Goal: Task Accomplishment & Management: Manage account settings

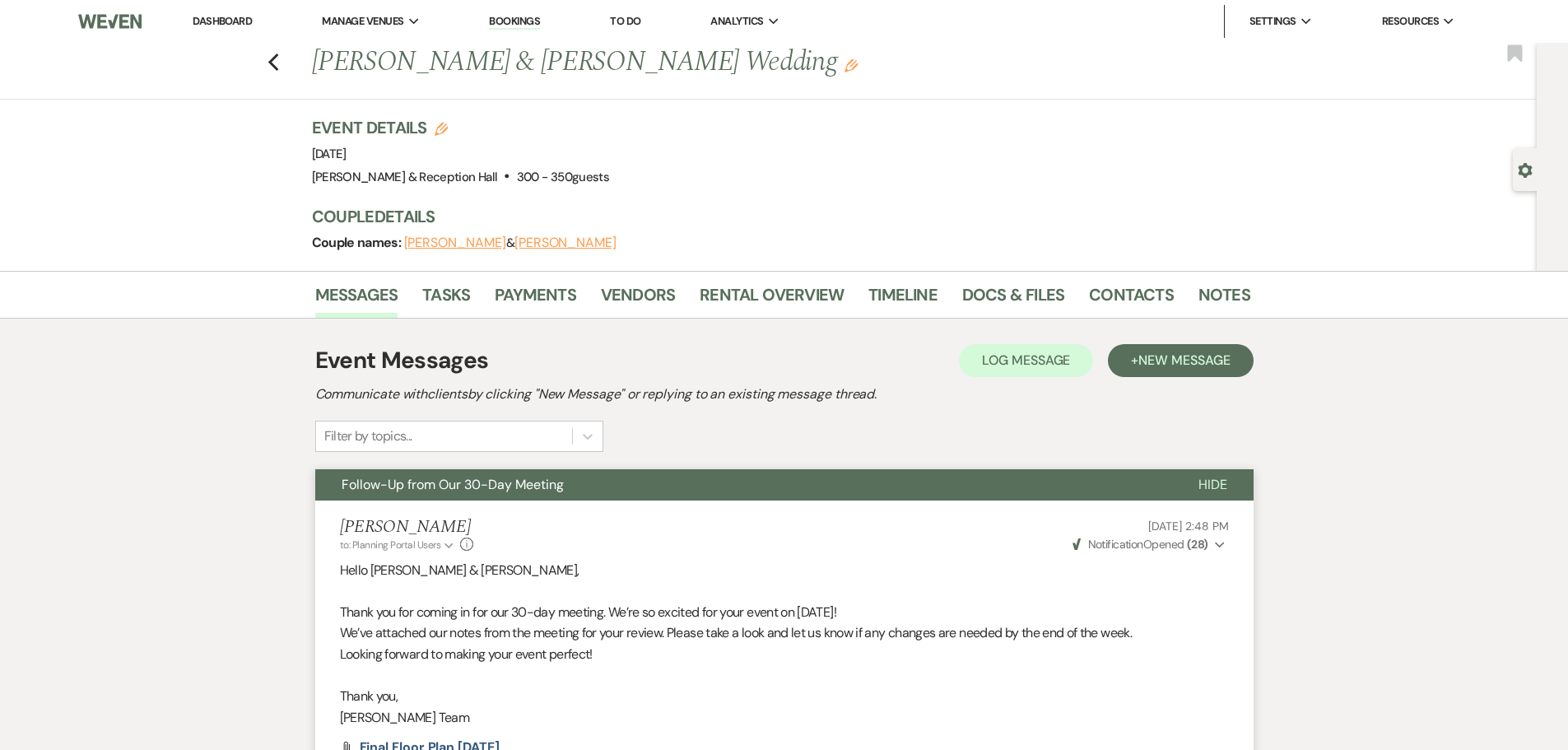
click at [604, 24] on ul "Dashboard Manage Venues Expand [GEOGRAPHIC_DATA] & Reception Hall Bookings To D…" at bounding box center [824, 21] width 1332 height 33
click at [636, 16] on link "To Do" at bounding box center [625, 21] width 30 height 14
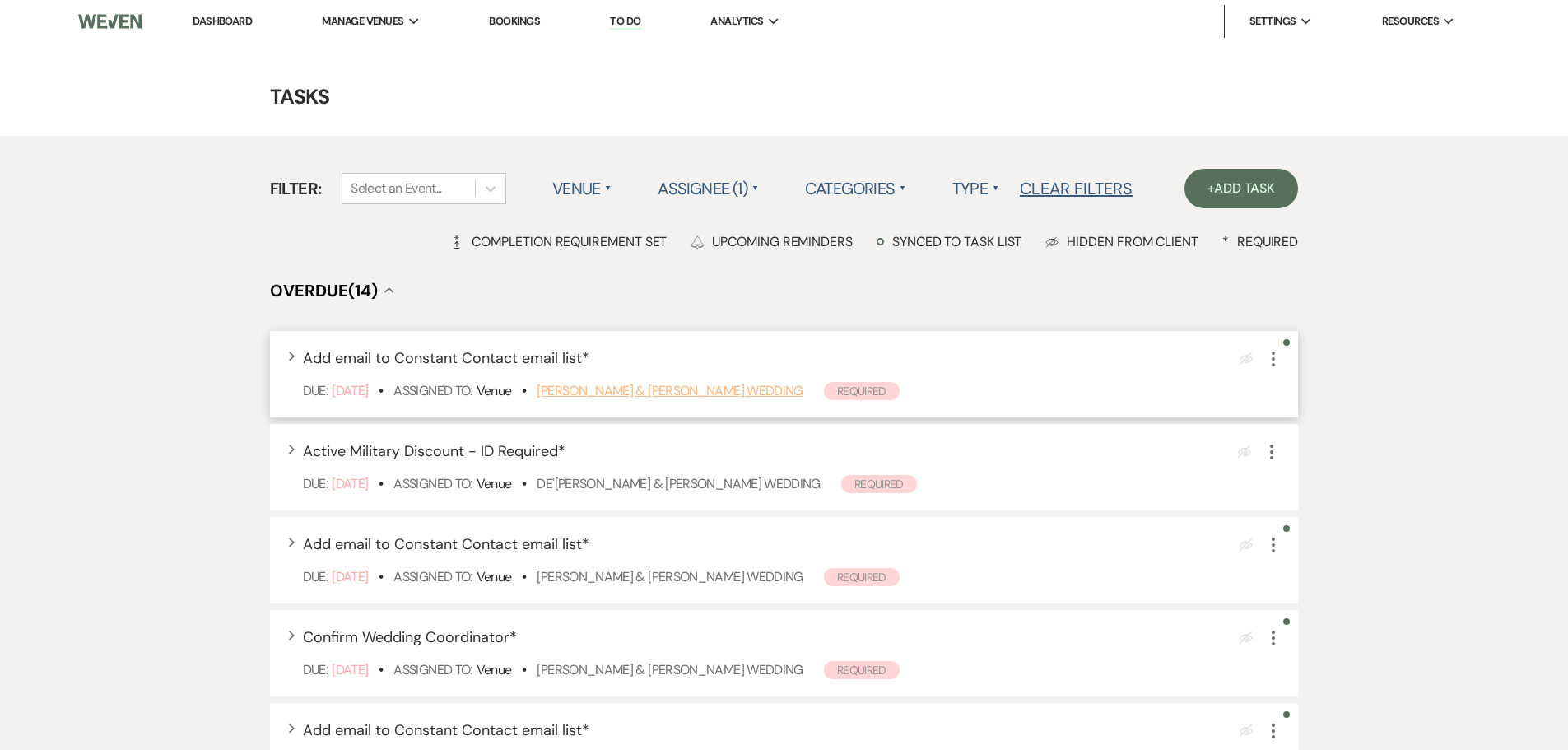
click at [770, 392] on link "Gavin Forrest & Haley Wiese's Wedding" at bounding box center [669, 390] width 266 height 18
click at [1275, 359] on use "button" at bounding box center [1273, 359] width 3 height 15
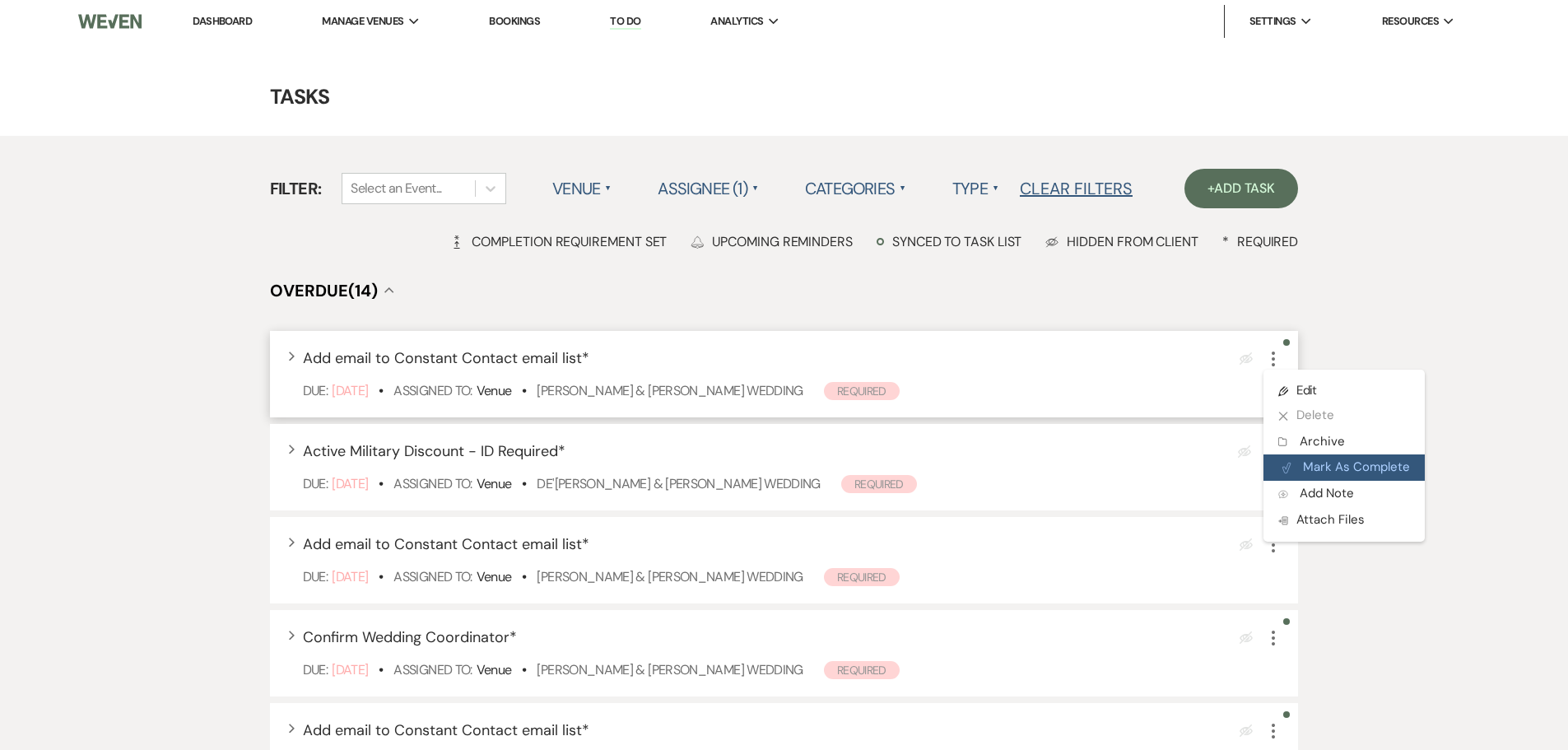
click at [1328, 469] on button "Plan Portal Link Mark As Complete" at bounding box center [1344, 467] width 161 height 26
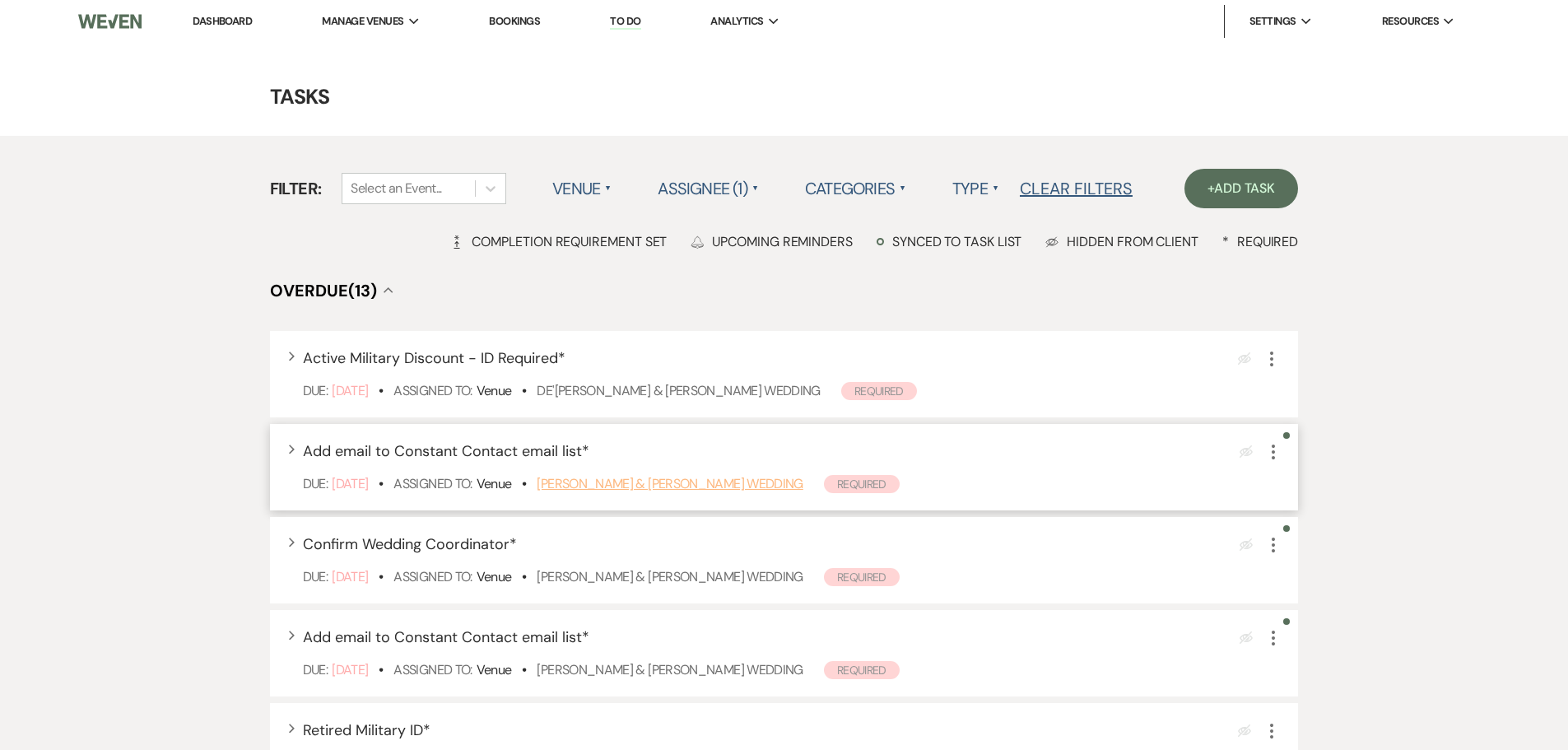
click at [672, 487] on link "[PERSON_NAME] & [PERSON_NAME] Wedding" at bounding box center [669, 483] width 266 height 18
click at [1275, 455] on icon "More" at bounding box center [1272, 452] width 19 height 19
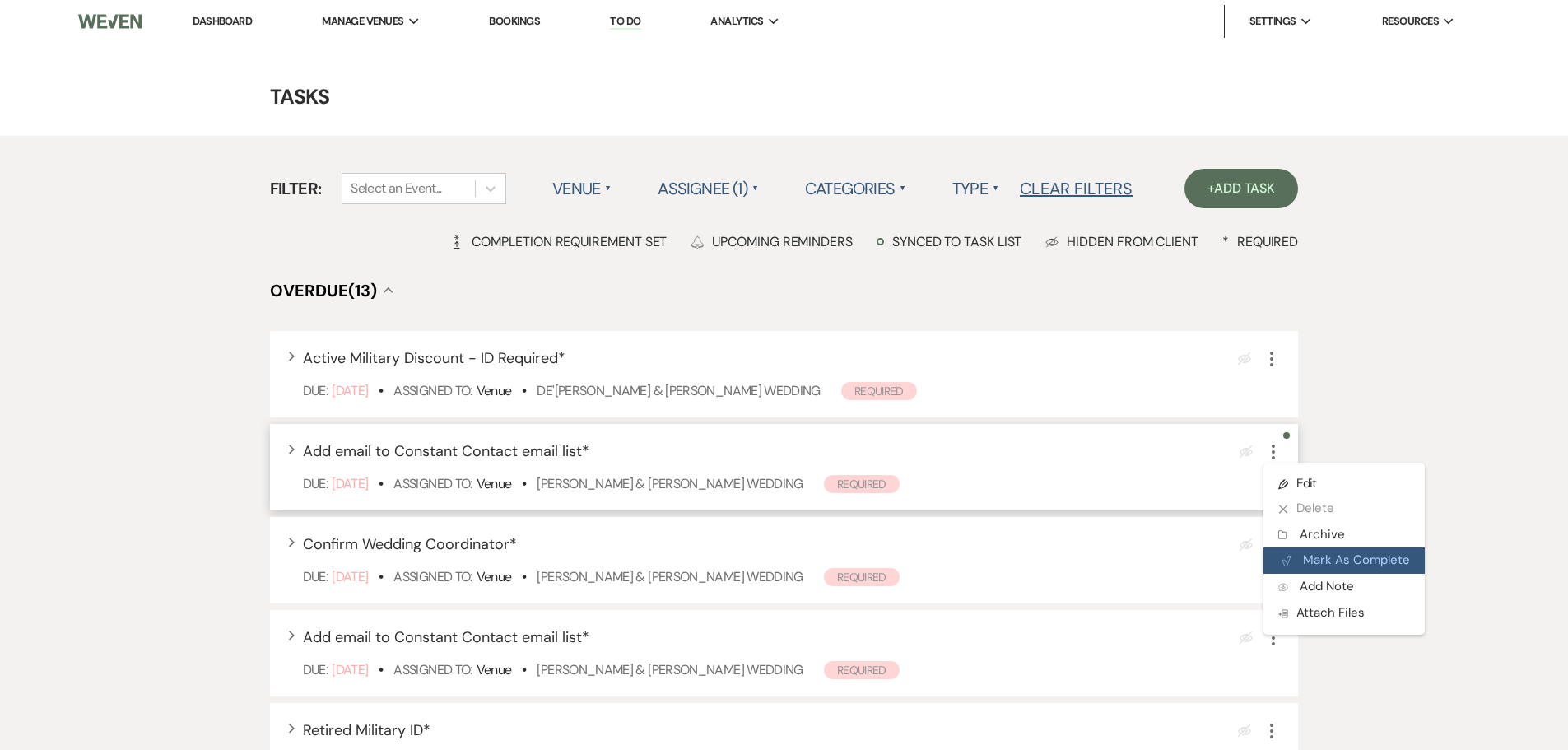
click at [1355, 552] on button "Plan Portal Link Mark As Complete" at bounding box center [1344, 560] width 161 height 26
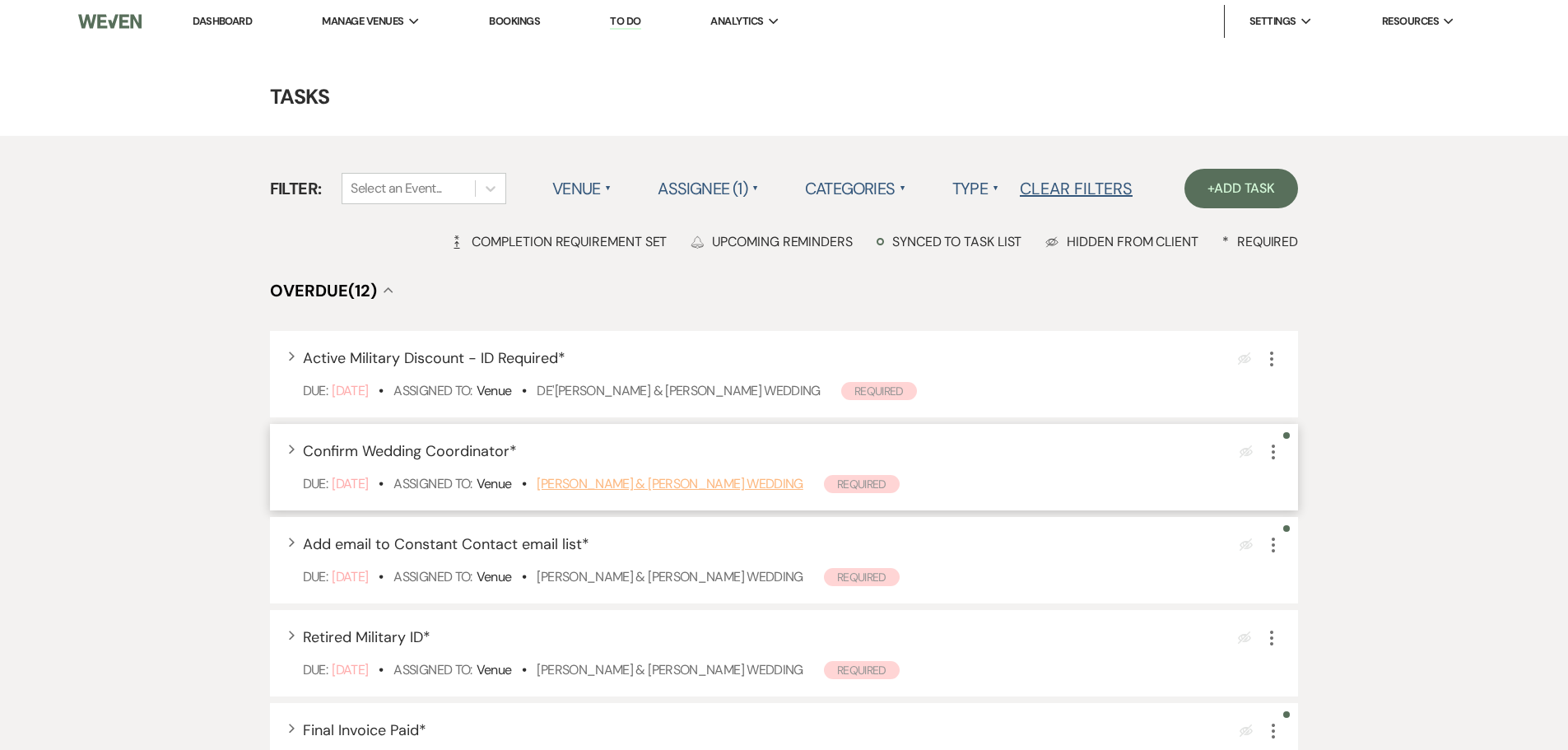
click at [688, 487] on link "Ryan Antonawich & Gabrielle Lester's Wedding" at bounding box center [669, 483] width 266 height 18
click at [1273, 451] on use "button" at bounding box center [1273, 452] width 3 height 15
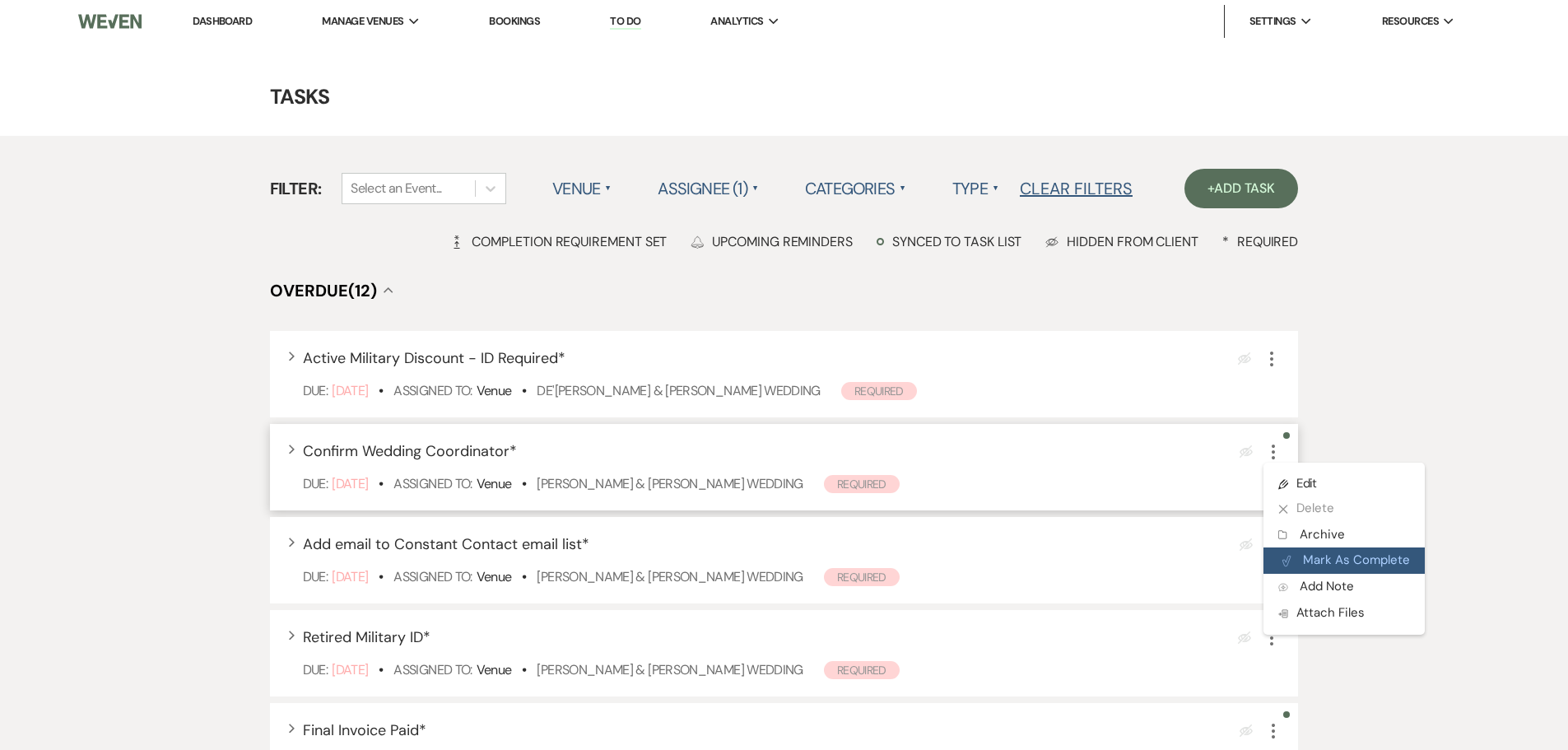
click at [1343, 560] on button "Plan Portal Link Mark As Complete" at bounding box center [1344, 560] width 161 height 26
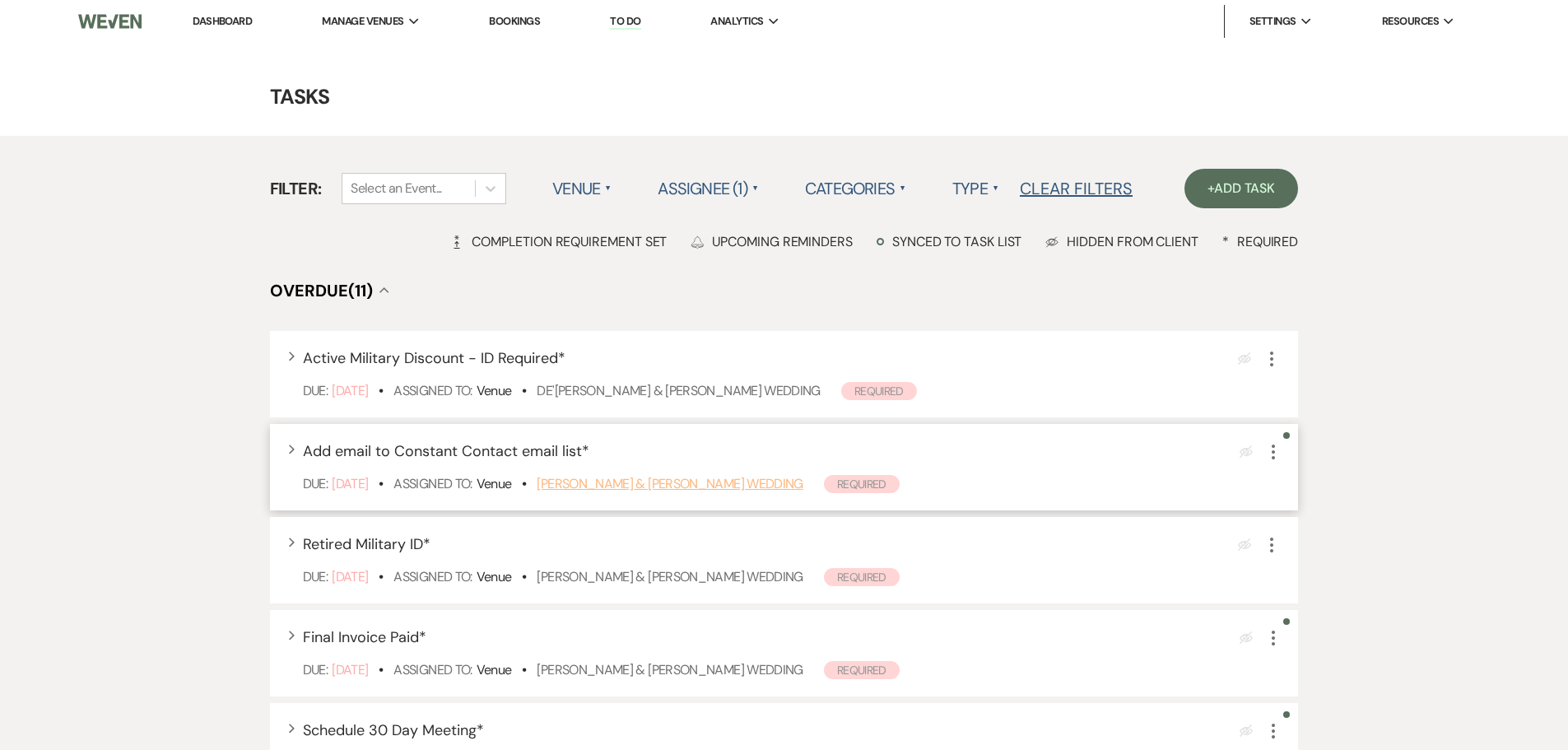
click at [748, 486] on link "Sarah Barger & Zach Novacek's Wedding" at bounding box center [669, 483] width 266 height 18
click at [1274, 454] on icon "More" at bounding box center [1272, 452] width 19 height 19
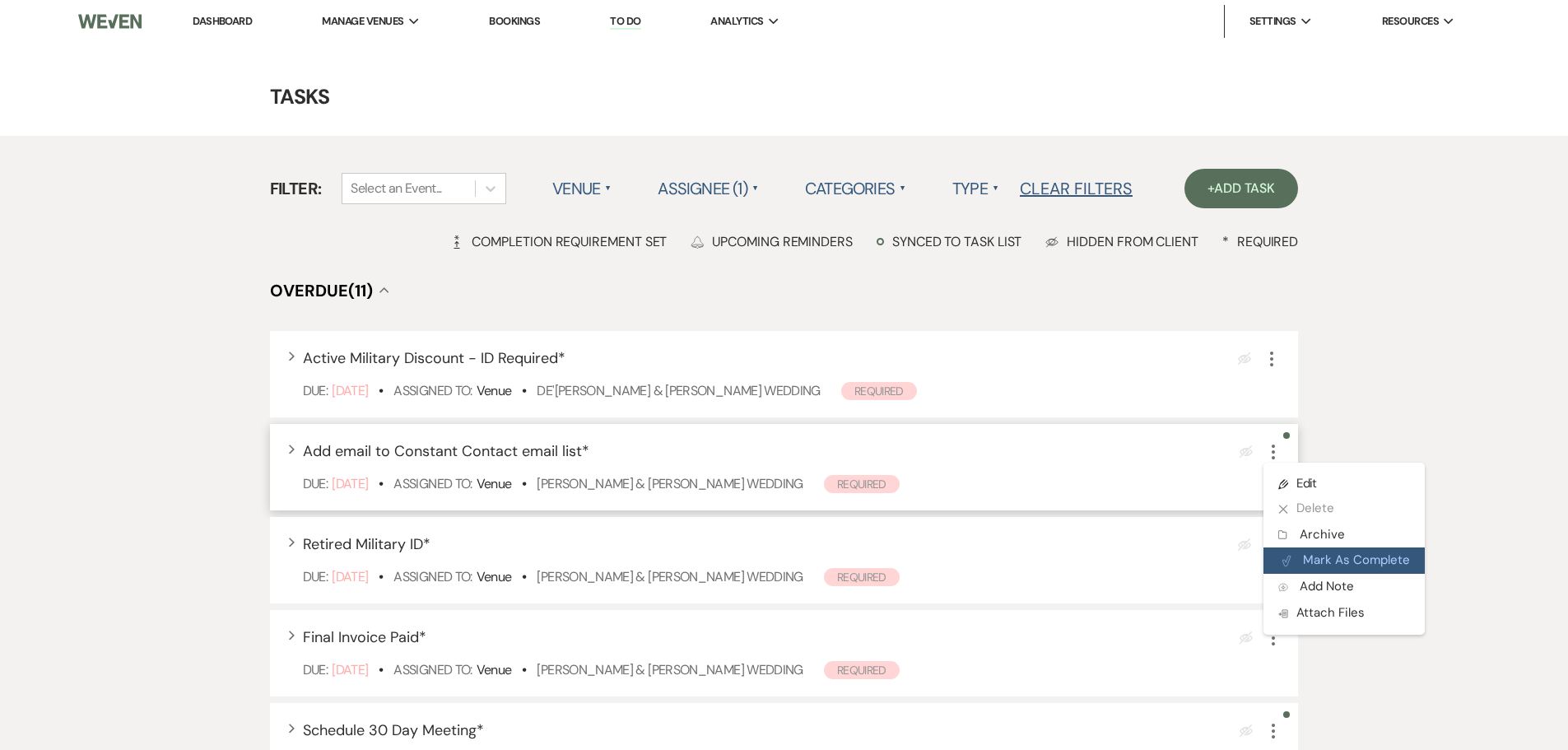
click at [1365, 558] on button "Plan Portal Link Mark As Complete" at bounding box center [1344, 560] width 161 height 26
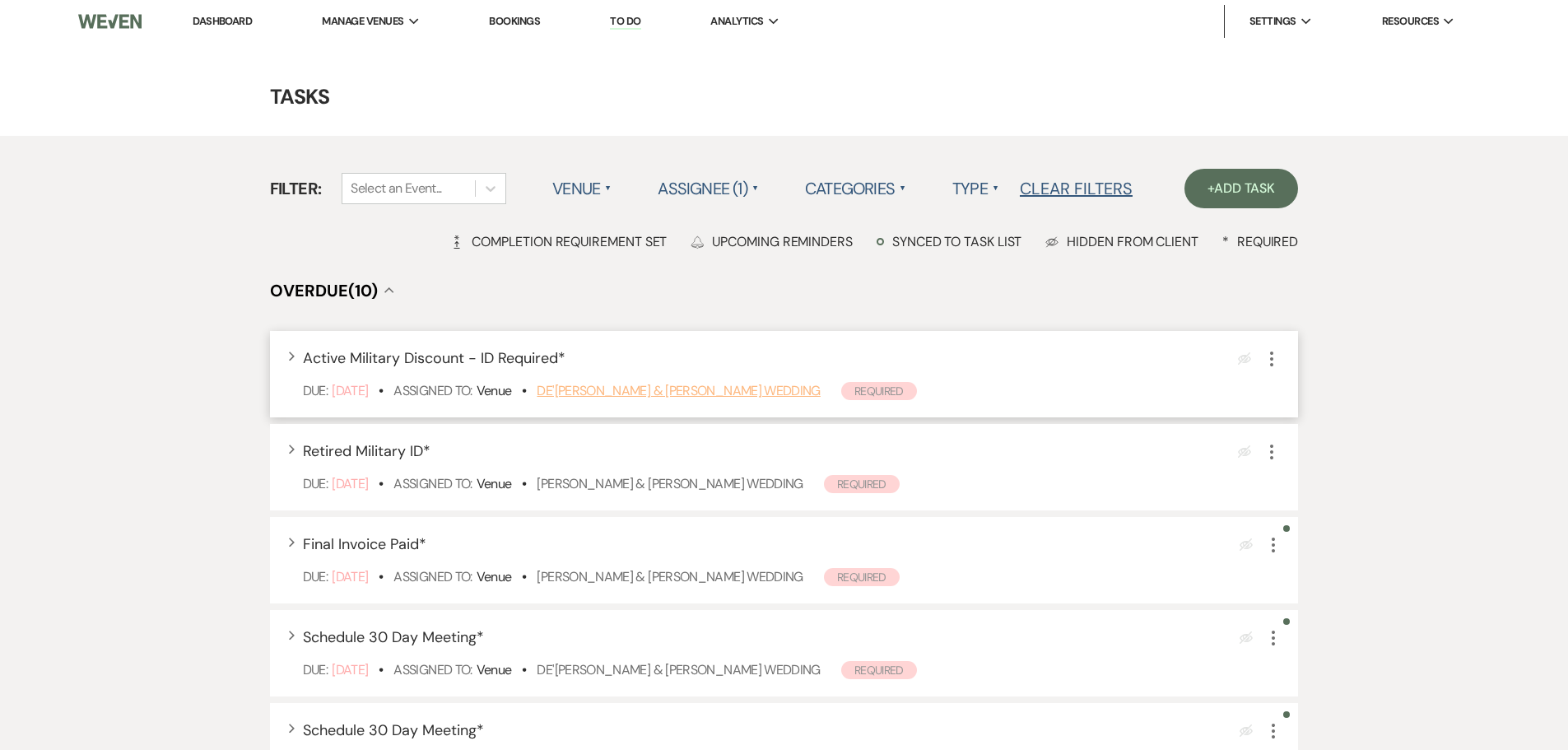
click at [642, 392] on link "De'Janae Brown & Nicolas Crinklaw's Wedding" at bounding box center [678, 390] width 283 height 18
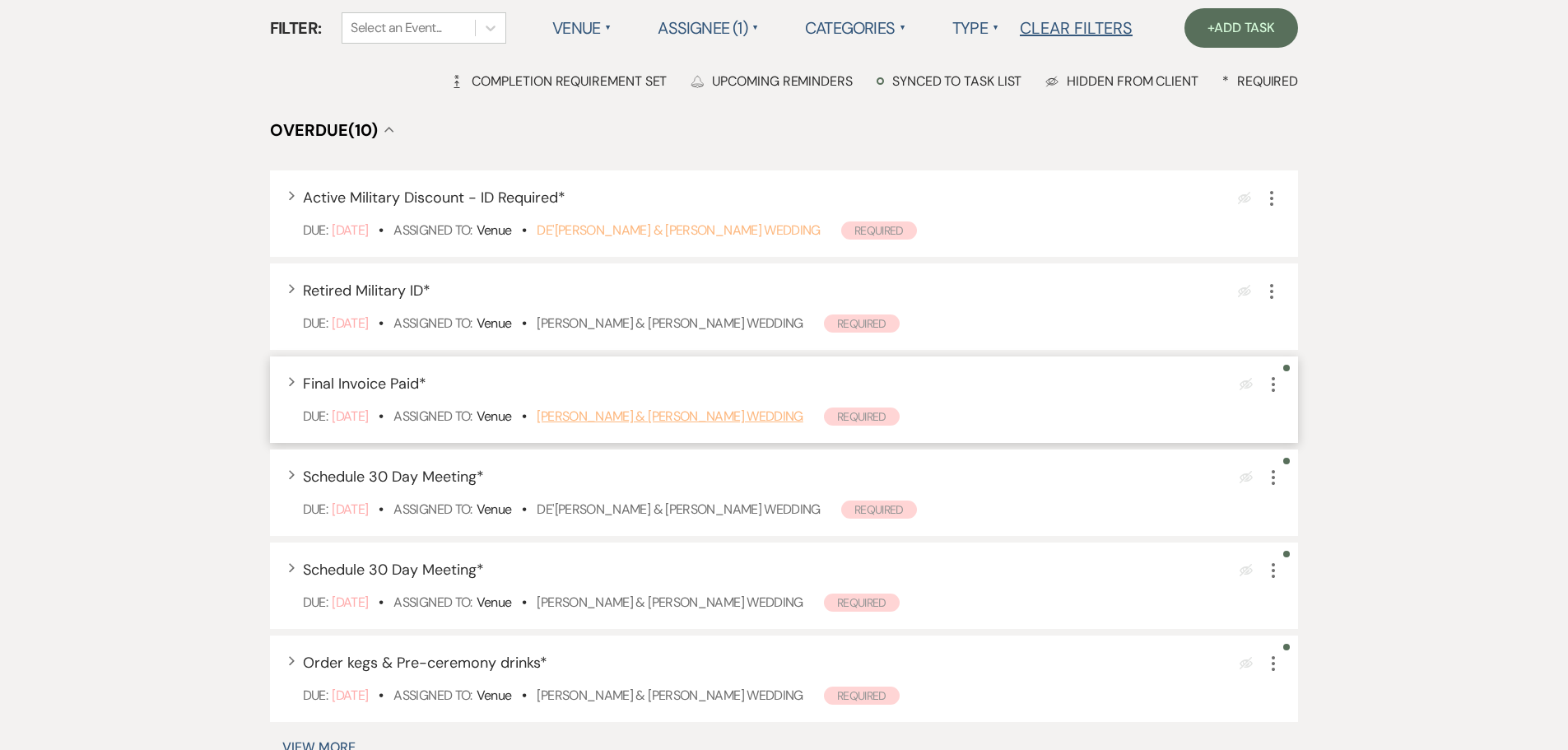
scroll to position [165, 0]
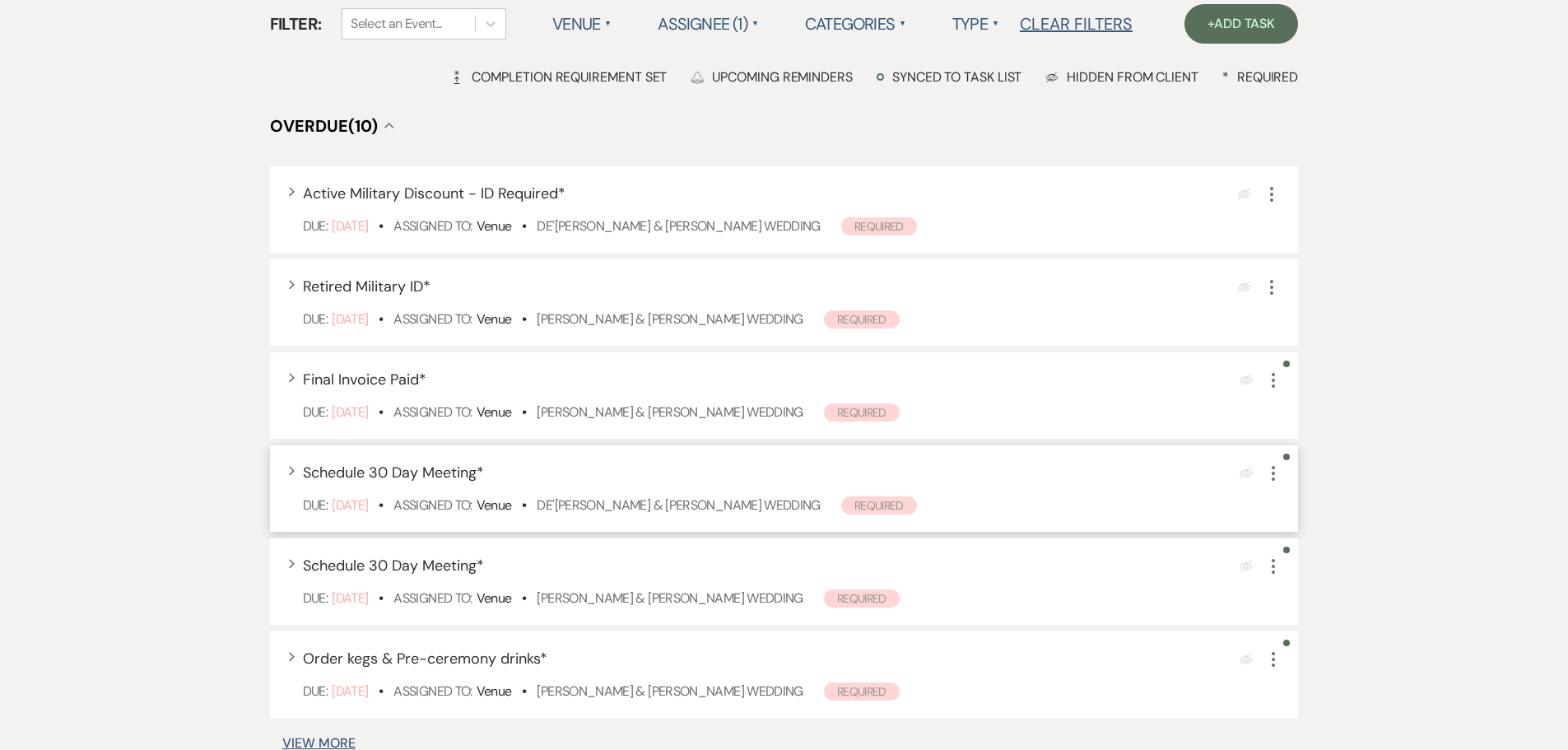
click at [1272, 480] on use "button" at bounding box center [1273, 473] width 3 height 15
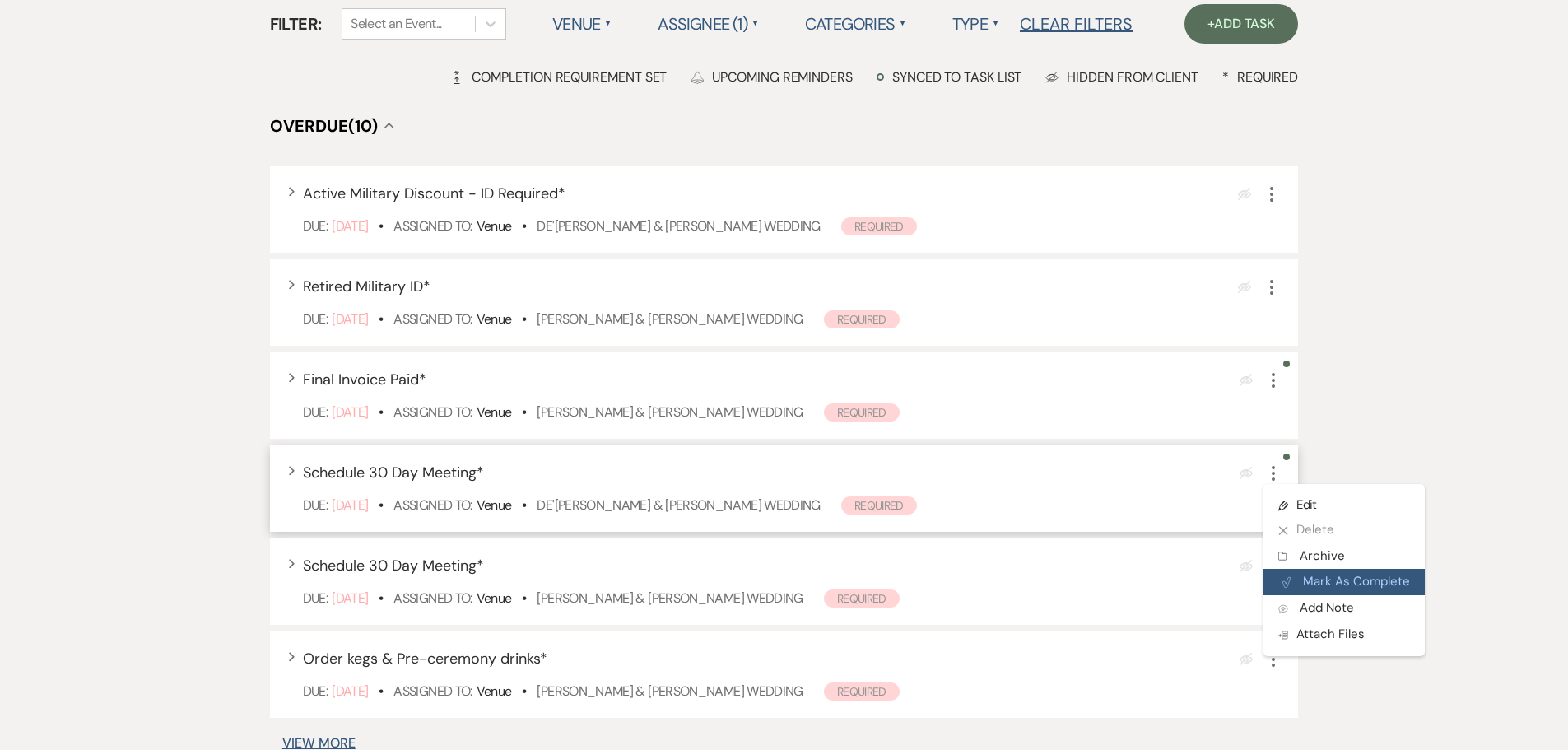
click at [1333, 583] on button "Plan Portal Link Mark As Complete" at bounding box center [1344, 581] width 161 height 26
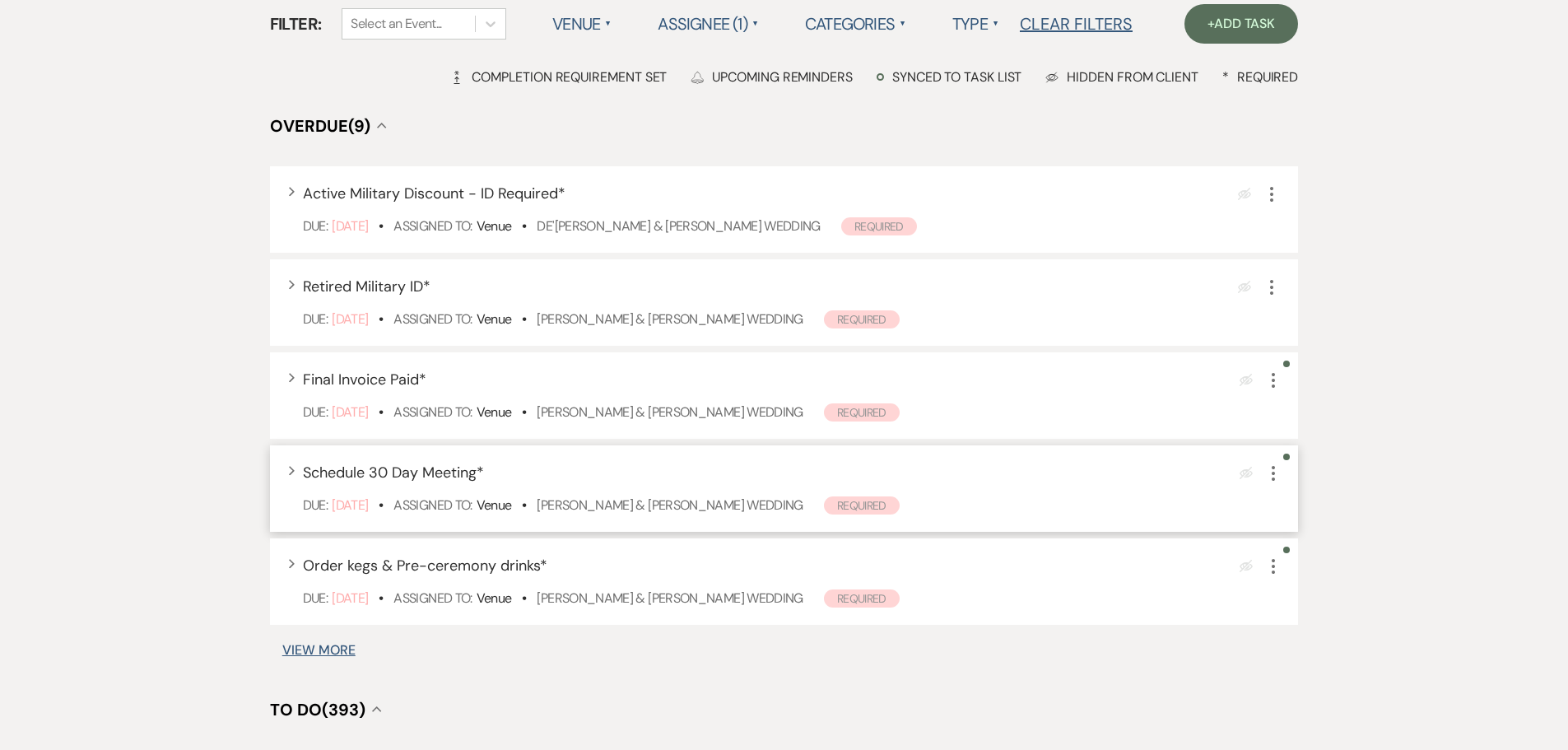
click at [1268, 473] on icon "More" at bounding box center [1272, 473] width 19 height 19
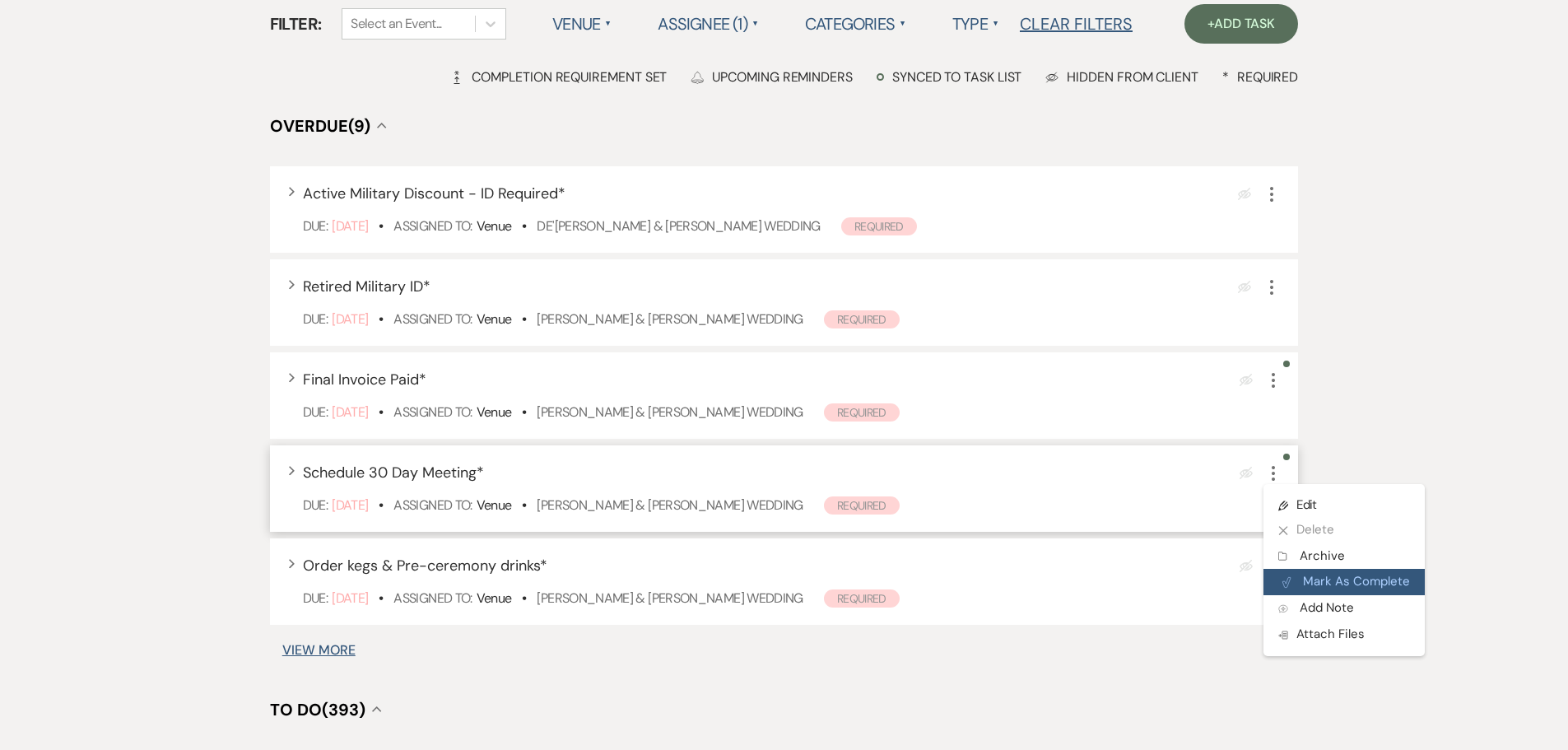
click at [1354, 578] on button "Plan Portal Link Mark As Complete" at bounding box center [1344, 581] width 161 height 26
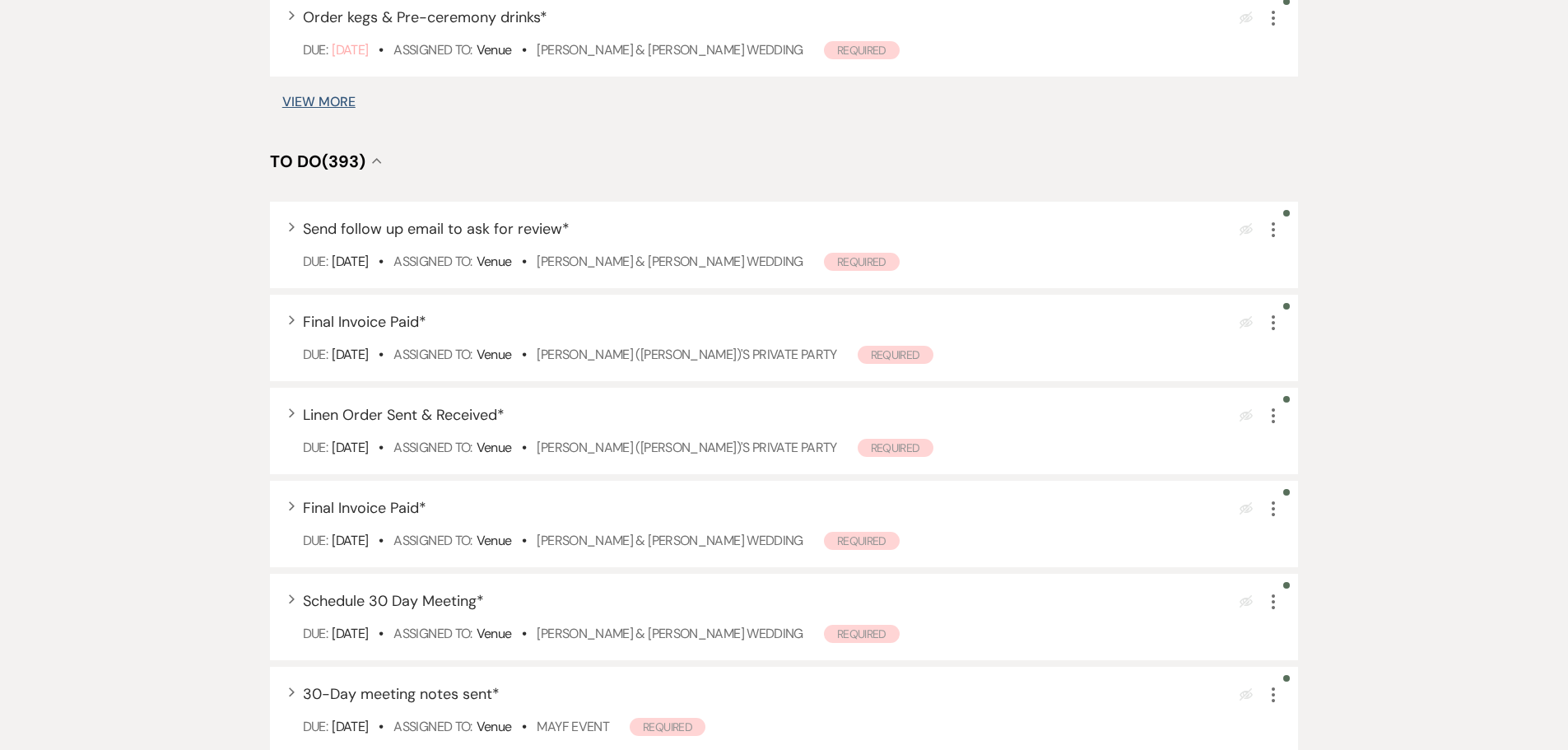
scroll to position [658, 0]
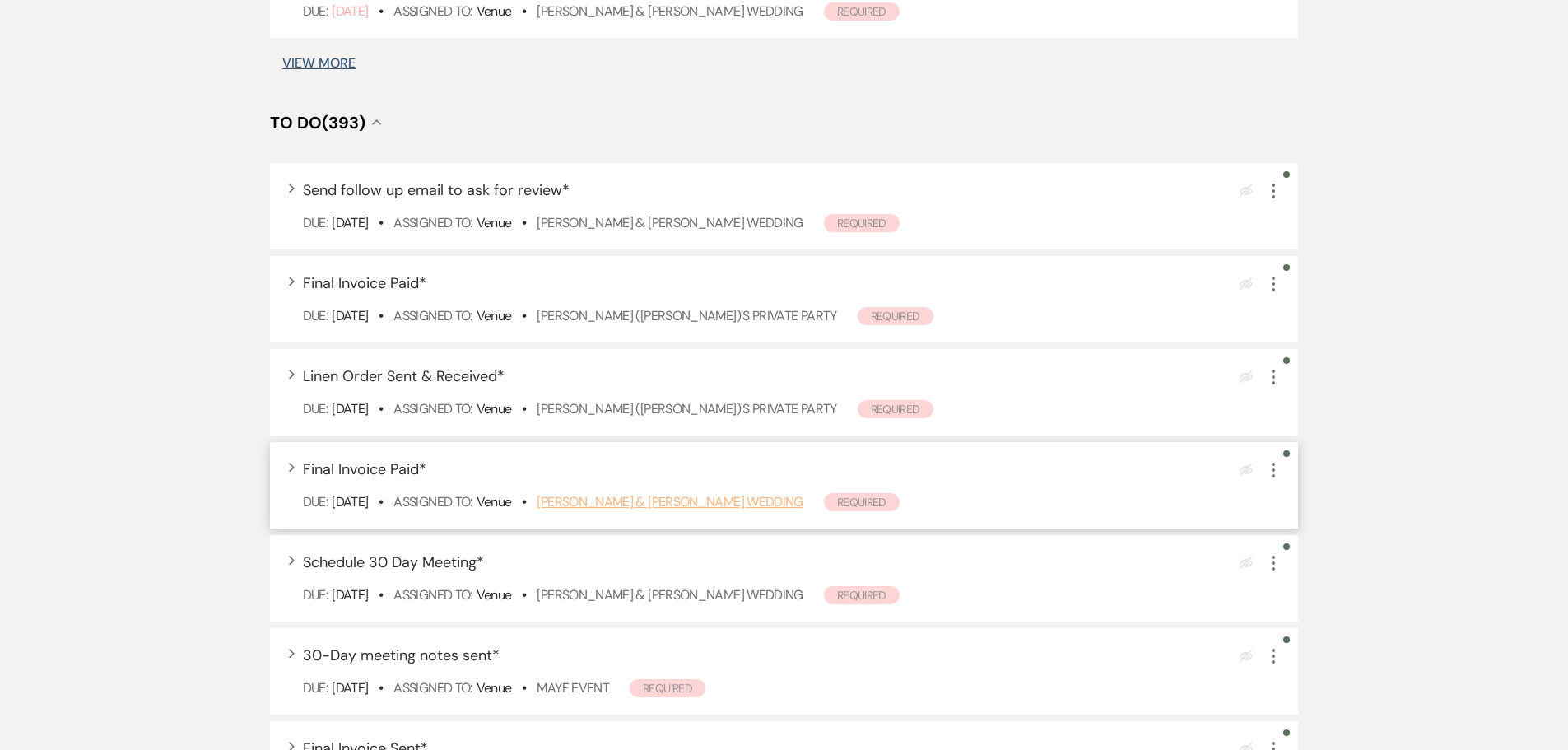
click at [770, 493] on link "Bridget Boltz & Dylan Cardoza's Wedding" at bounding box center [669, 501] width 266 height 18
click at [1275, 472] on icon "More" at bounding box center [1272, 469] width 19 height 19
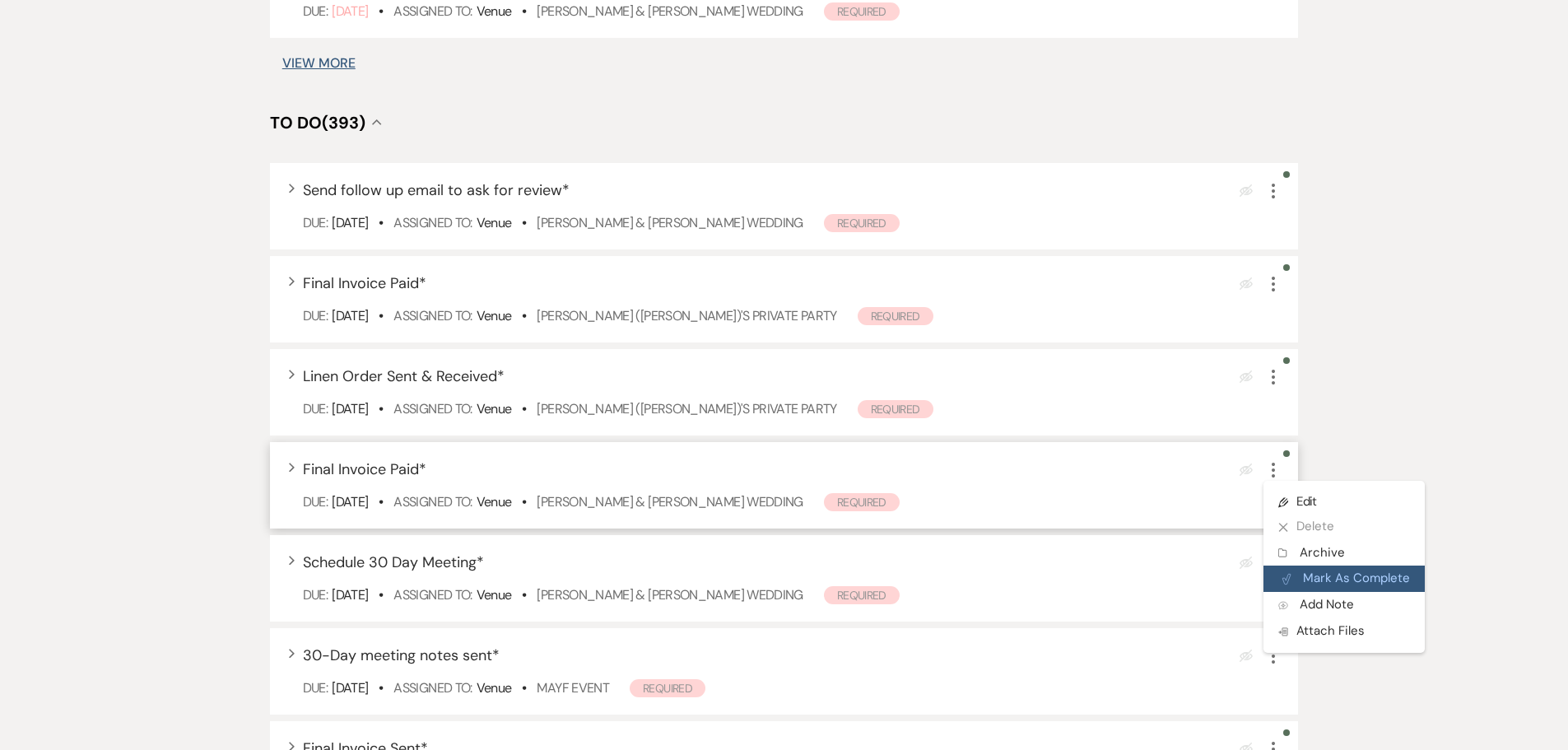
click at [1349, 585] on button "Plan Portal Link Mark As Complete" at bounding box center [1344, 578] width 161 height 26
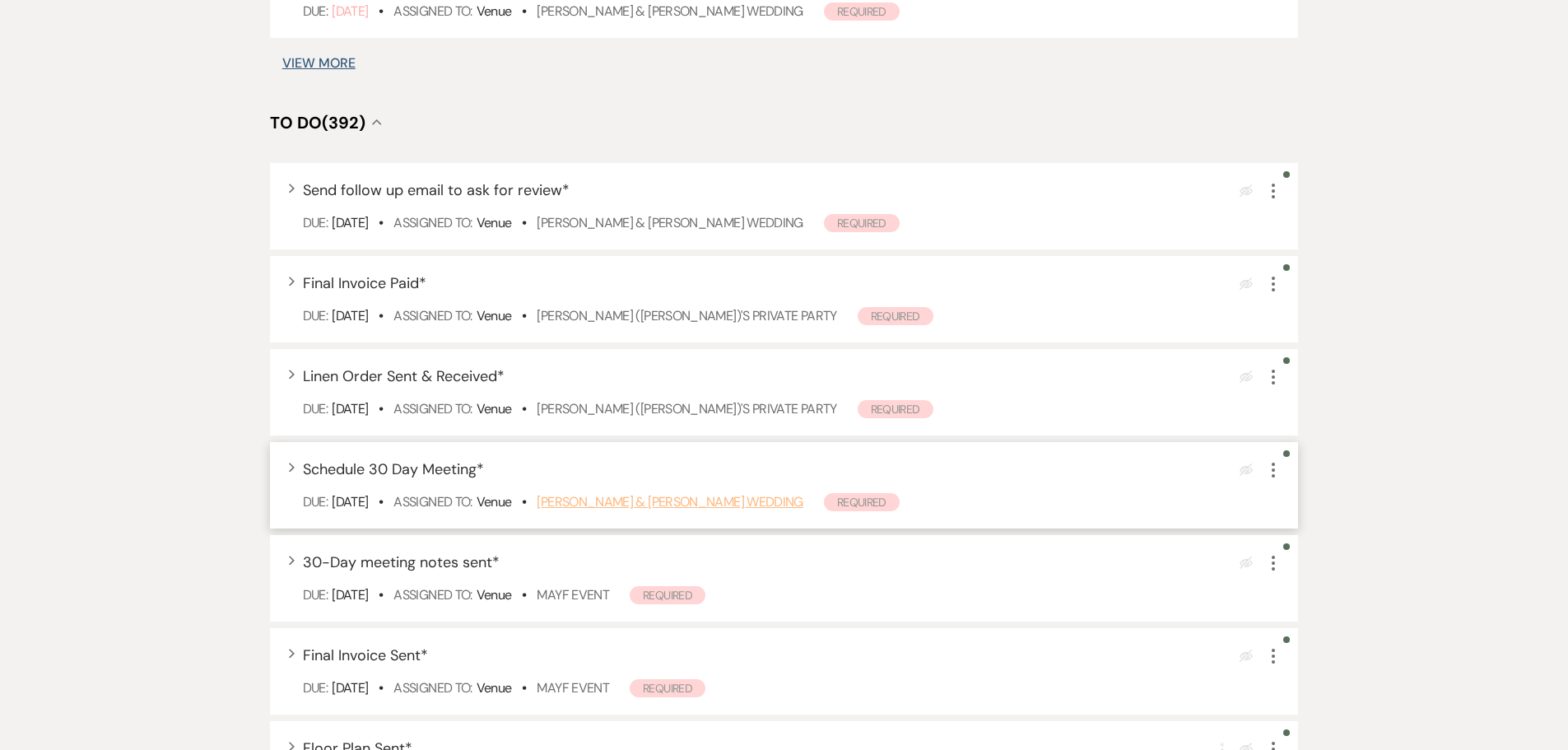
click at [722, 498] on link "Peyton Young & Nick Svoboda's Wedding" at bounding box center [669, 501] width 266 height 18
click at [715, 504] on link "Peyton Young & Nick Svoboda's Wedding" at bounding box center [669, 501] width 266 height 18
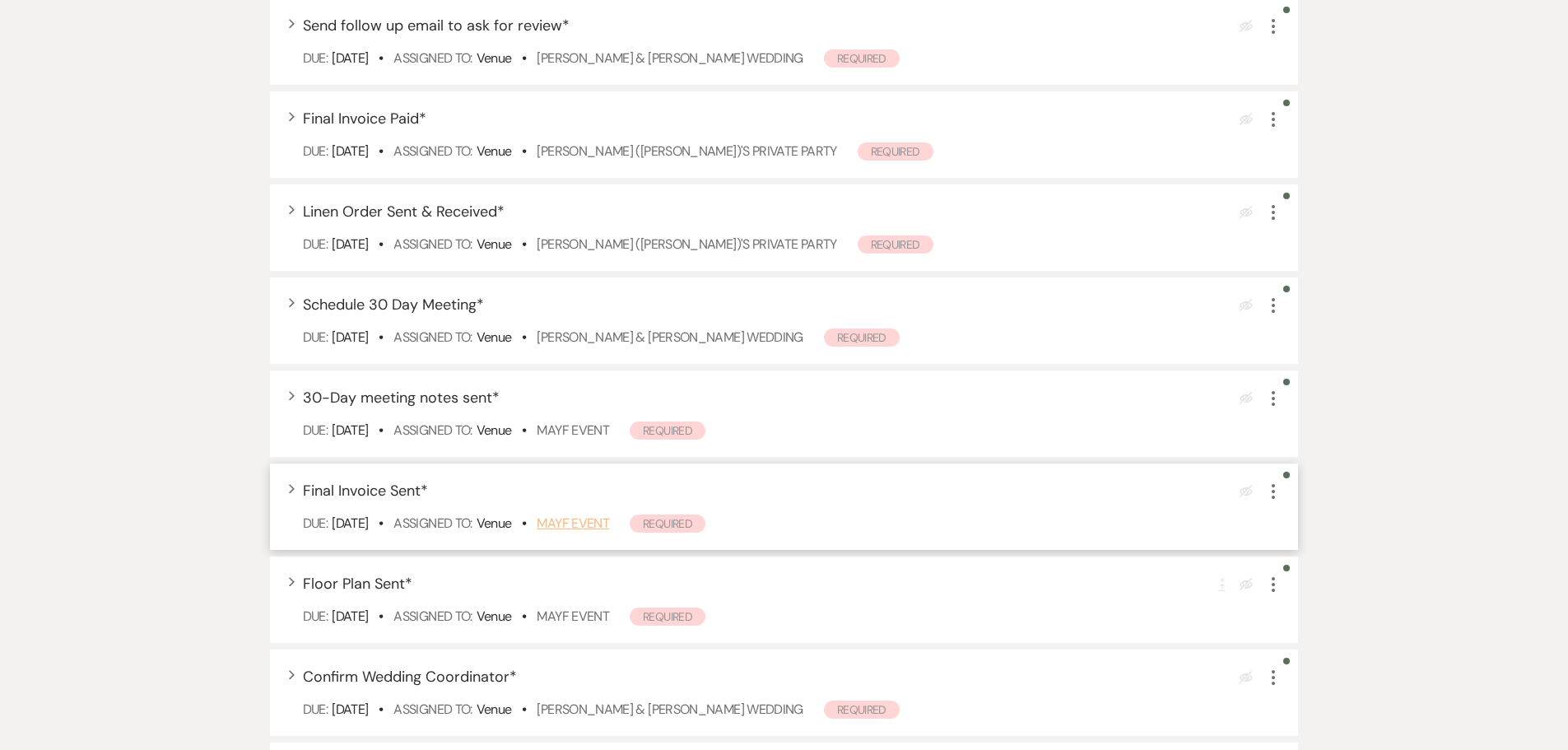
click at [609, 524] on link "MAYF Event" at bounding box center [573, 523] width 72 height 18
click at [1270, 397] on icon "More" at bounding box center [1272, 398] width 19 height 19
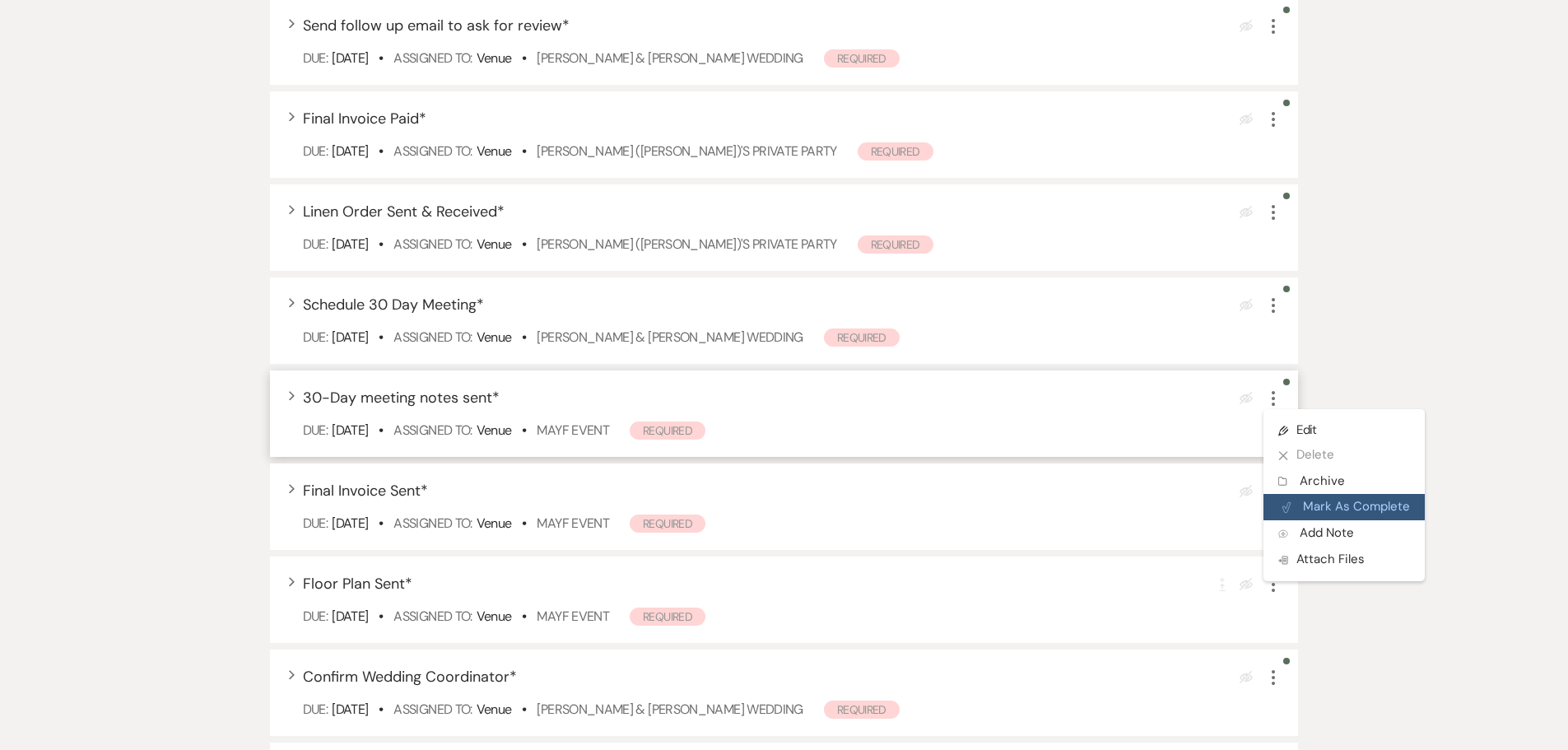
click at [1344, 503] on button "Plan Portal Link Mark As Complete" at bounding box center [1344, 506] width 161 height 26
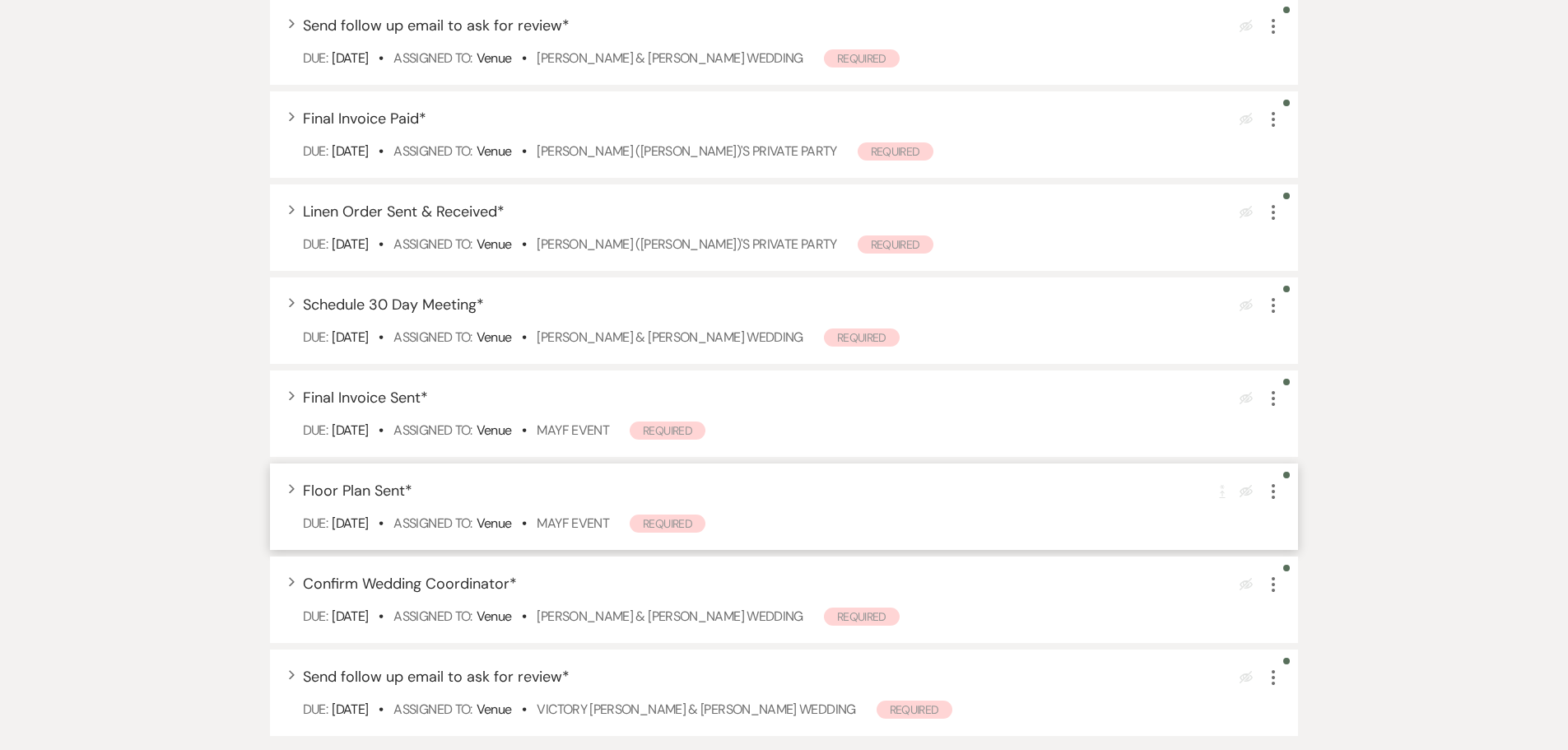
click at [1274, 489] on icon "More" at bounding box center [1272, 491] width 19 height 19
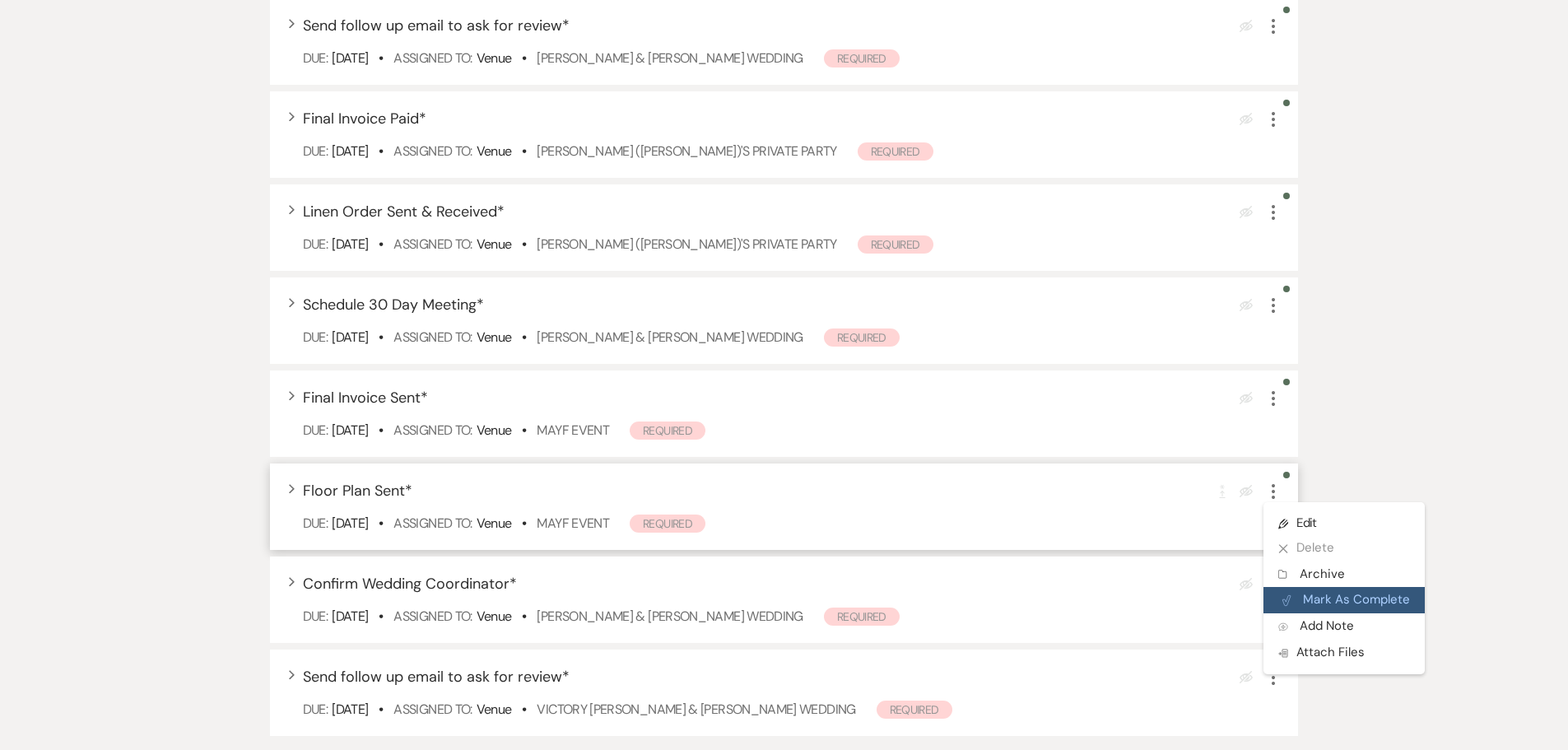
click at [1358, 599] on button "Plan Portal Link Mark As Complete" at bounding box center [1344, 599] width 161 height 26
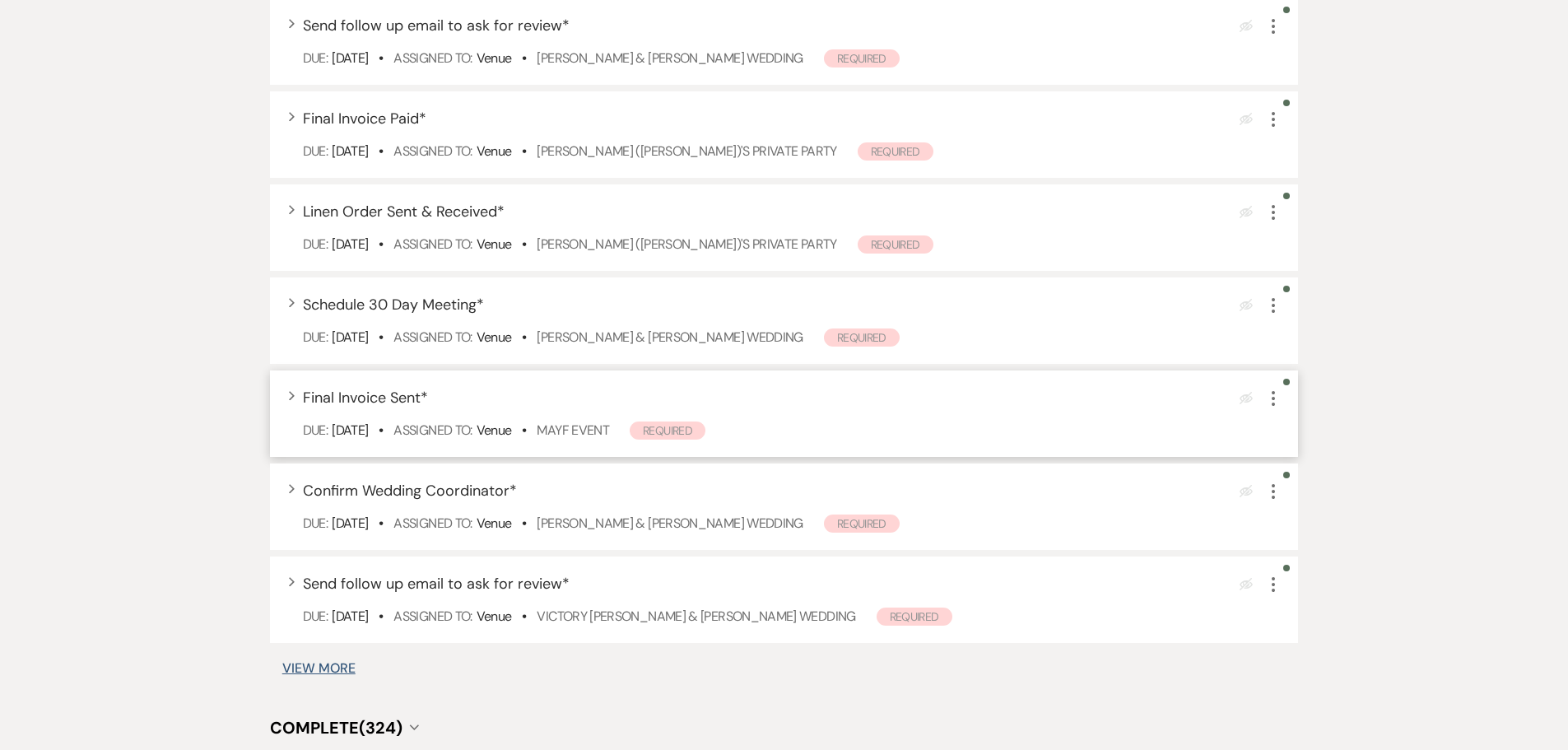
click at [1269, 404] on icon "More" at bounding box center [1272, 398] width 19 height 19
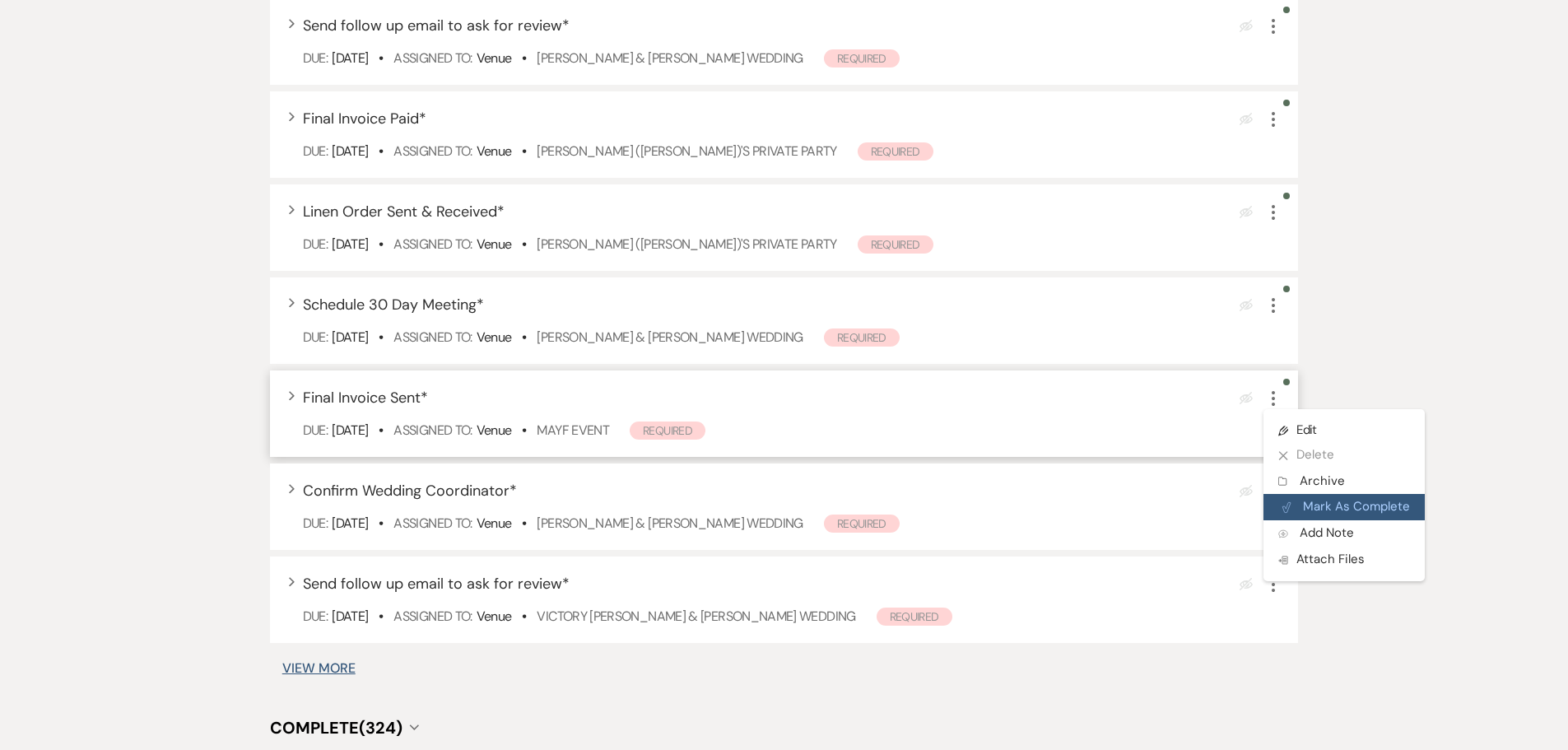
click at [1334, 511] on button "Plan Portal Link Mark As Complete" at bounding box center [1344, 506] width 161 height 26
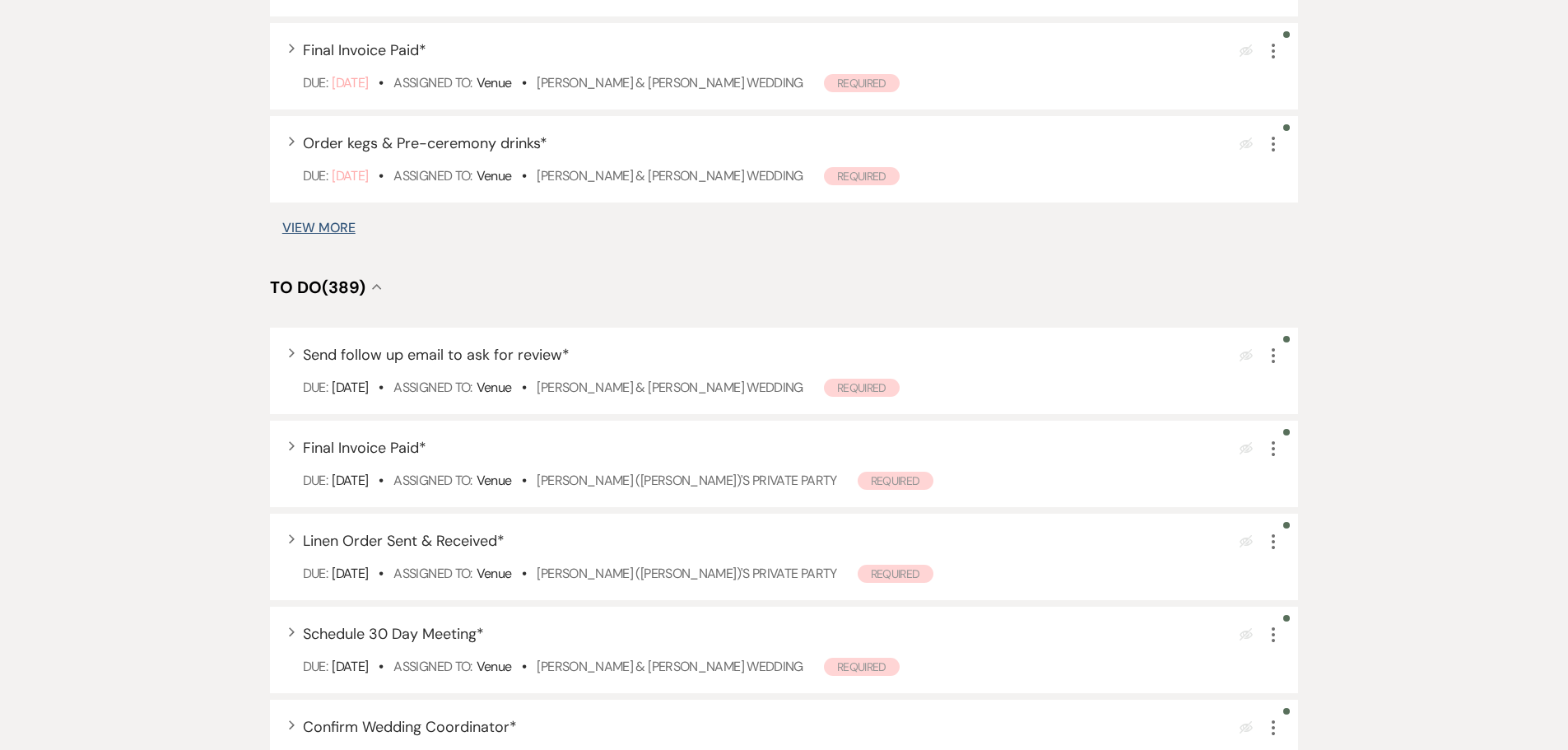
scroll to position [165, 0]
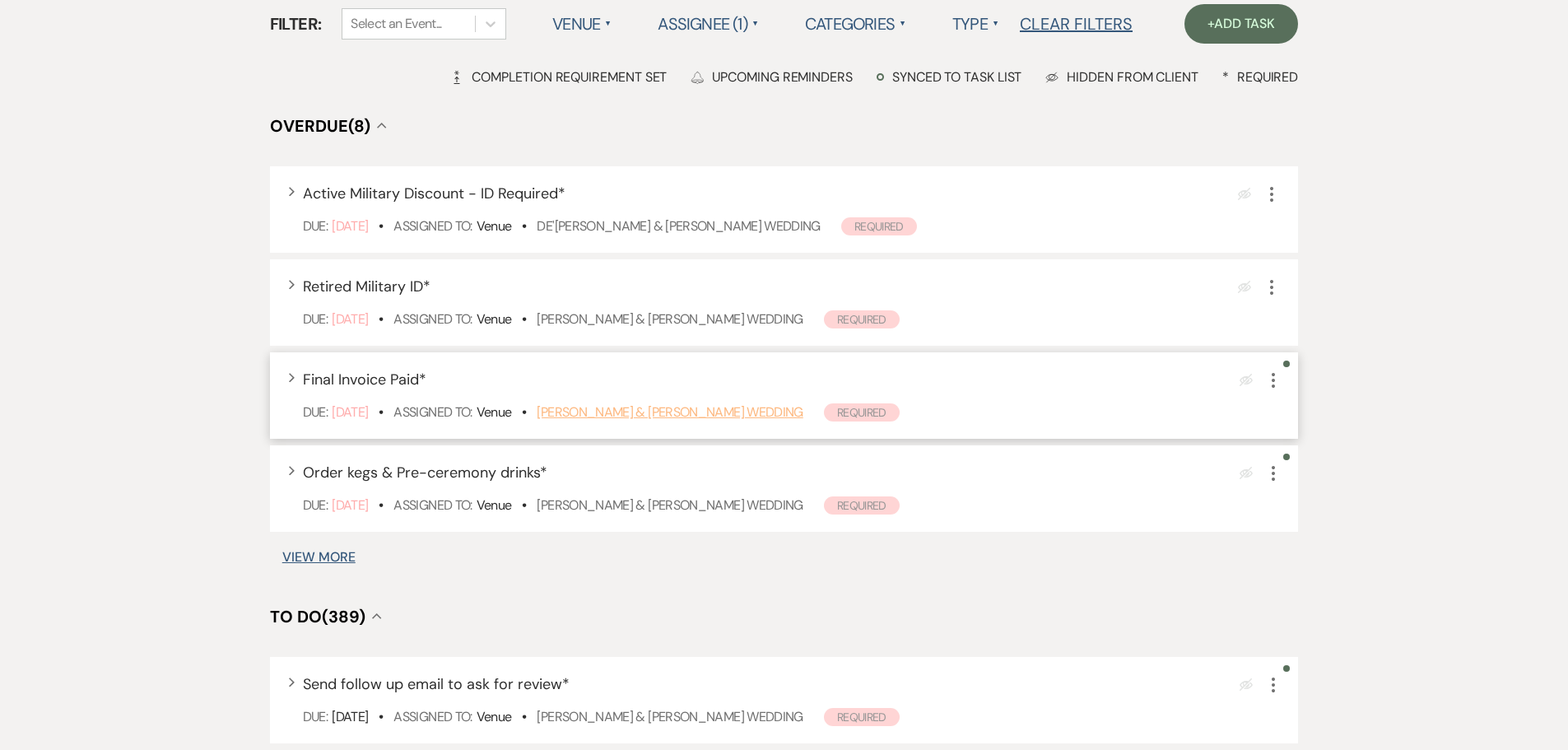
click at [635, 416] on link "Victoria Nauman & Hunter Hendrix's Wedding" at bounding box center [669, 412] width 266 height 18
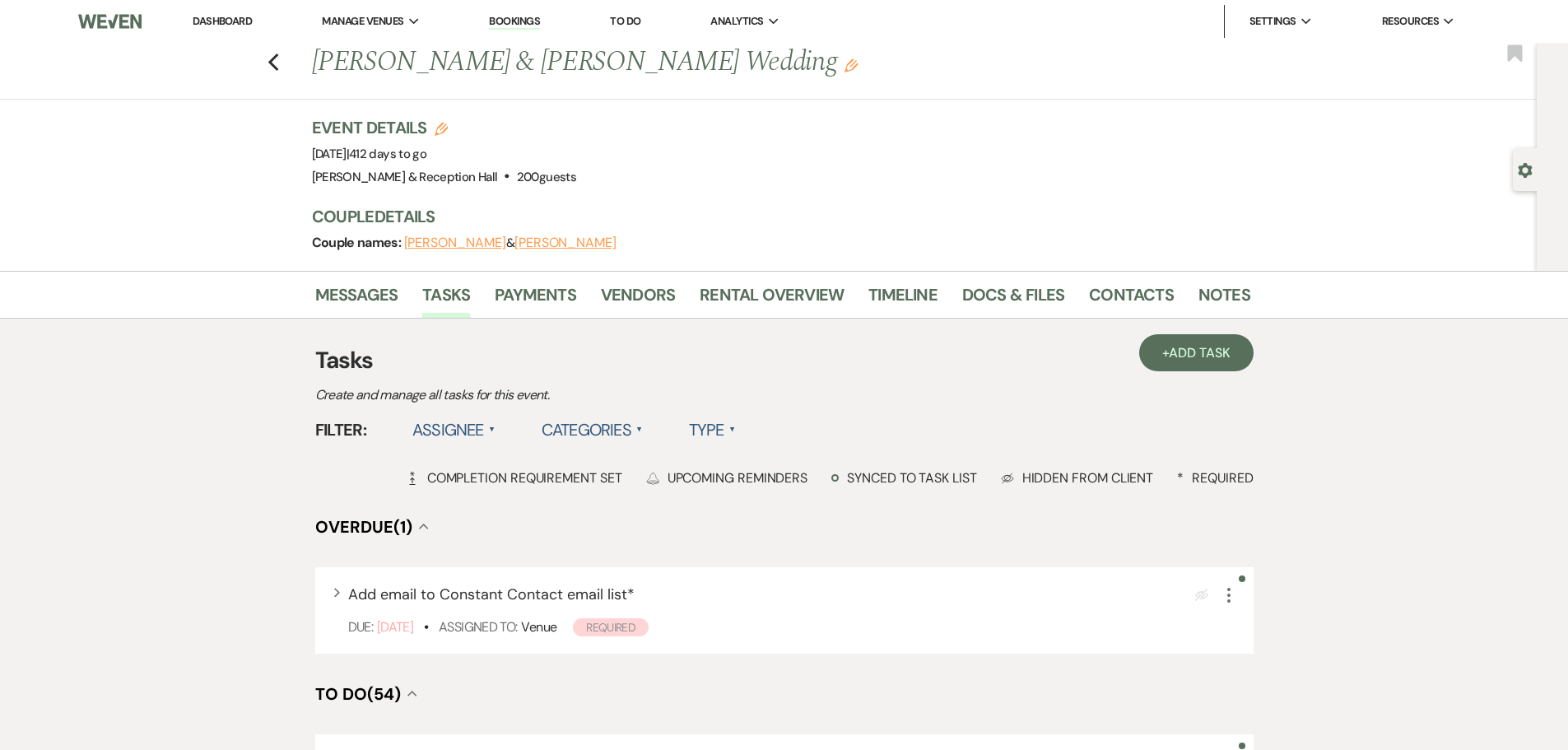
click at [458, 247] on button "Gavin Forrest" at bounding box center [455, 243] width 102 height 13
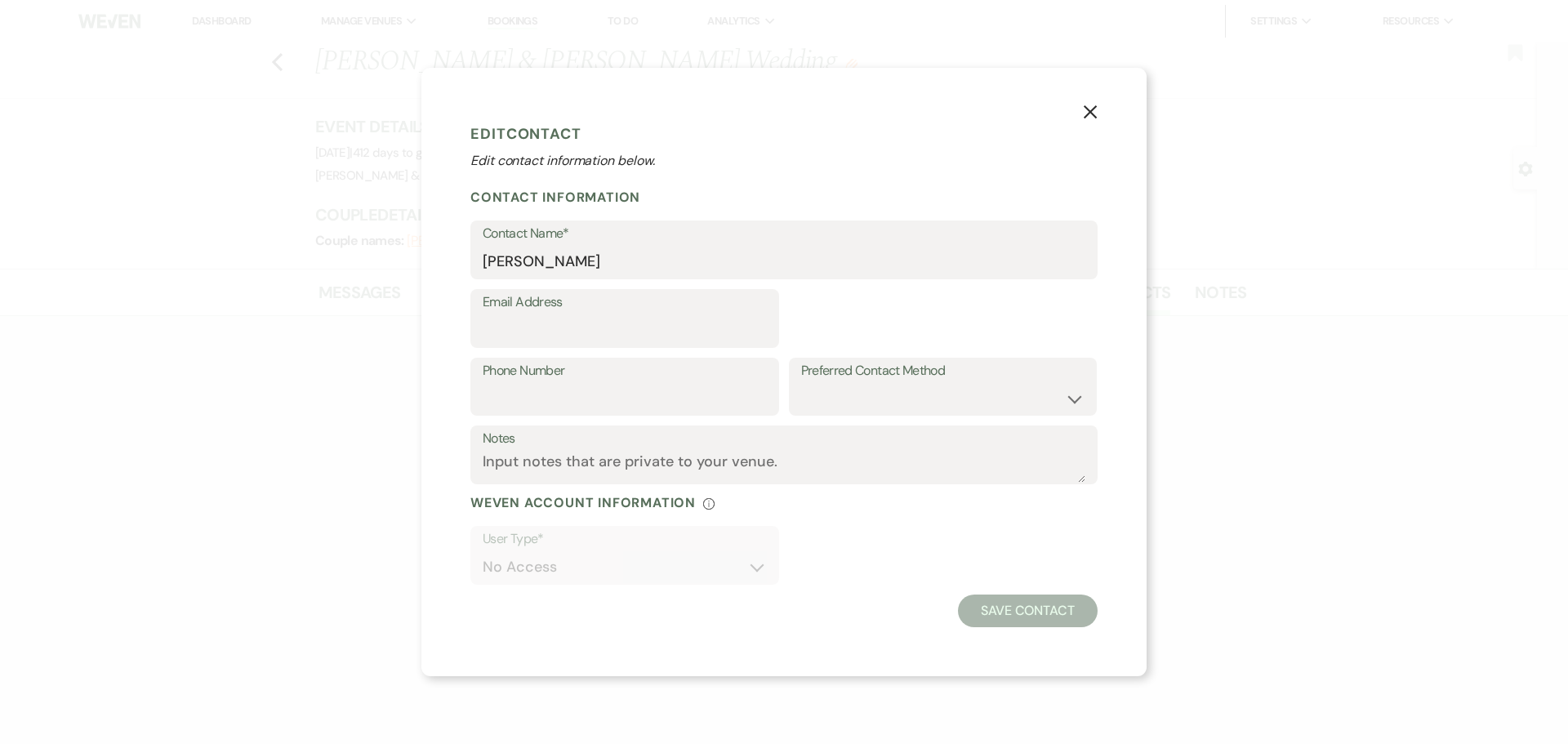
select select "1"
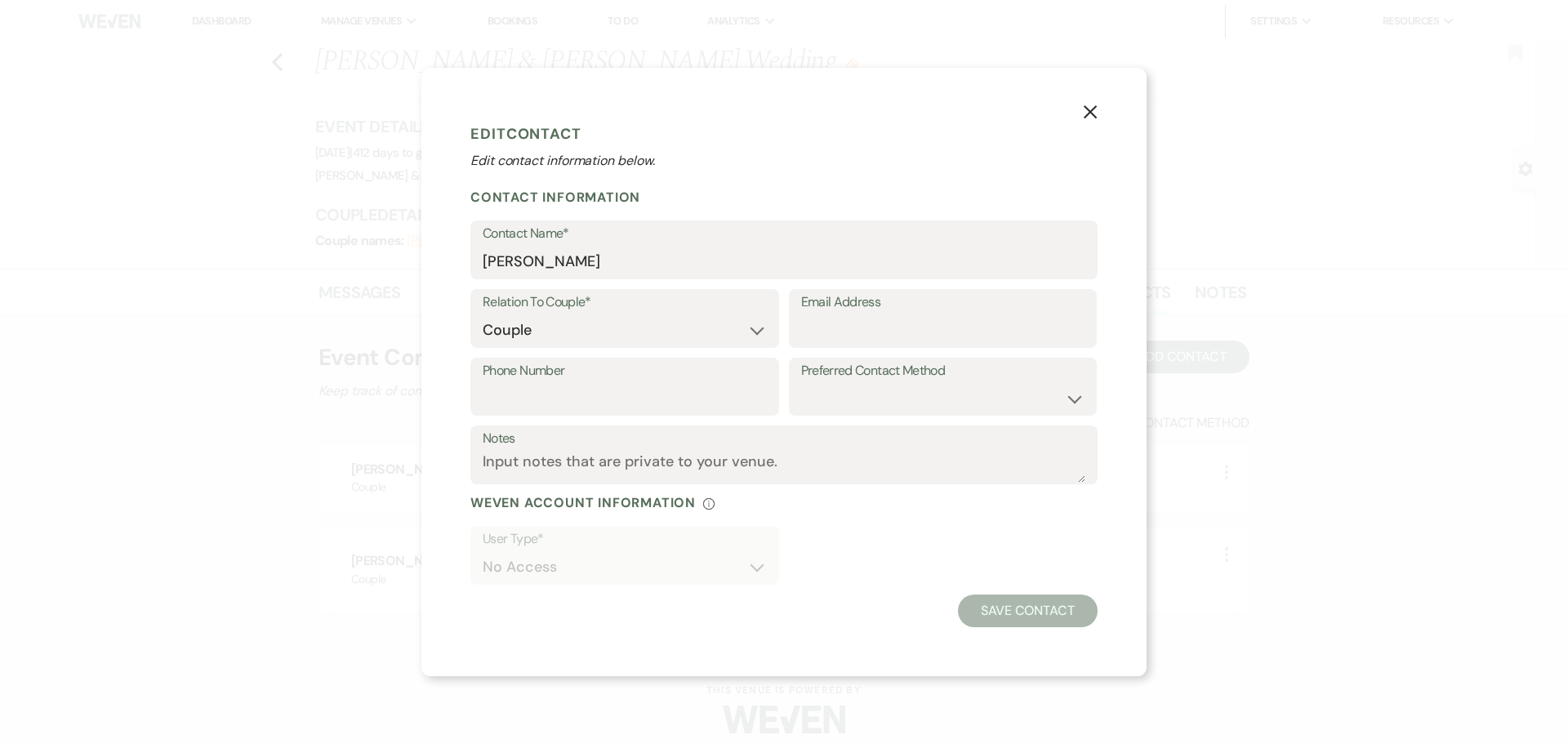
click at [1083, 105] on icon "X" at bounding box center [1091, 112] width 15 height 15
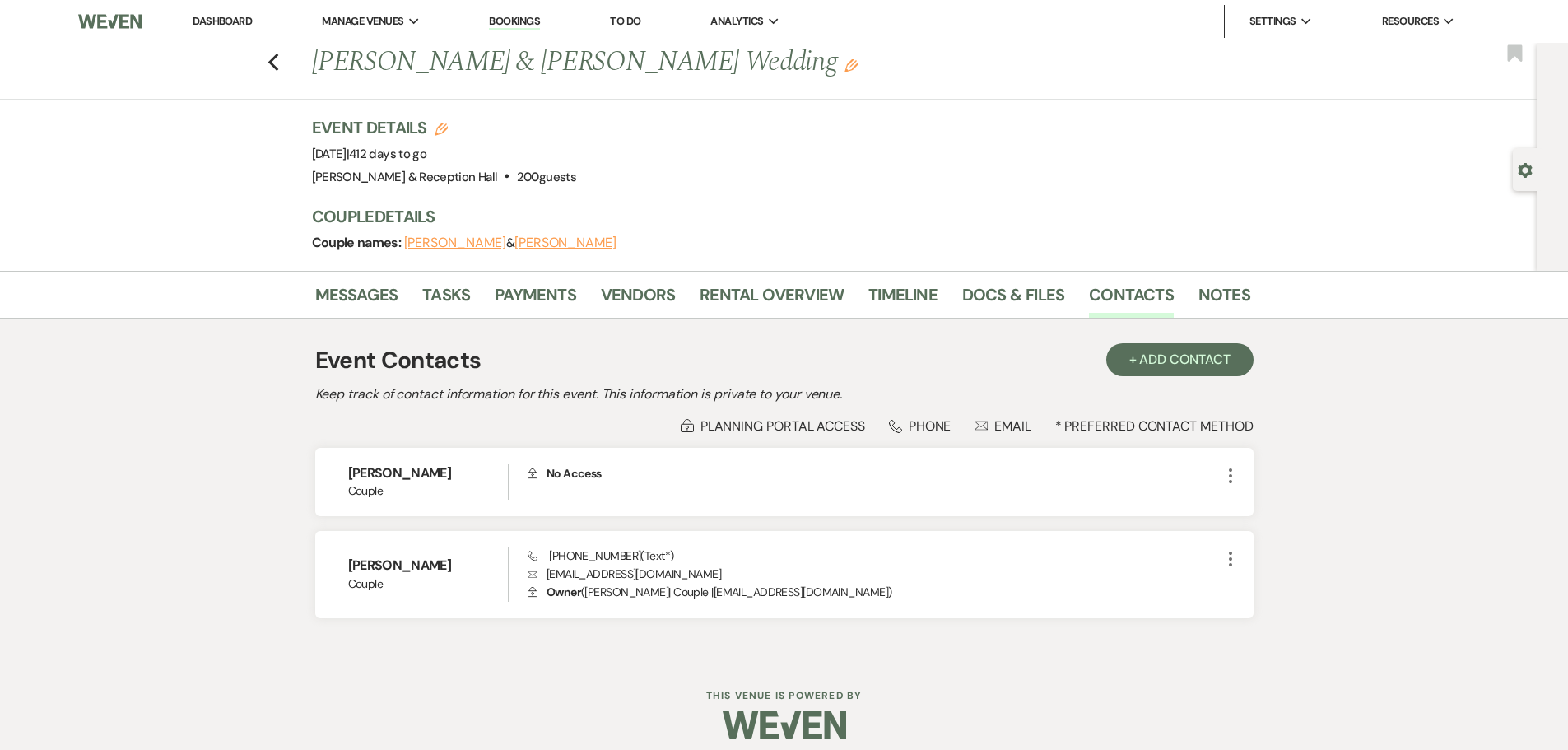
click at [532, 244] on button "Haley Wiese" at bounding box center [565, 243] width 102 height 13
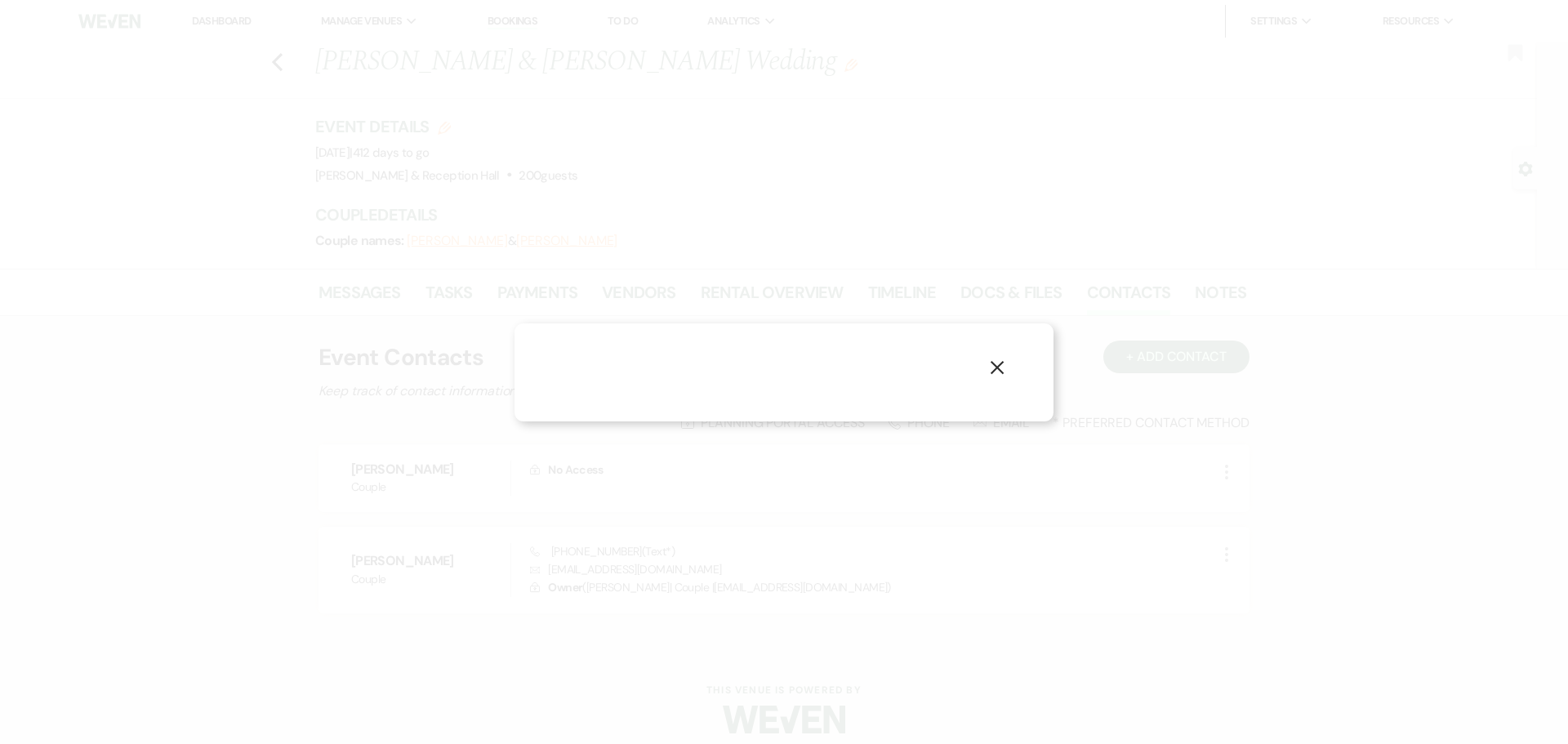
select select "1"
select select "text"
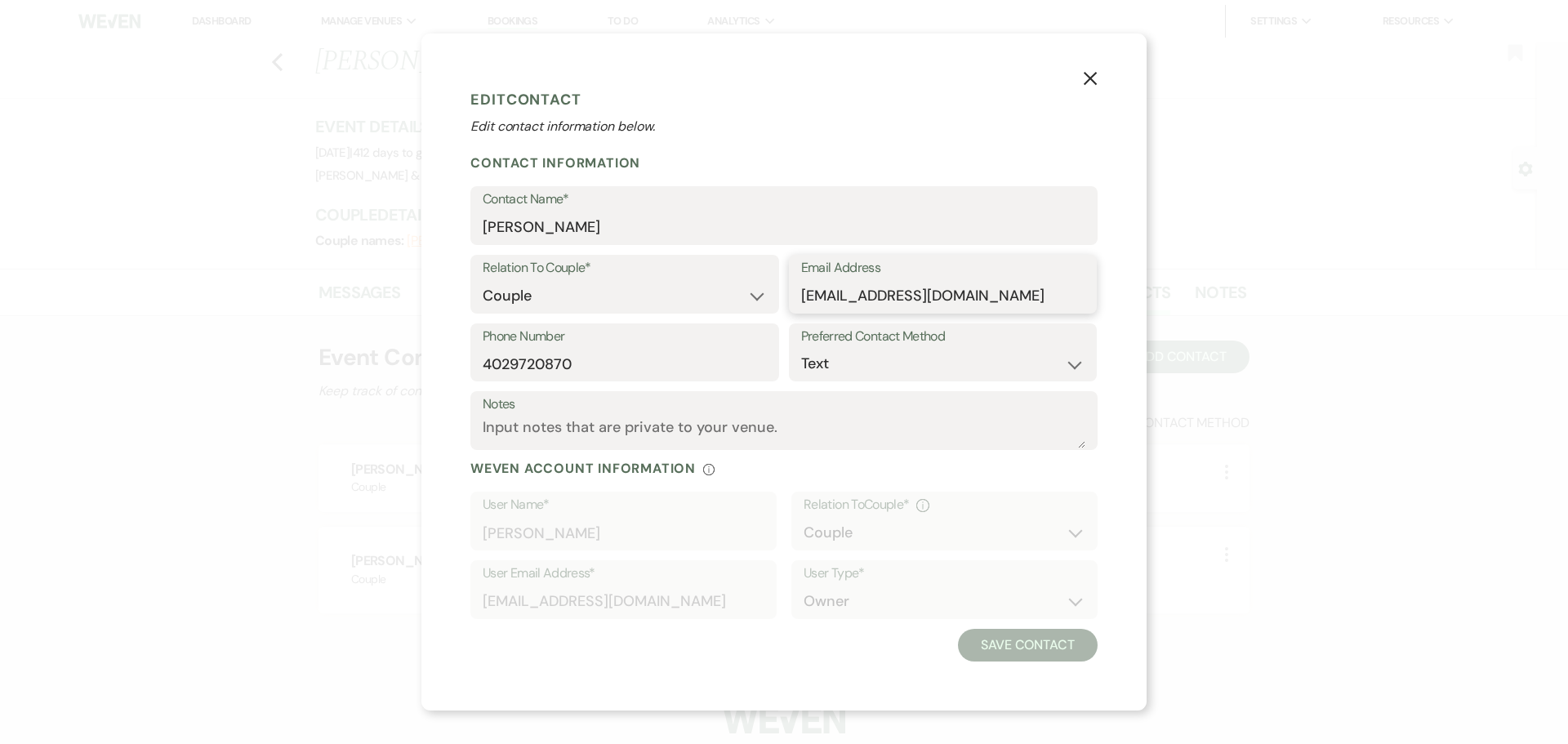
drag, startPoint x: 974, startPoint y: 291, endPoint x: 802, endPoint y: 289, distance: 172.0
click at [802, 289] on input "haleyawiese@gmail.com" at bounding box center [943, 296] width 285 height 32
click at [1089, 73] on icon "X" at bounding box center [1091, 78] width 15 height 15
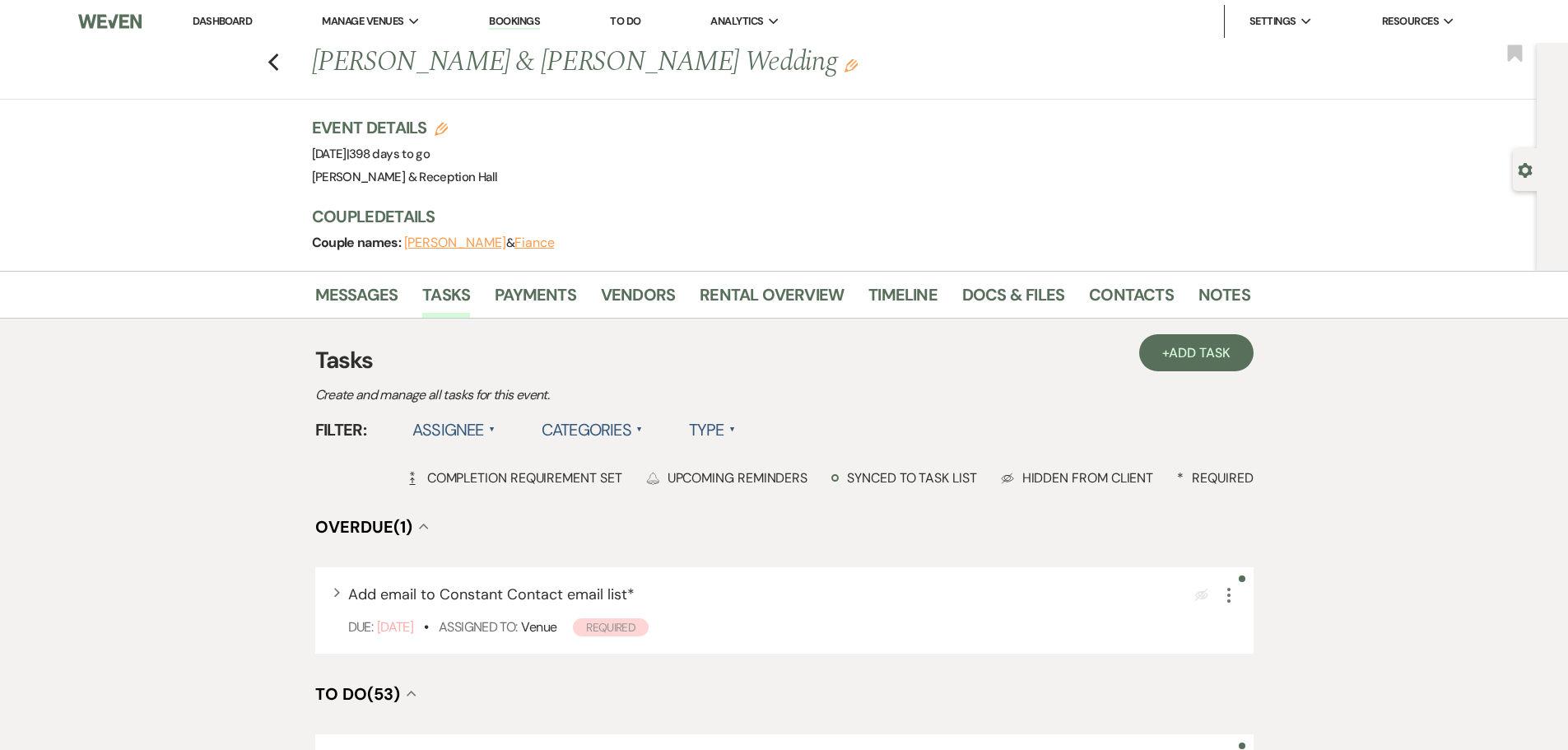
click at [464, 238] on button "[PERSON_NAME]" at bounding box center [455, 243] width 102 height 13
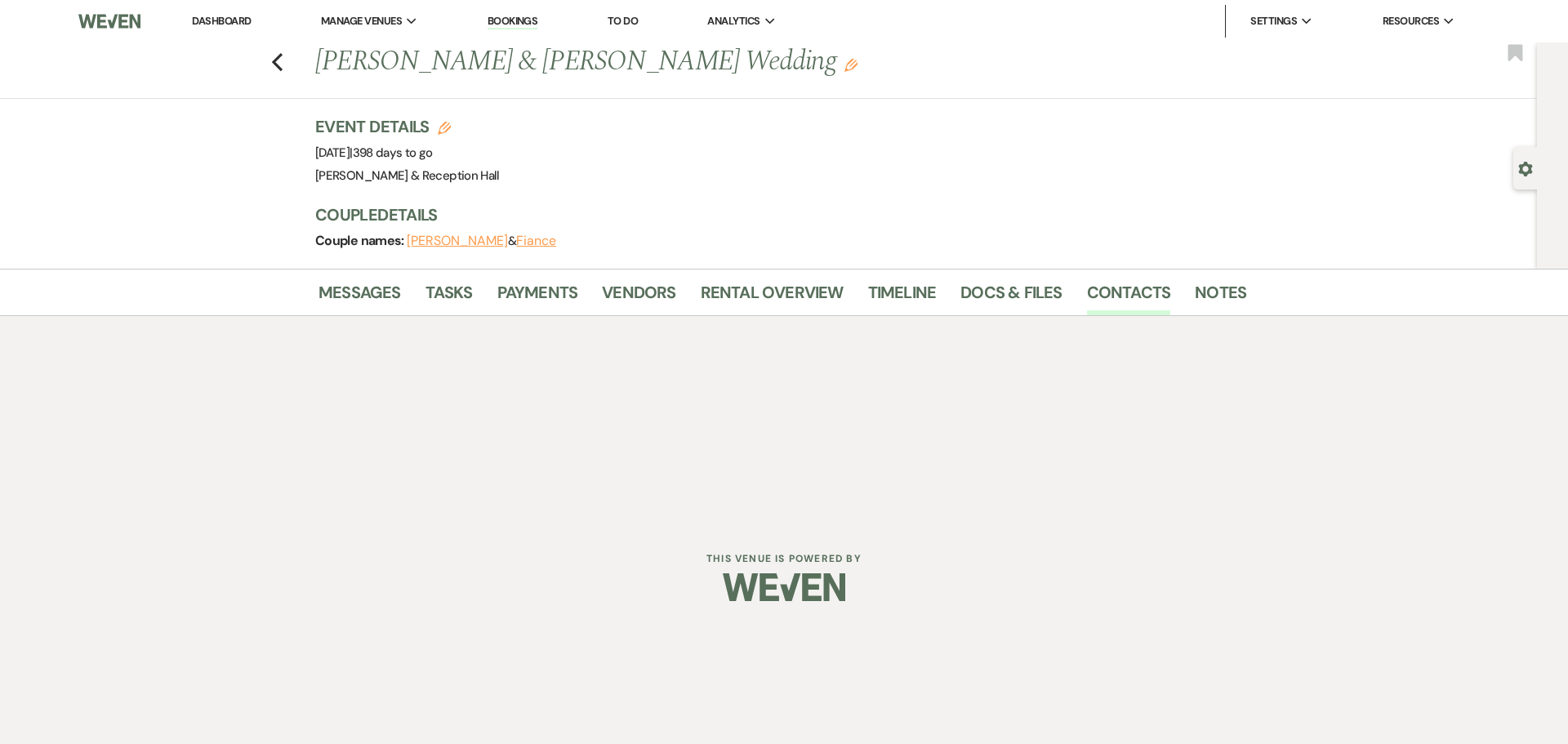
select select "1"
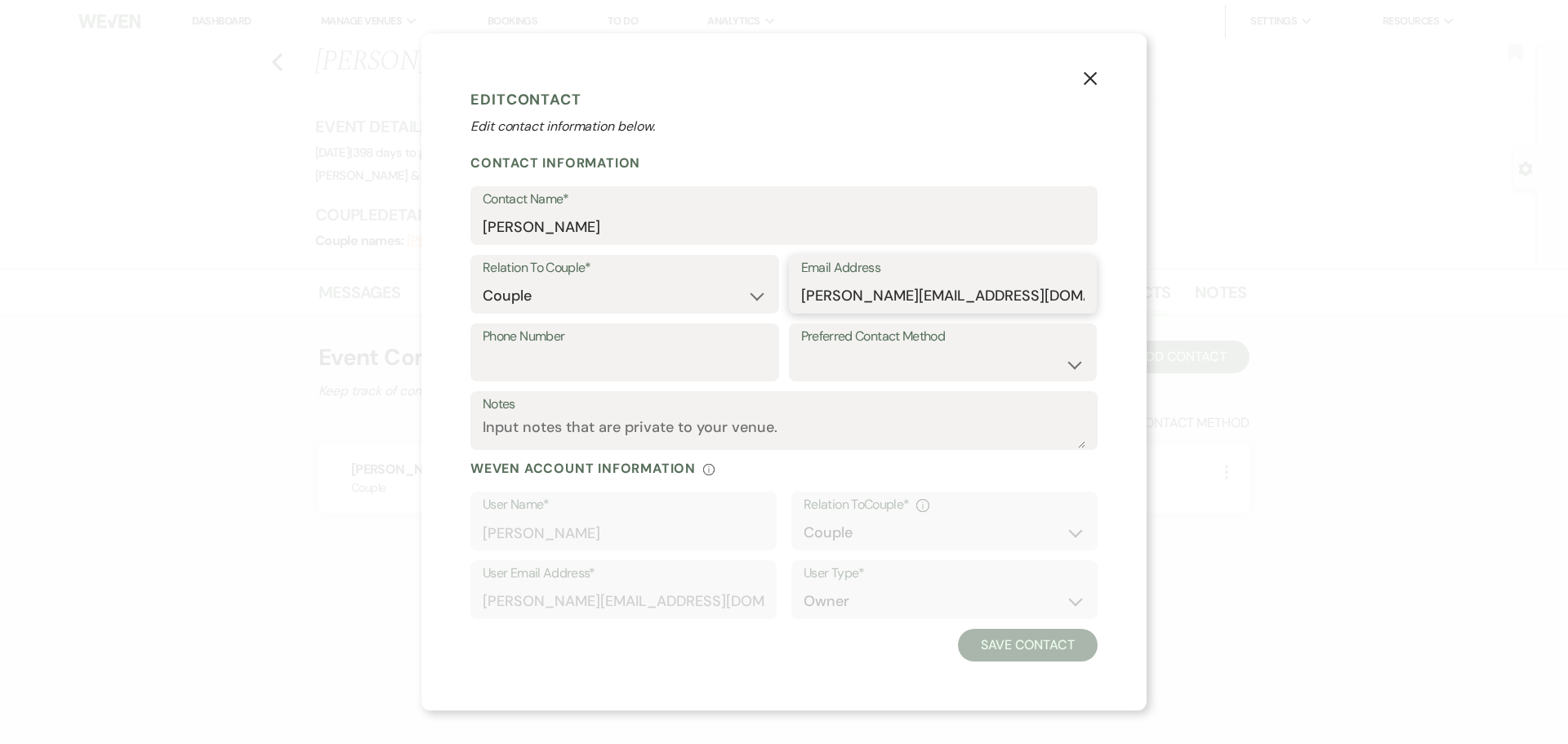
drag, startPoint x: 979, startPoint y: 295, endPoint x: 789, endPoint y: 289, distance: 190.1
click at [789, 289] on div "Email Address jamiewredt@gmail.com" at bounding box center [943, 284] width 309 height 58
click at [1084, 83] on icon "X" at bounding box center [1091, 78] width 15 height 15
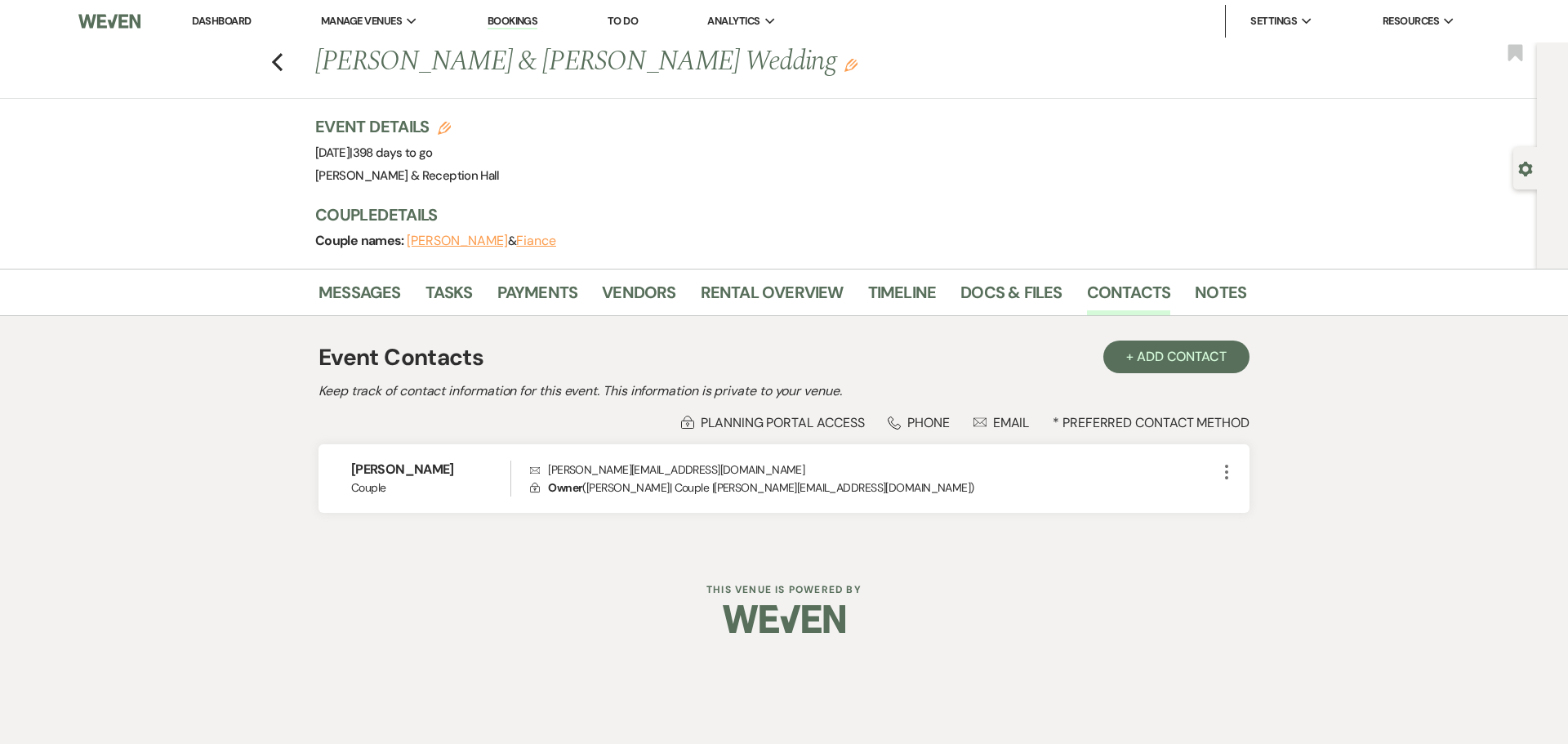
click at [528, 247] on button "Fiance" at bounding box center [537, 241] width 40 height 13
select select "1"
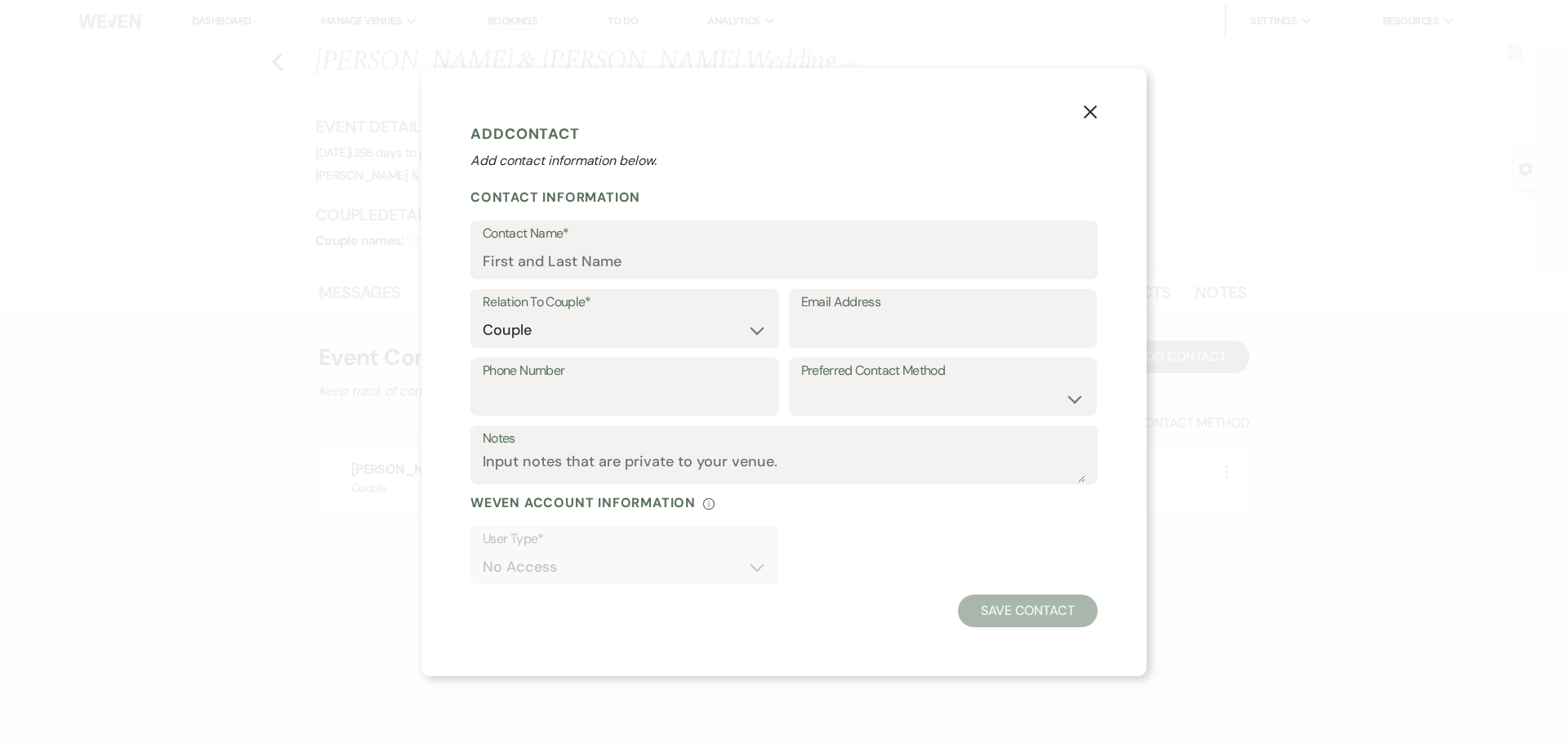
click at [1081, 104] on button "X" at bounding box center [1090, 111] width 24 height 28
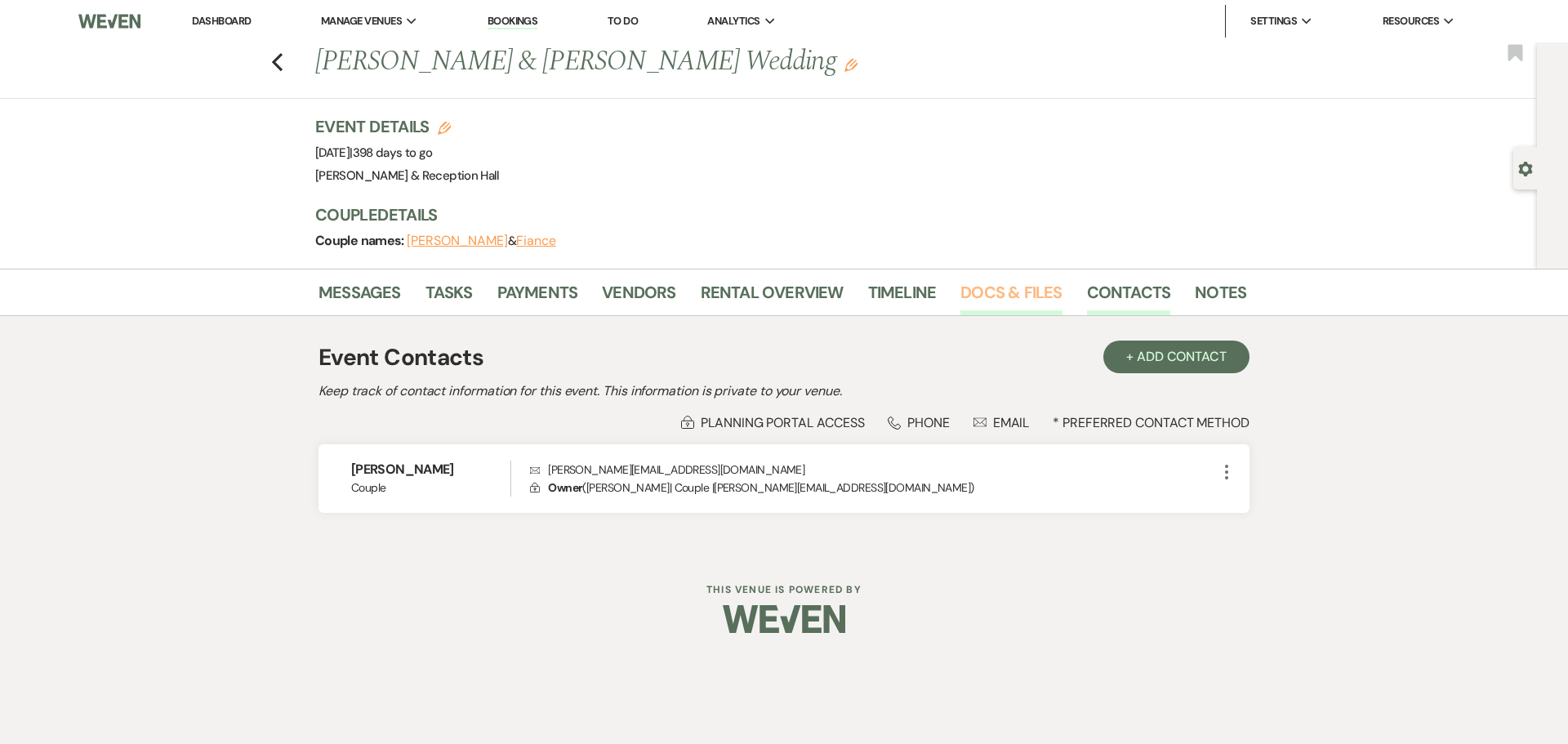
click at [1007, 290] on link "Docs & Files" at bounding box center [1011, 297] width 101 height 36
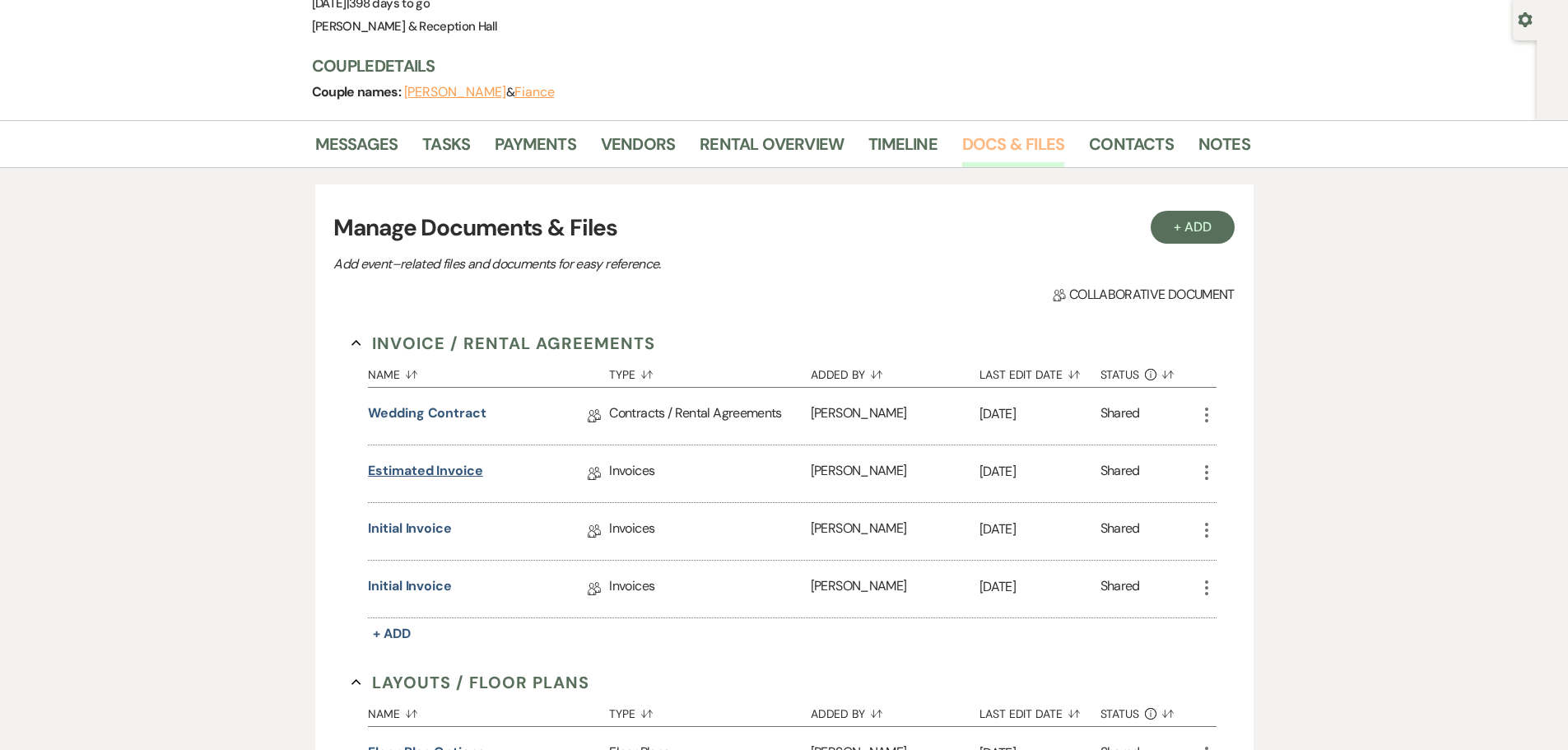
scroll to position [165, 0]
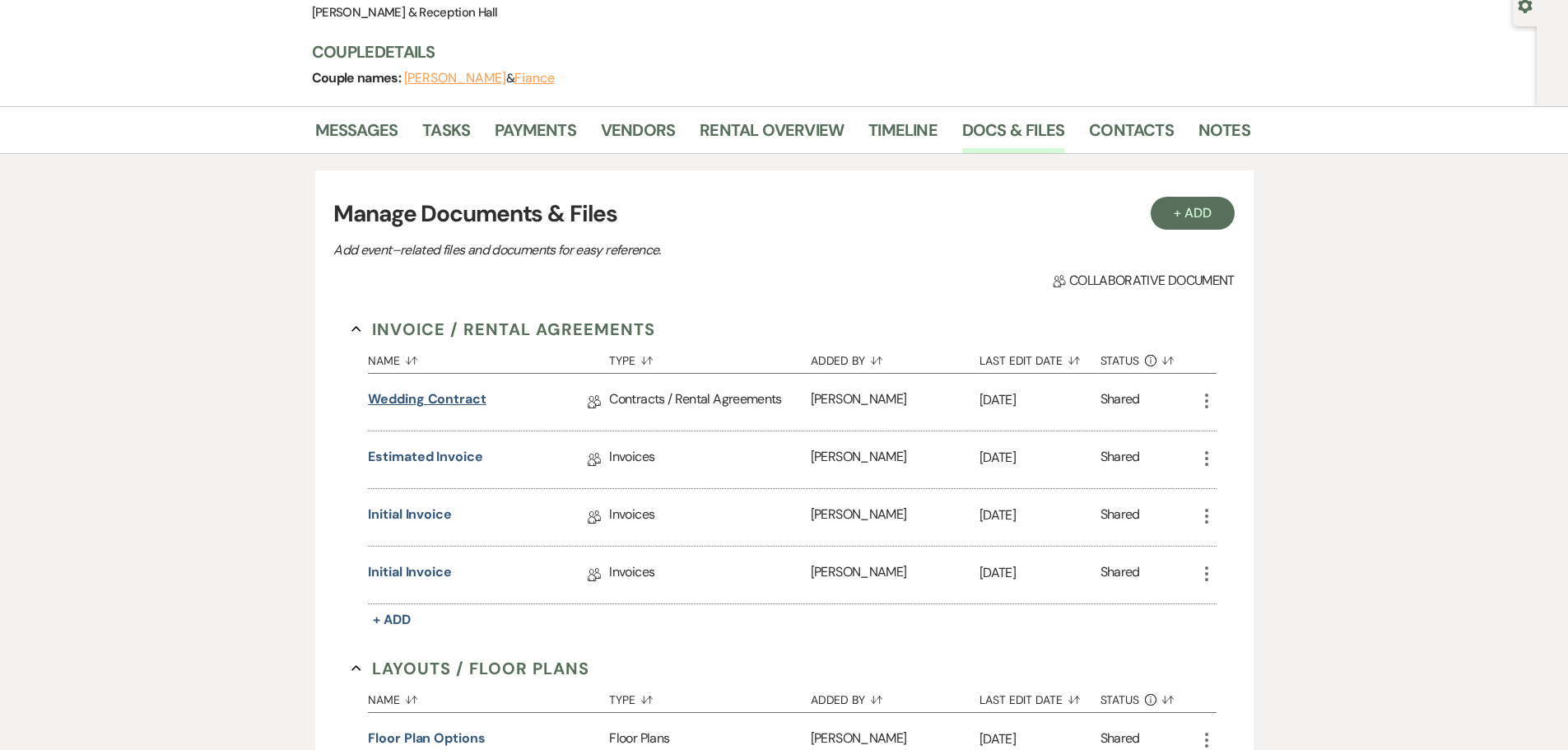
click at [425, 396] on link "Wedding Contract" at bounding box center [426, 402] width 119 height 25
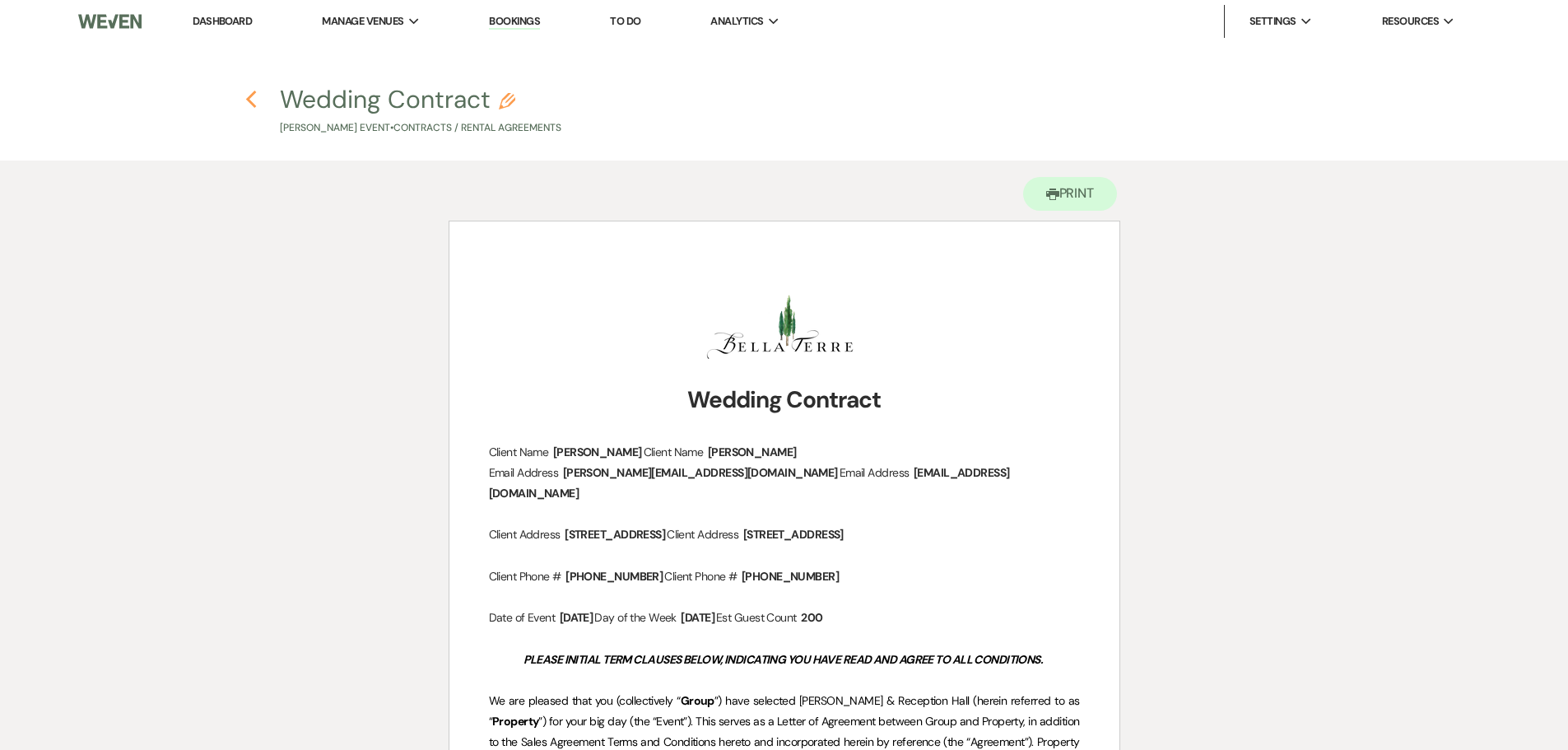
click at [250, 102] on use "button" at bounding box center [251, 100] width 11 height 18
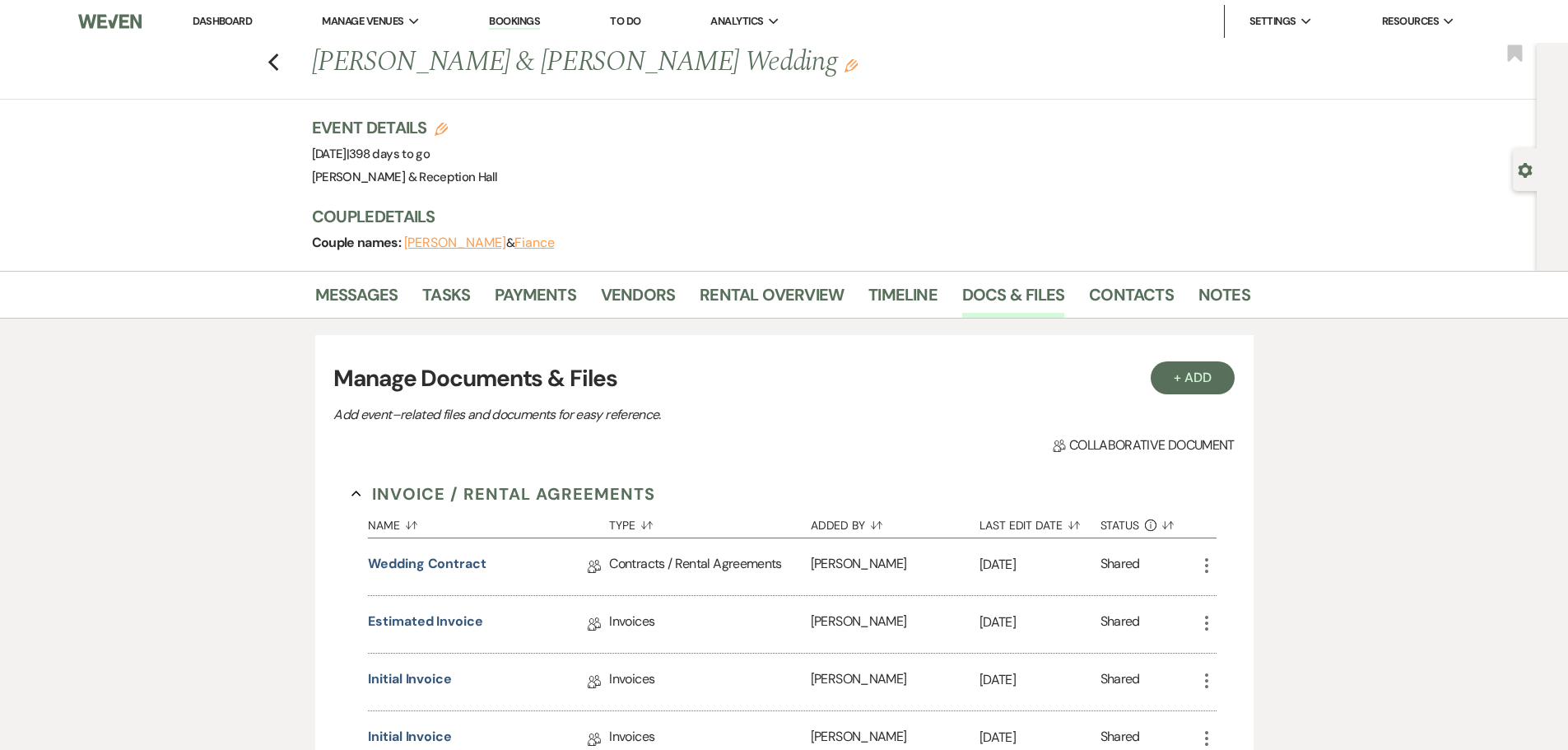
click at [515, 237] on button "Fiance" at bounding box center [535, 243] width 40 height 13
select select "1"
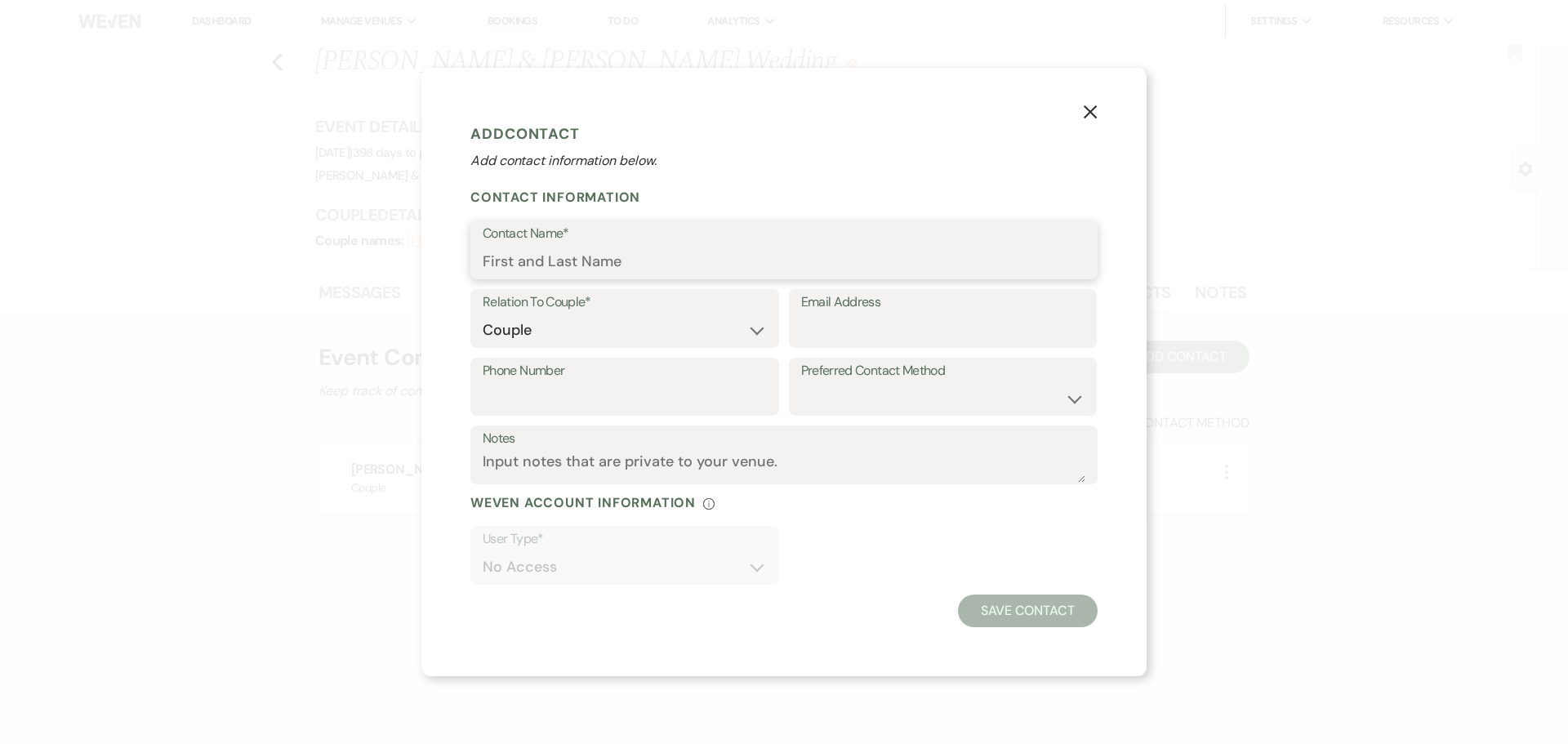
drag, startPoint x: 702, startPoint y: 264, endPoint x: 480, endPoint y: 264, distance: 222.0
click at [480, 264] on div "Contact Name*" at bounding box center [784, 249] width 628 height 58
type input "Adam Kropp"
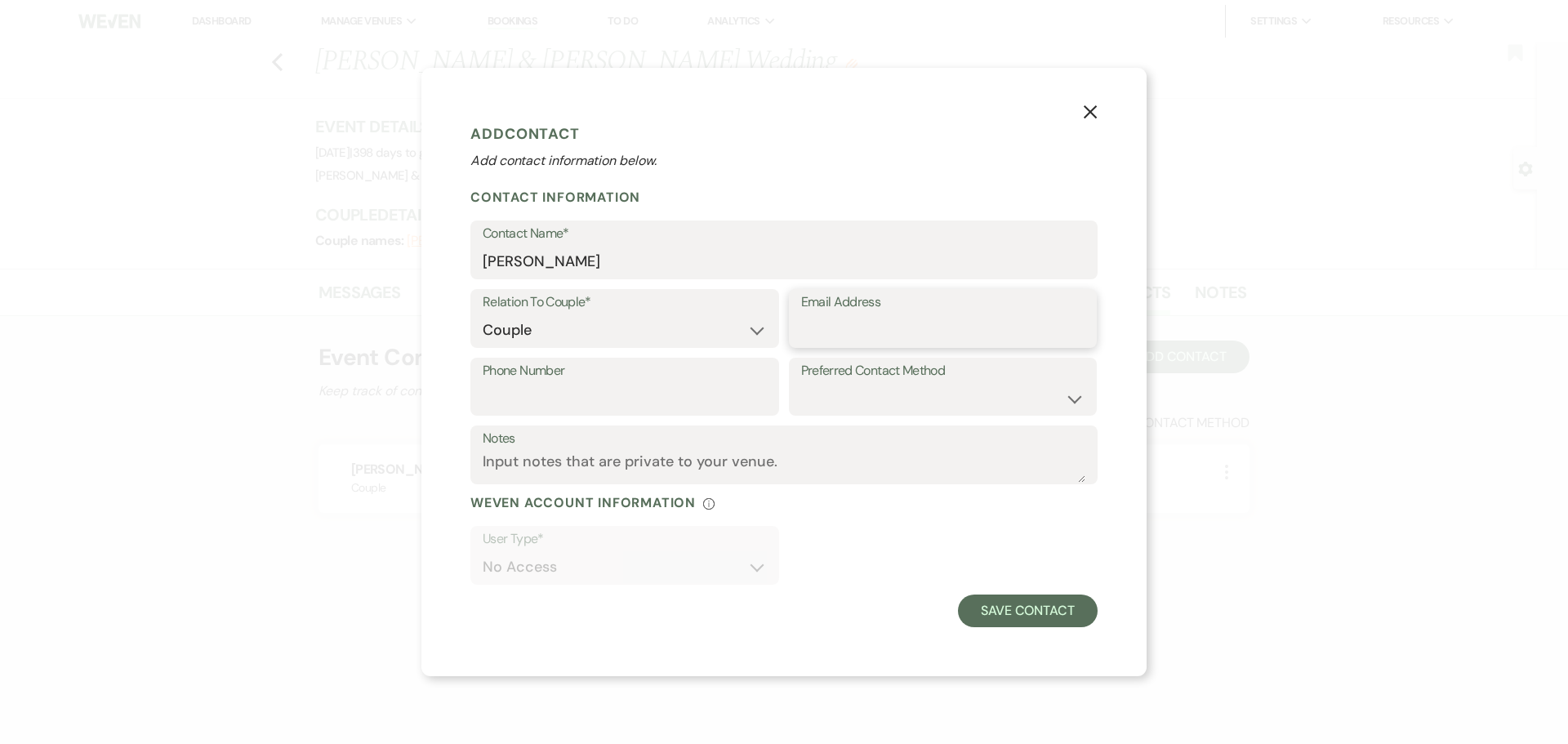
click at [846, 334] on input "Email Address" at bounding box center [943, 330] width 285 height 32
type input "adamrkropp@gmail.com"
click at [1036, 610] on button "Save Contact" at bounding box center [1027, 611] width 139 height 33
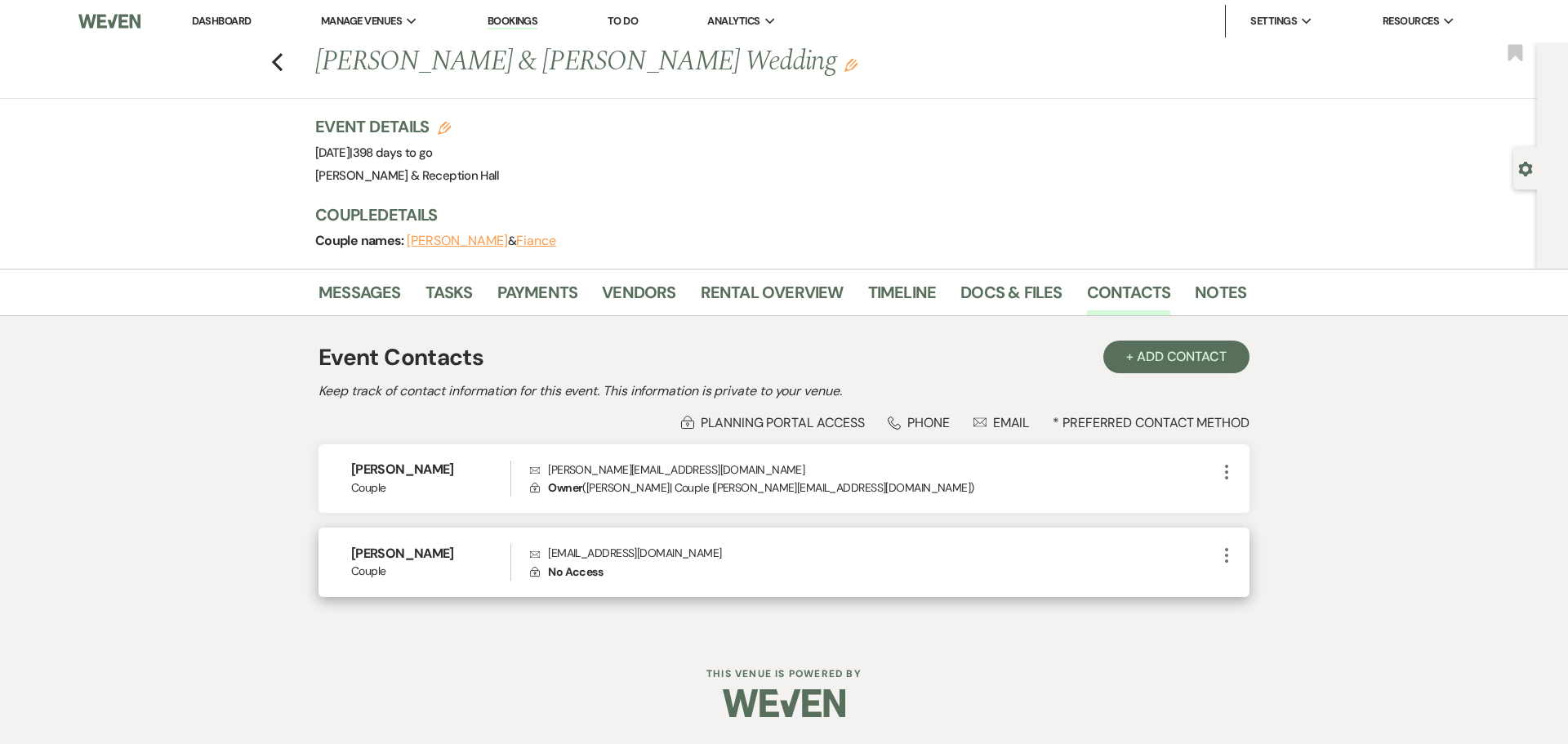
click at [1225, 559] on icon "More" at bounding box center [1226, 555] width 19 height 19
click at [1385, 472] on div "Messages Tasks Payments Vendors Rental Overview Timeline Docs & Files Contacts …" at bounding box center [784, 452] width 1568 height 368
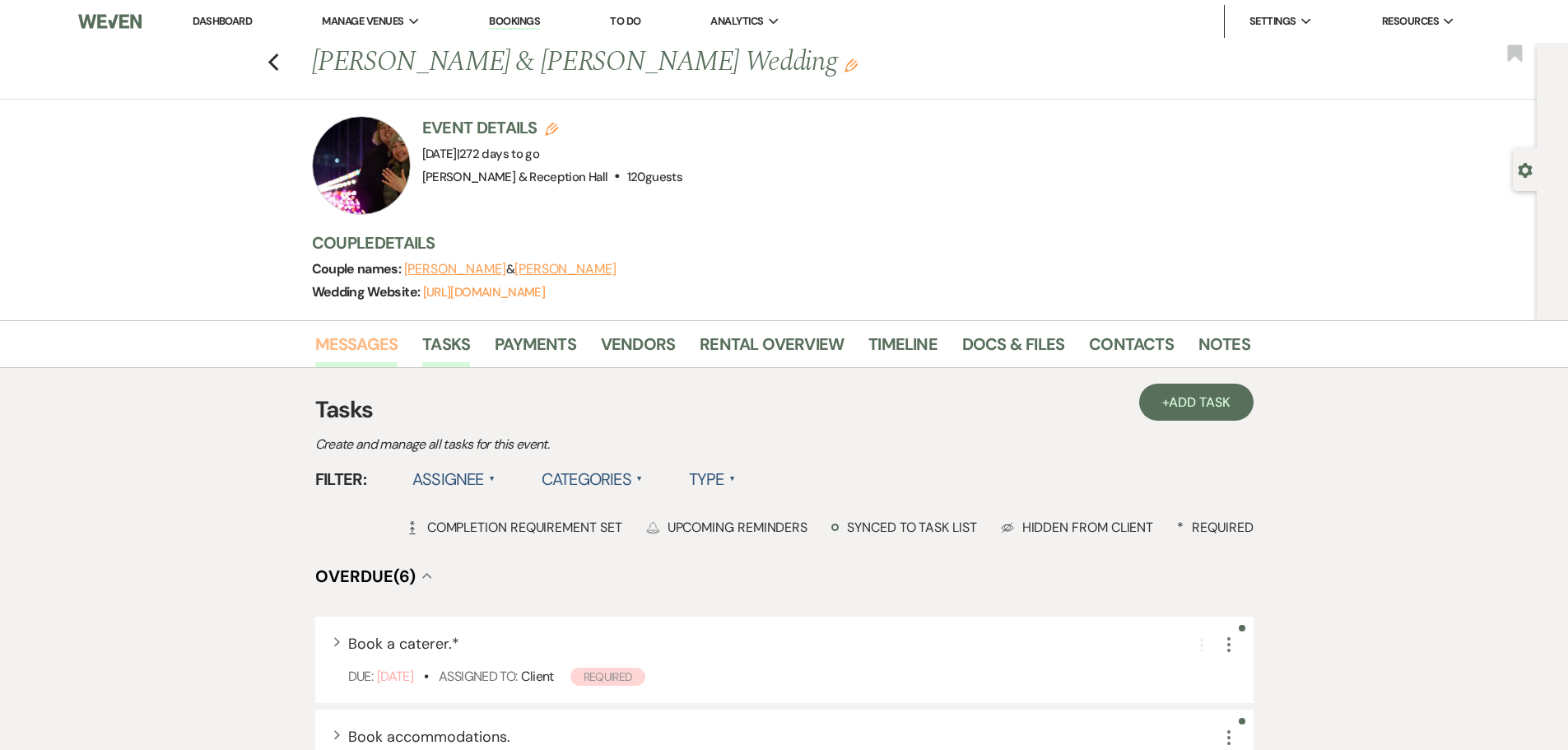
drag, startPoint x: 0, startPoint y: 0, endPoint x: 367, endPoint y: 355, distance: 510.6
click at [367, 355] on link "Messages" at bounding box center [356, 348] width 83 height 36
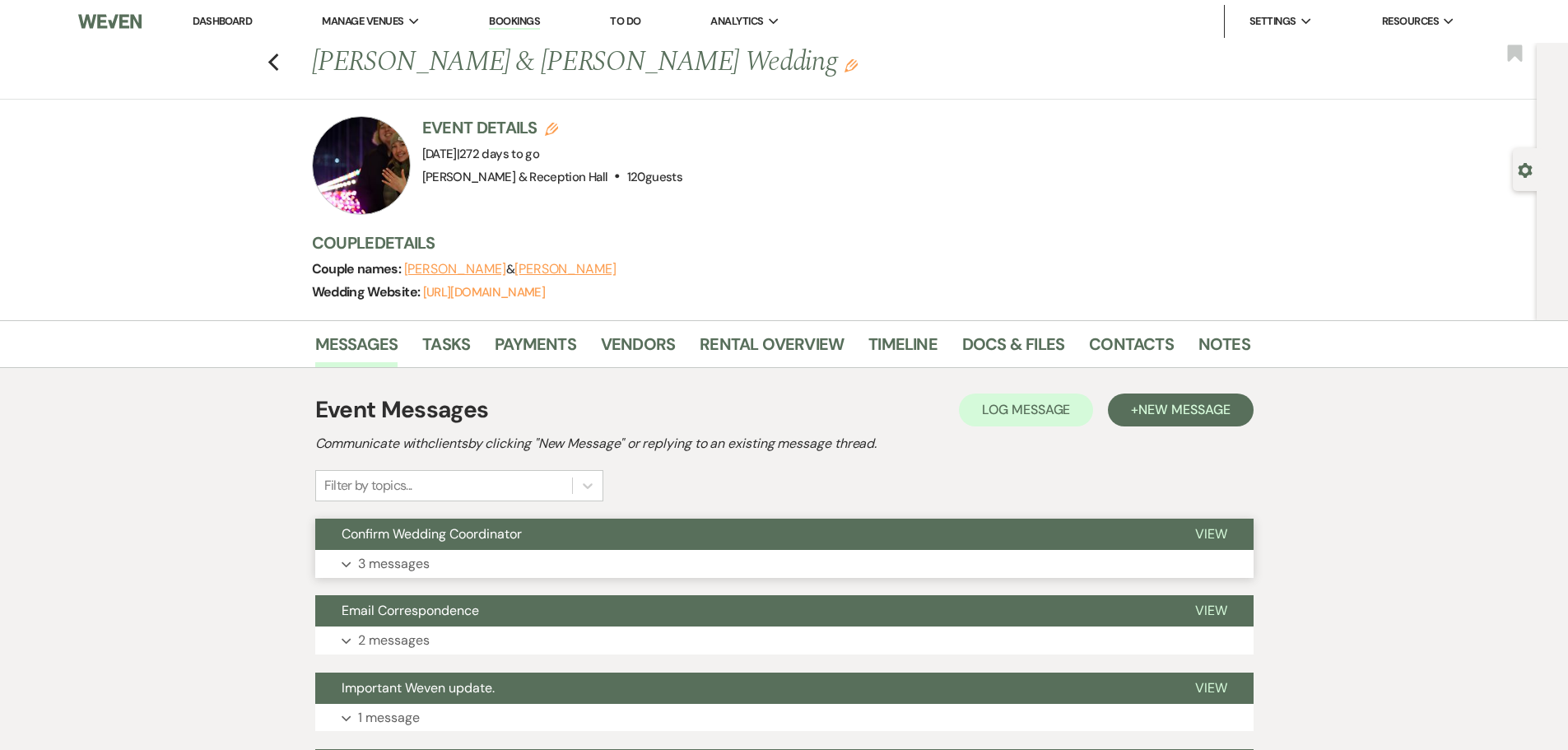
click at [465, 532] on span "Confirm Wedding Coordinator" at bounding box center [431, 533] width 180 height 18
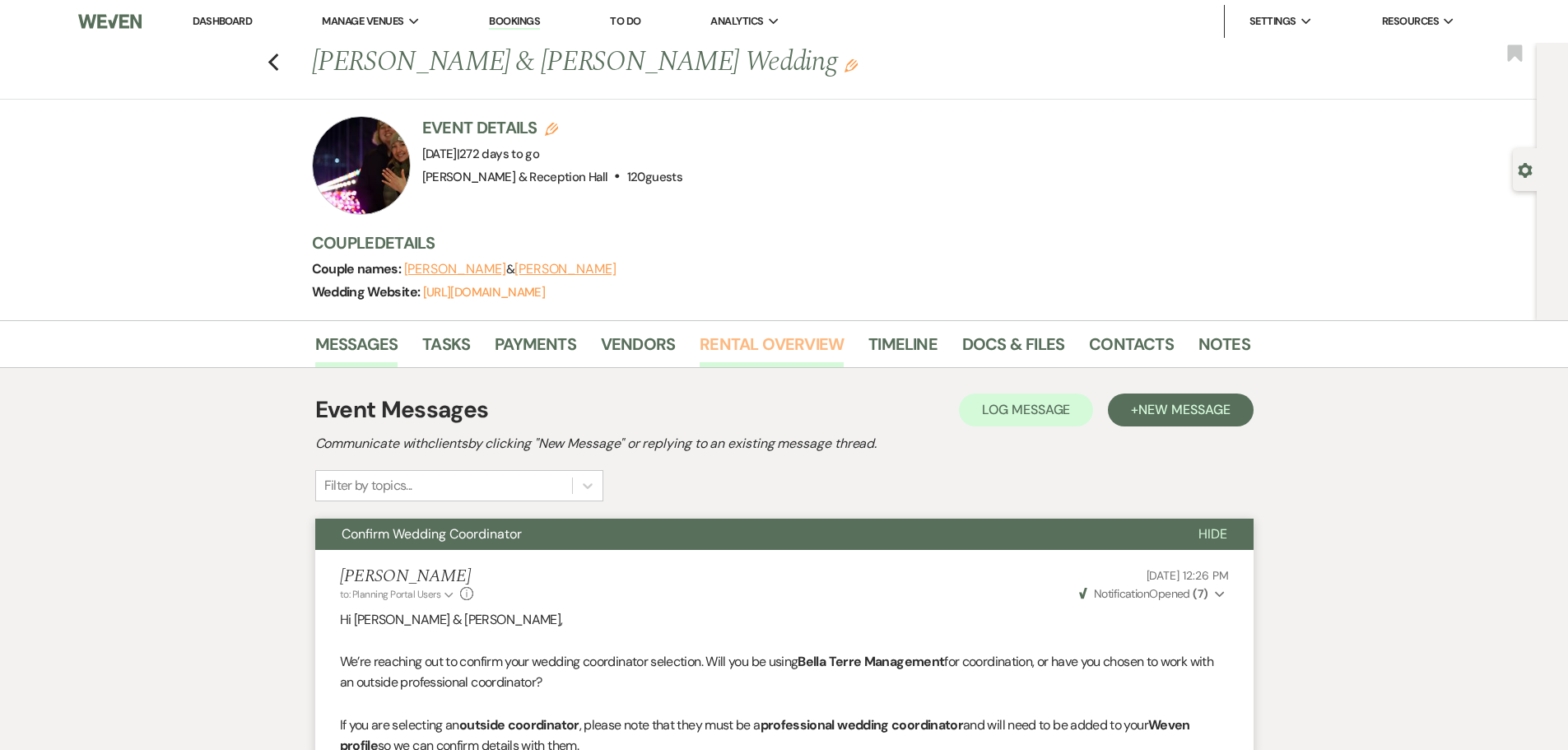
click at [770, 348] on link "Rental Overview" at bounding box center [771, 348] width 144 height 36
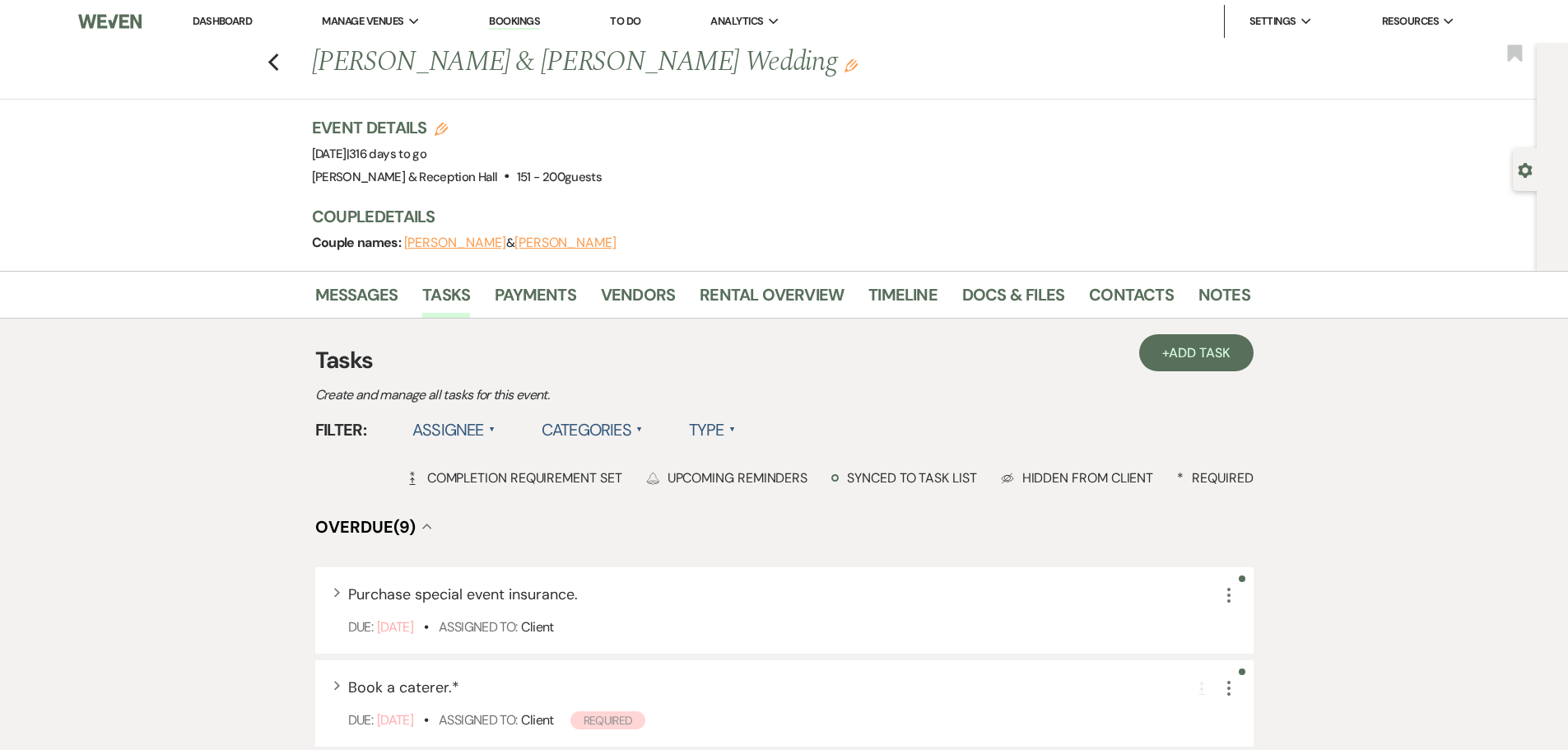
click at [459, 247] on button "[PERSON_NAME]" at bounding box center [455, 243] width 102 height 13
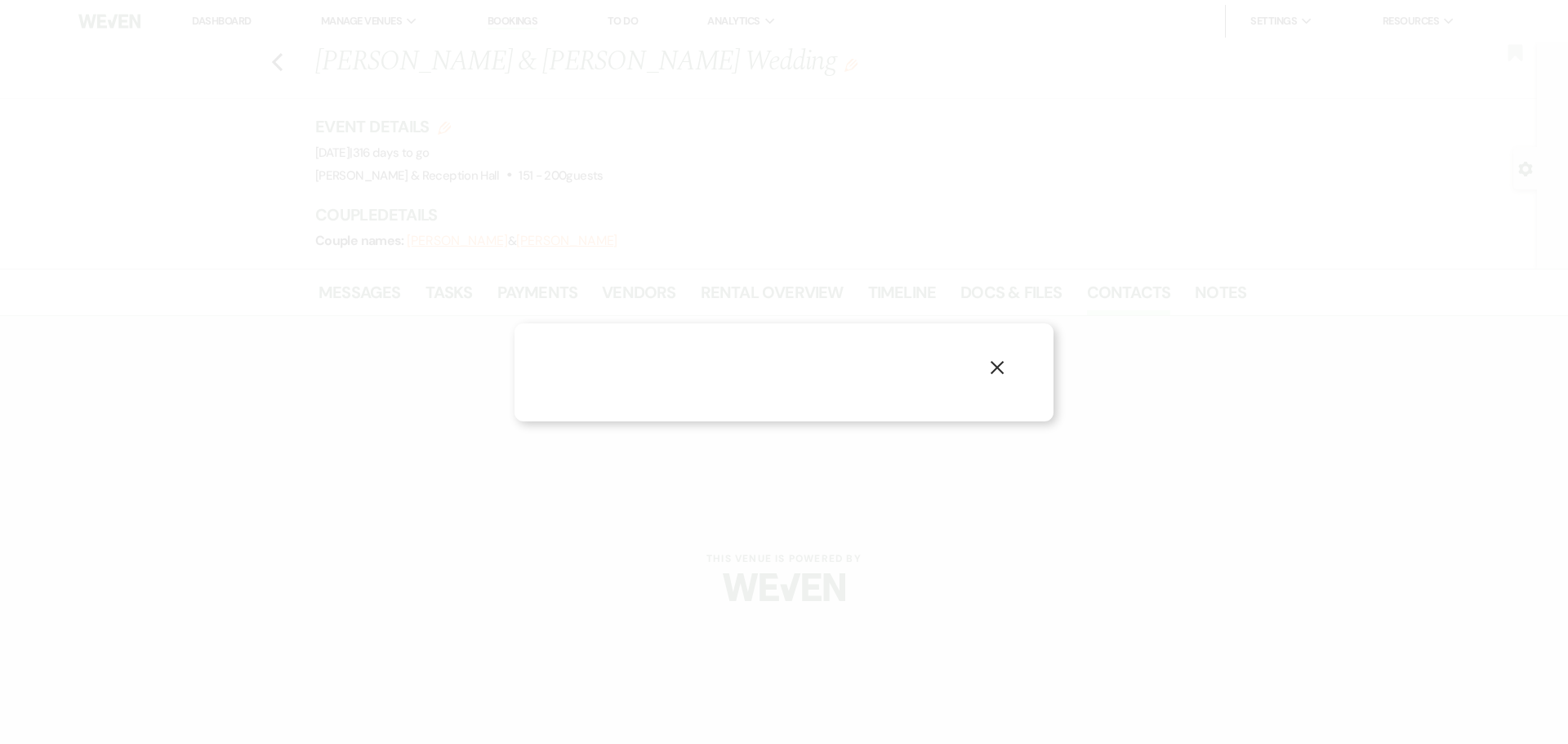
select select "1"
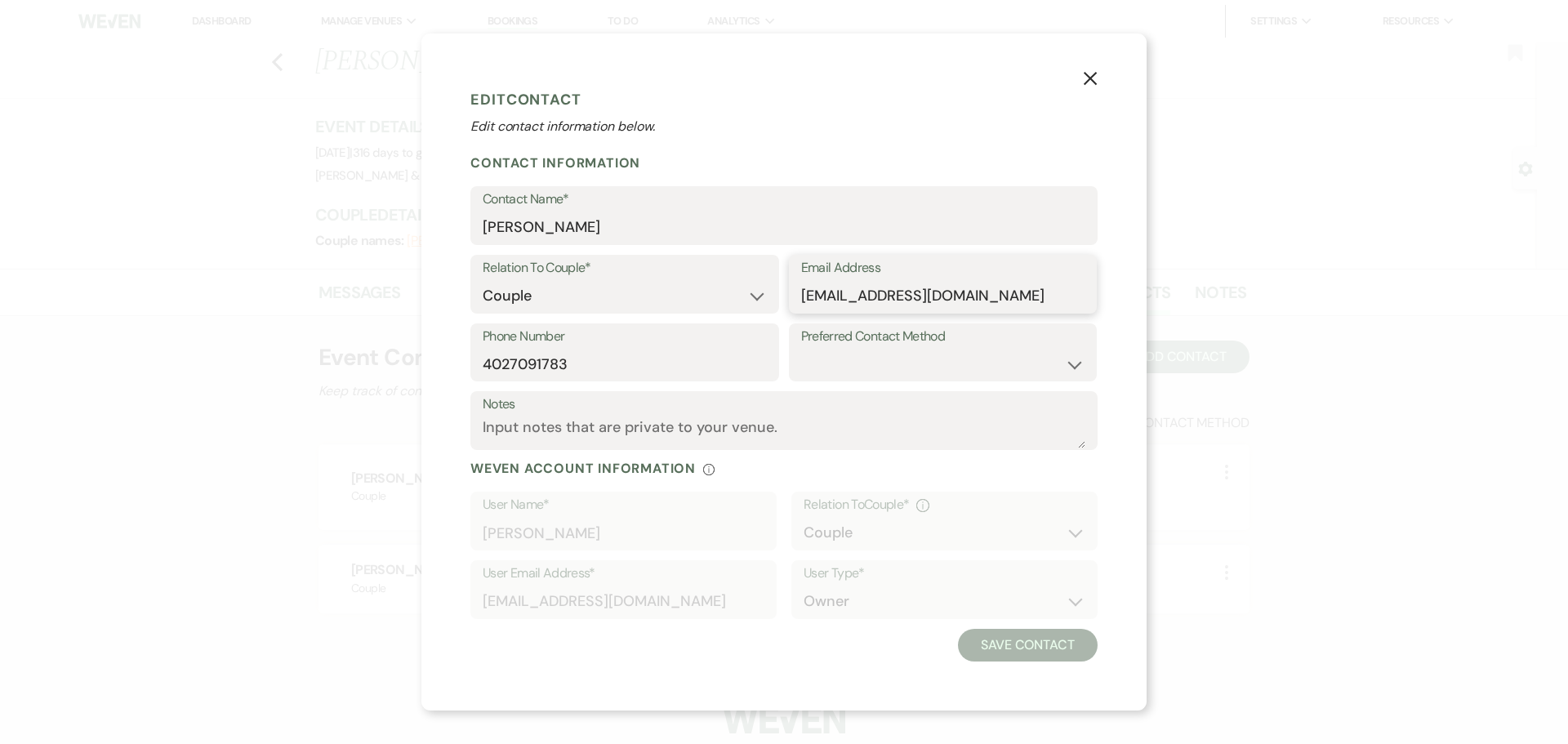
drag, startPoint x: 1018, startPoint y: 299, endPoint x: 777, endPoint y: 300, distance: 241.0
click at [777, 300] on div "Relation To Couple* Couple Planner Parent of Couple Family Member Friend Other …" at bounding box center [784, 289] width 628 height 68
click at [1097, 72] on button "X" at bounding box center [1090, 77] width 24 height 28
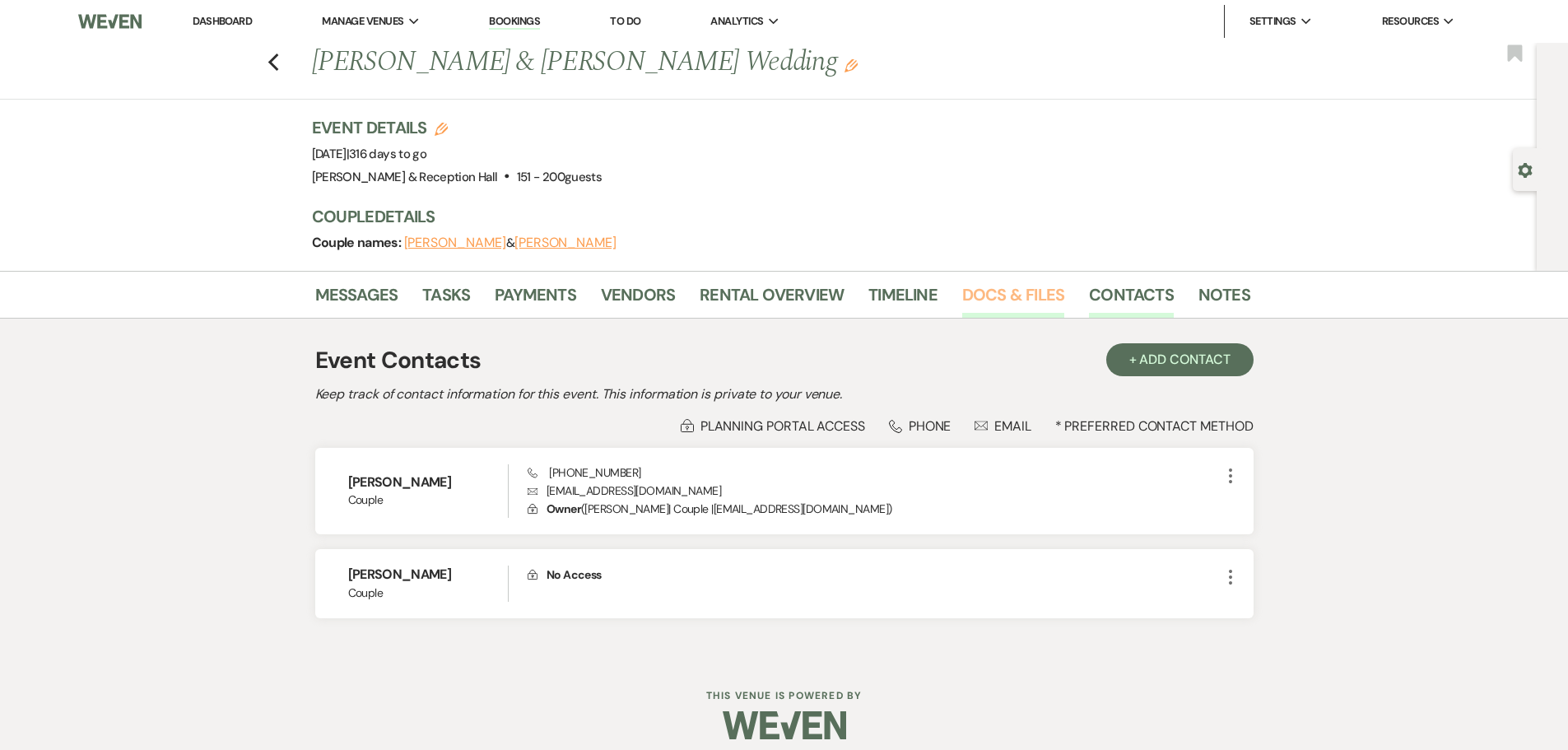
click at [1015, 290] on link "Docs & Files" at bounding box center [1012, 299] width 102 height 36
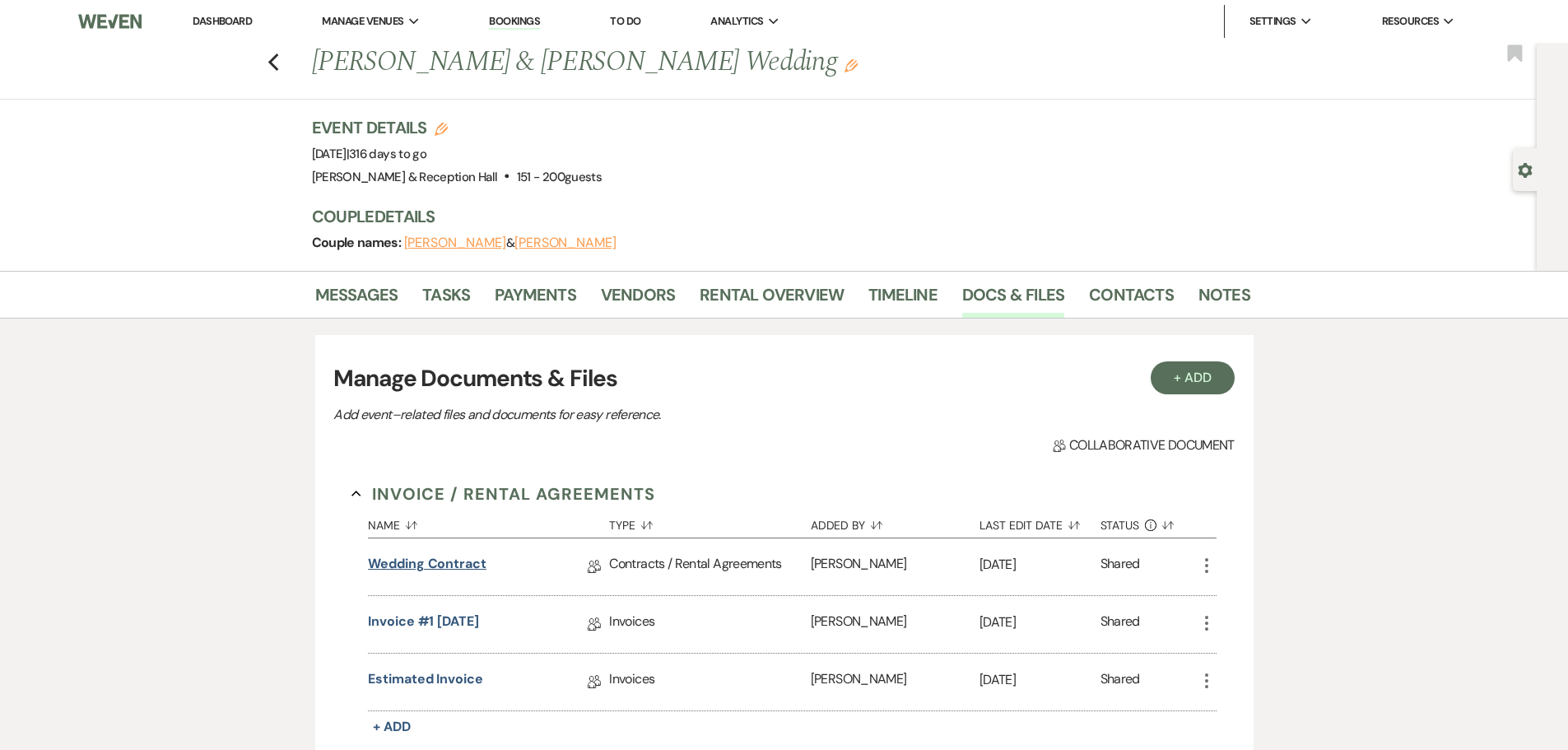
click at [477, 568] on link "Wedding Contract" at bounding box center [426, 567] width 119 height 25
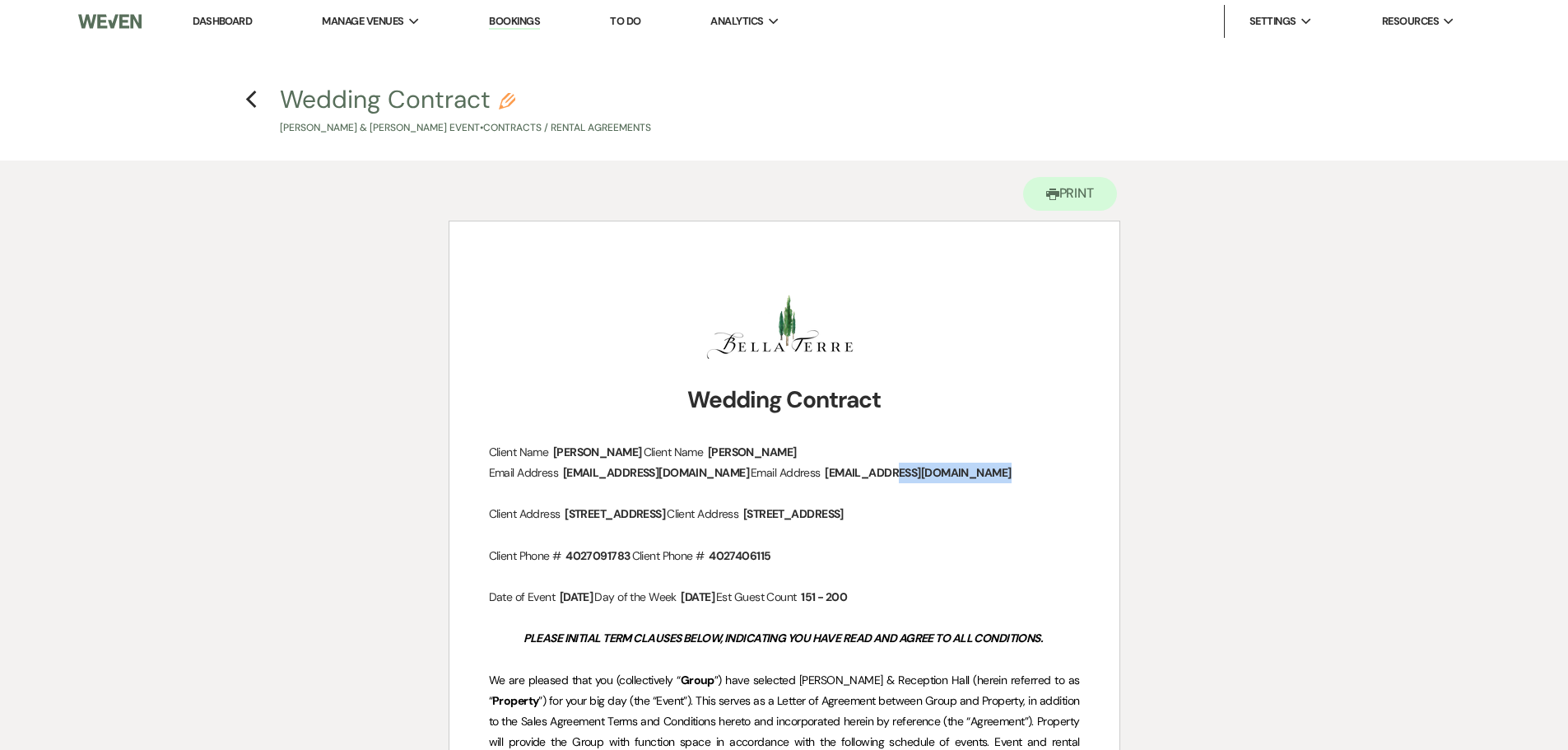
drag, startPoint x: 618, startPoint y: 496, endPoint x: 483, endPoint y: 493, distance: 135.0
click at [249, 98] on use "button" at bounding box center [251, 100] width 11 height 18
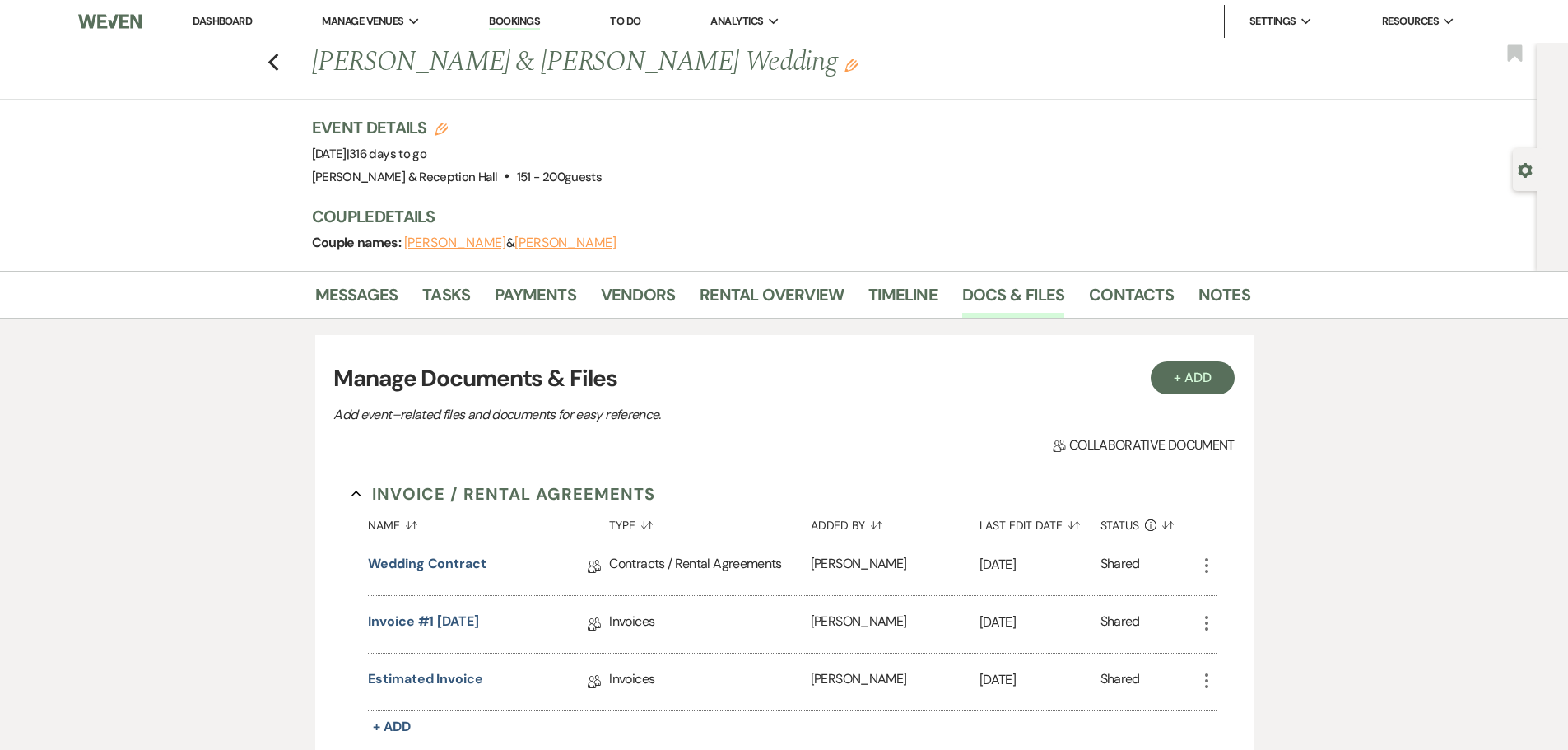
click at [562, 239] on button "Zach Novacek" at bounding box center [565, 243] width 102 height 13
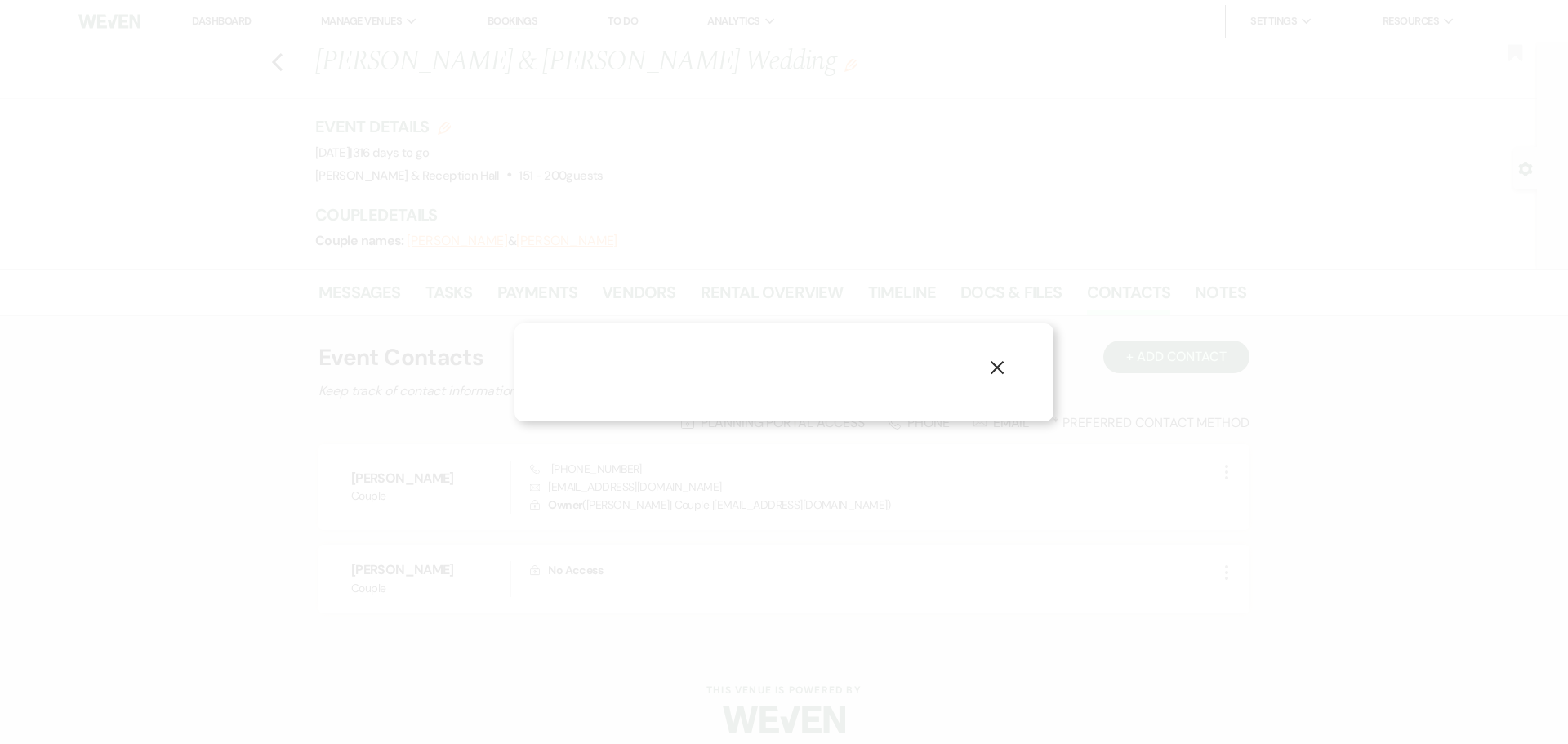
select select "1"
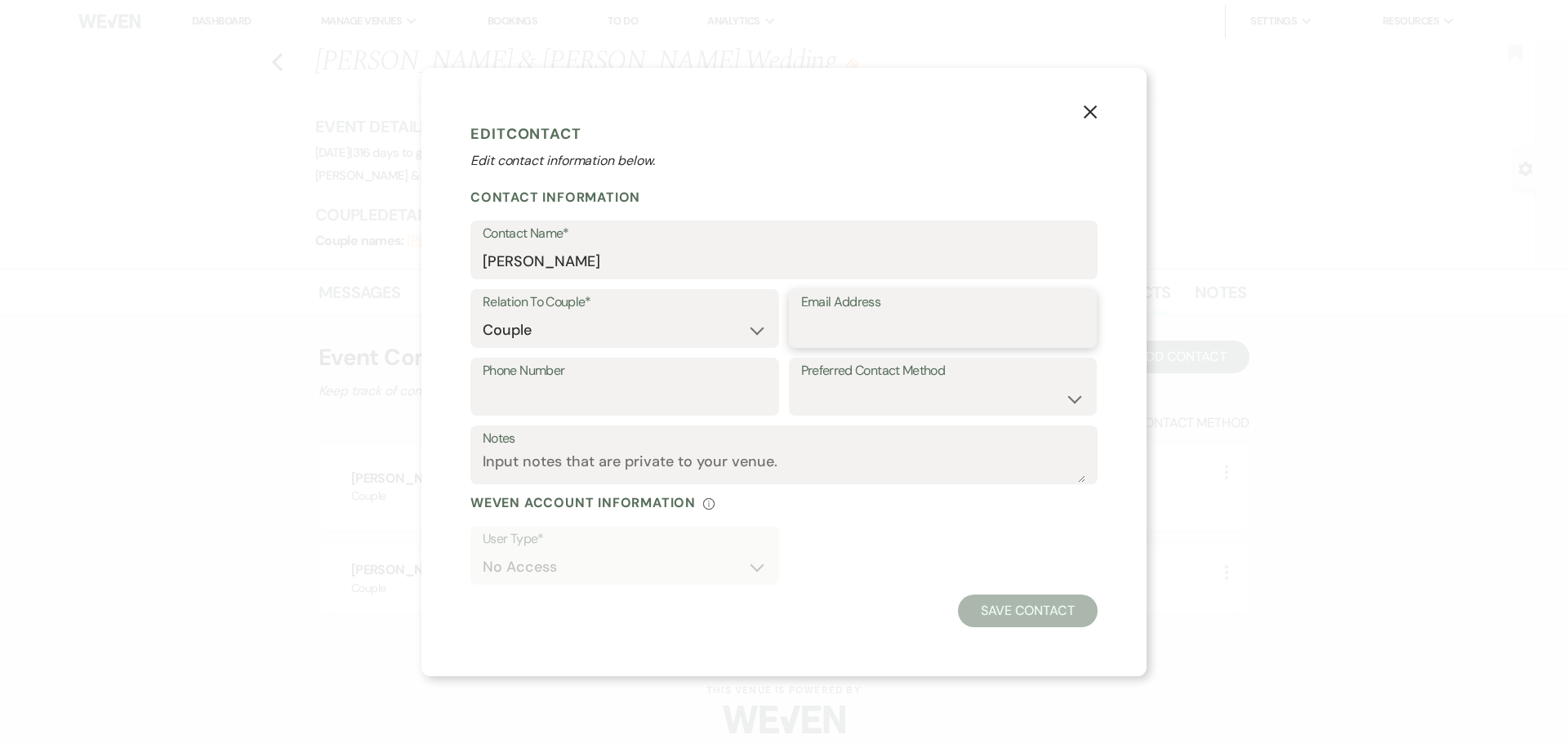
click at [930, 333] on input "Email Address" at bounding box center [943, 330] width 285 height 32
paste input "znovacek17@gmail.com"
type input "znovacek17@gmail.com"
click at [1036, 611] on button "Save Contact" at bounding box center [1027, 611] width 139 height 33
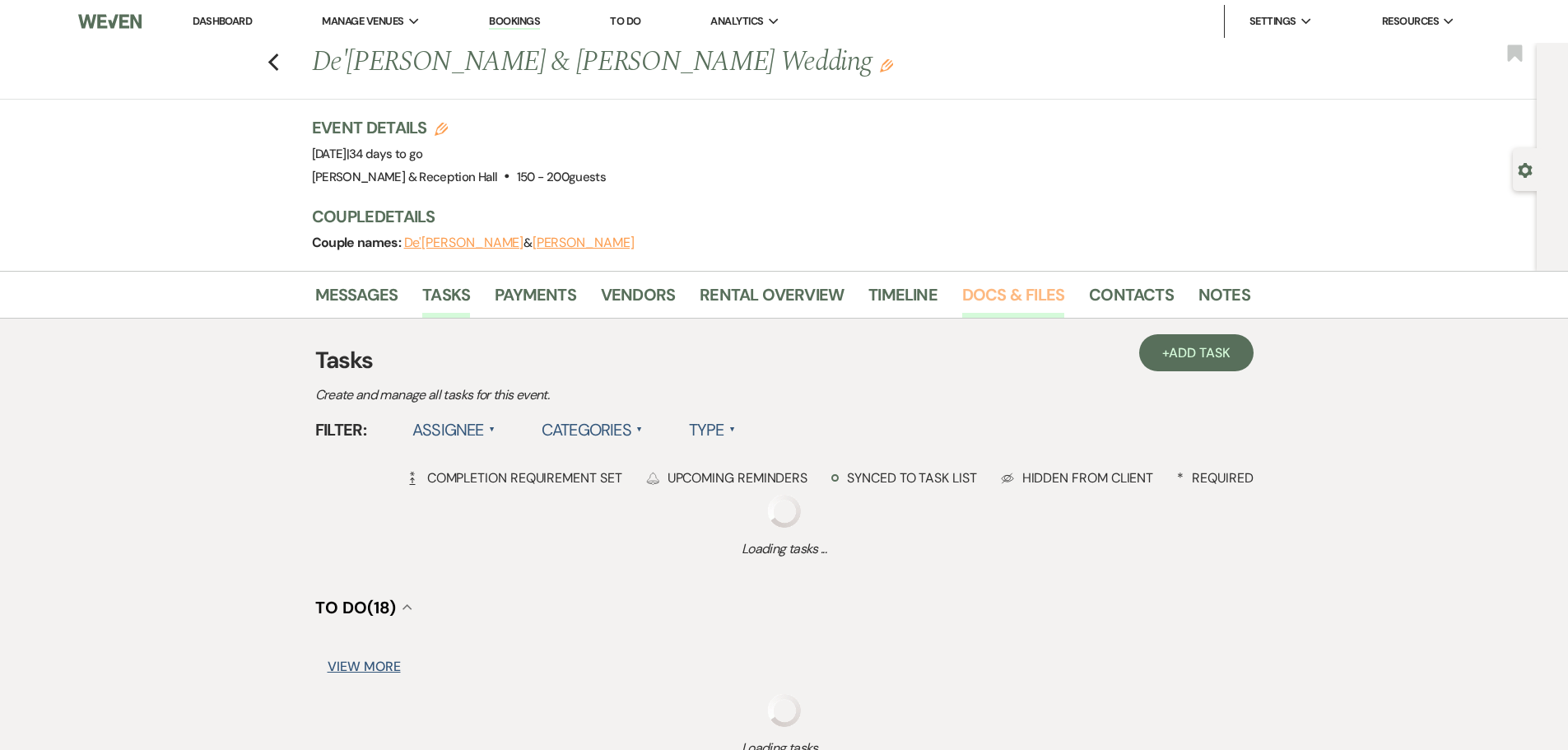
click at [992, 291] on link "Docs & Files" at bounding box center [1012, 299] width 102 height 36
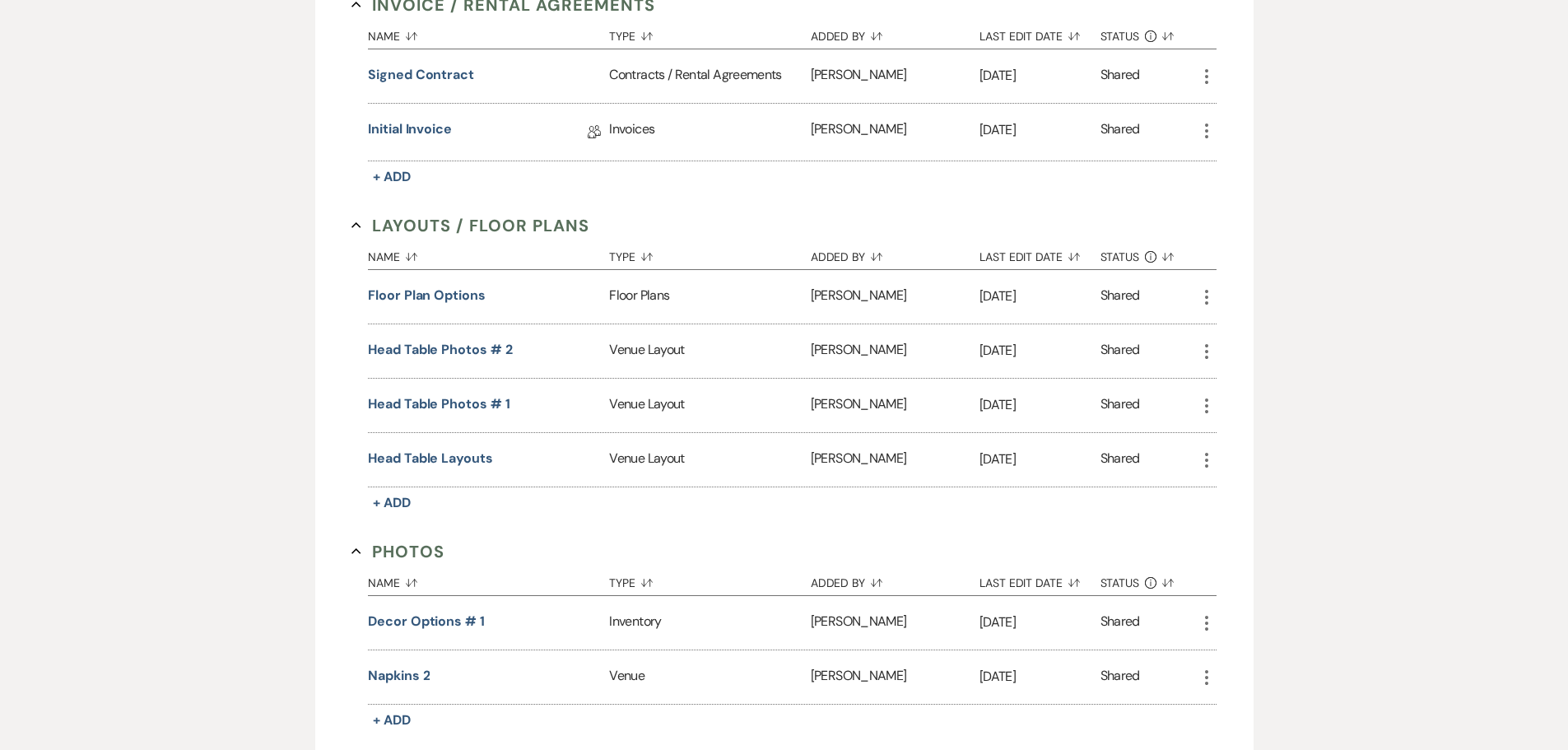
scroll to position [147, 0]
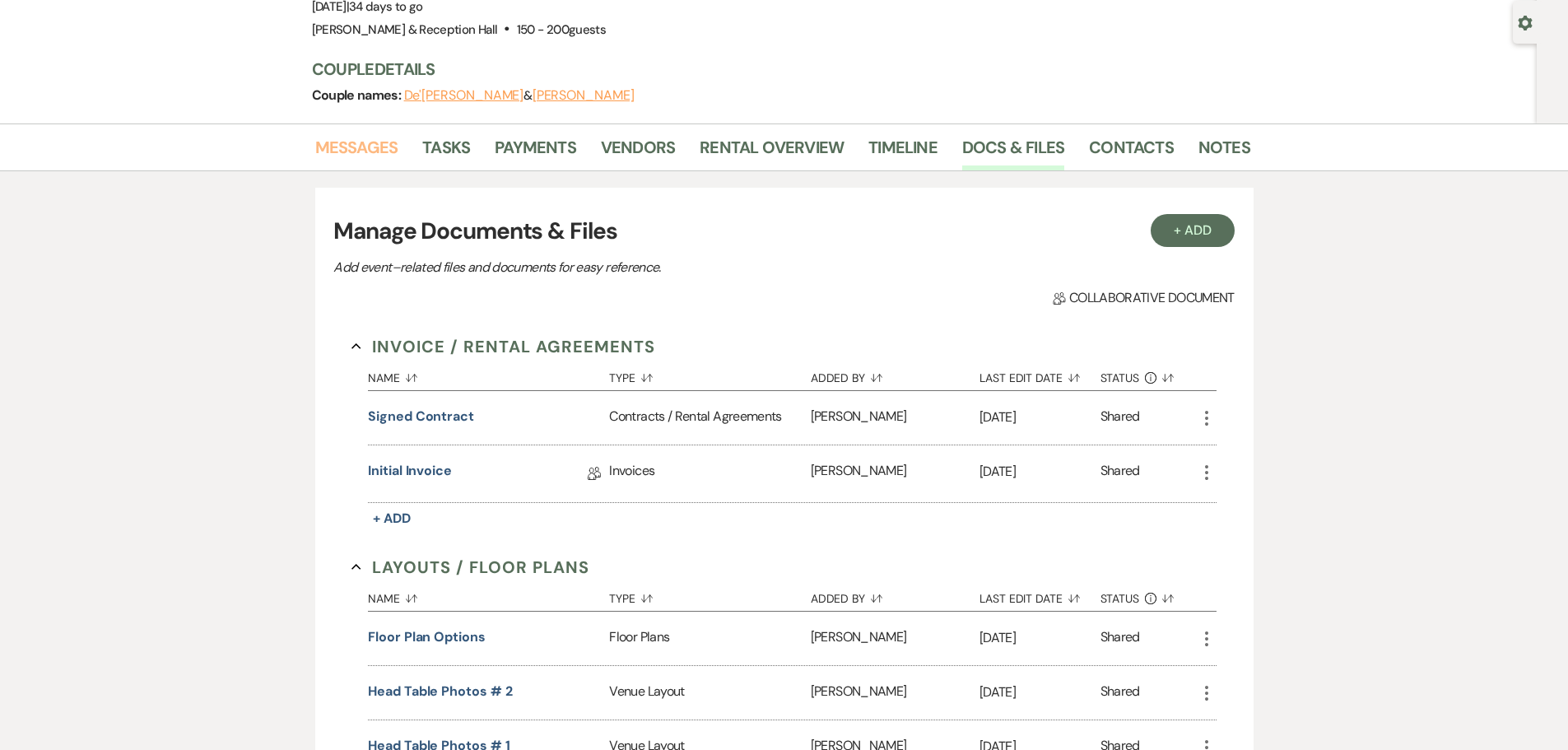
click at [361, 145] on link "Messages" at bounding box center [356, 152] width 83 height 36
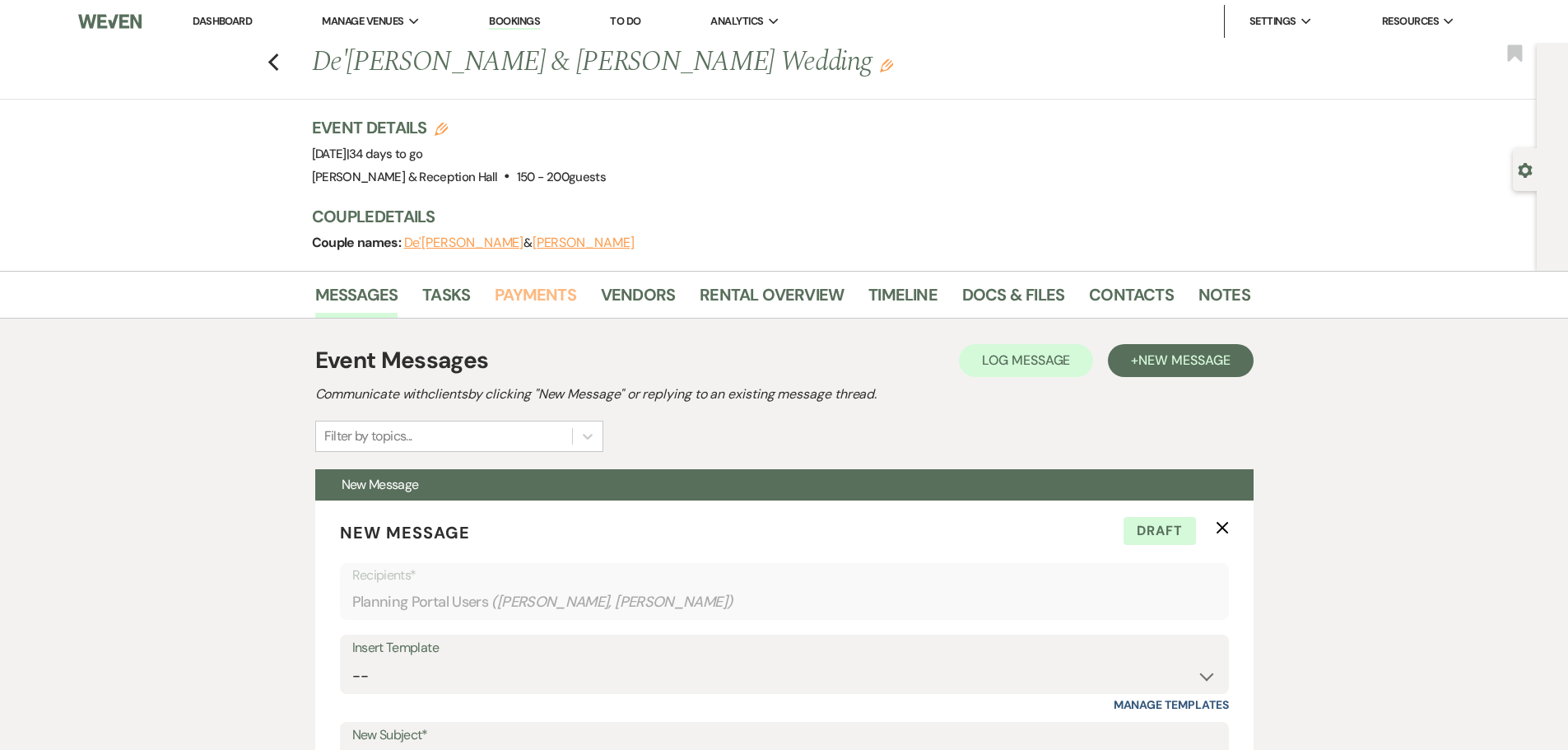
click at [549, 290] on link "Payments" at bounding box center [535, 299] width 82 height 36
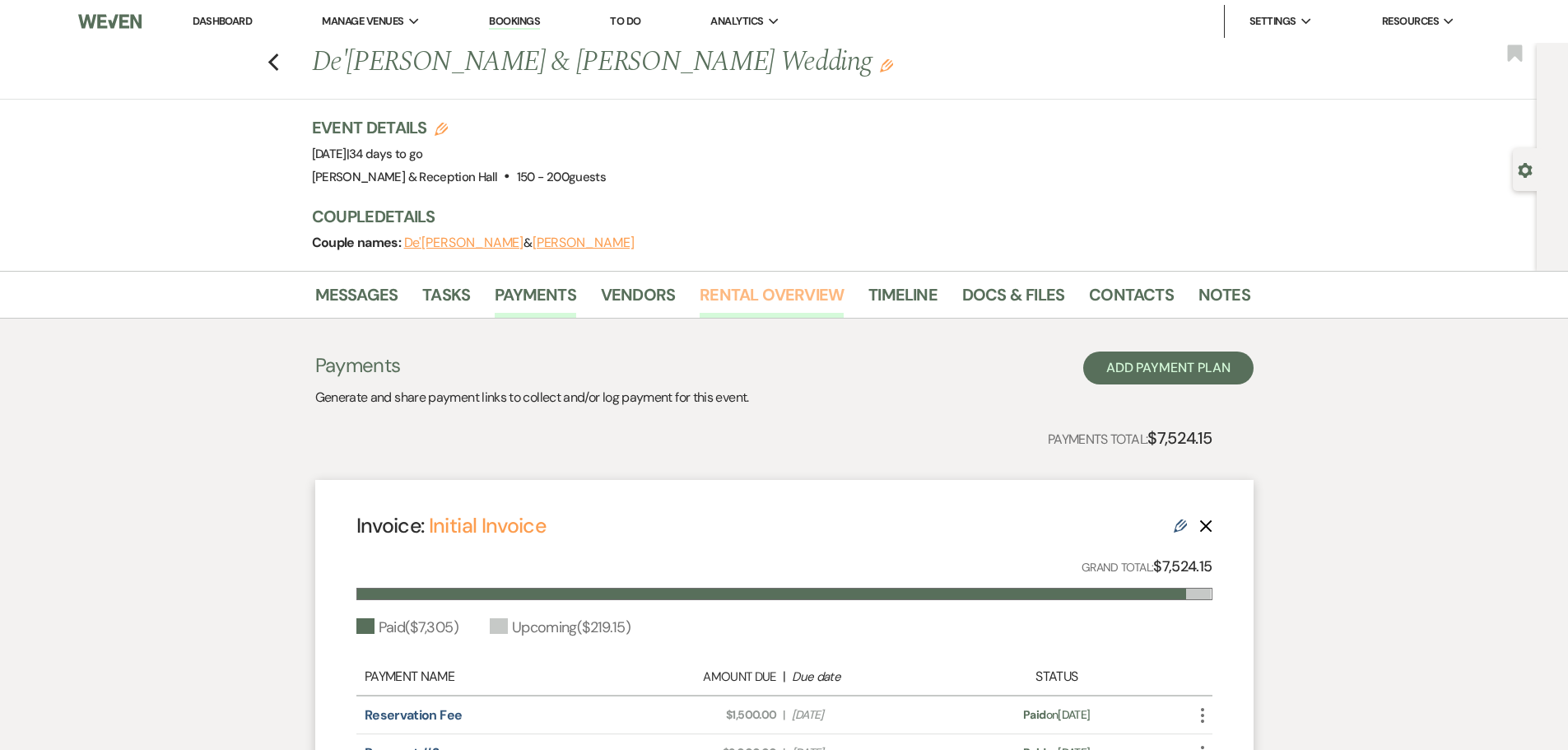
click at [758, 299] on link "Rental Overview" at bounding box center [771, 299] width 144 height 36
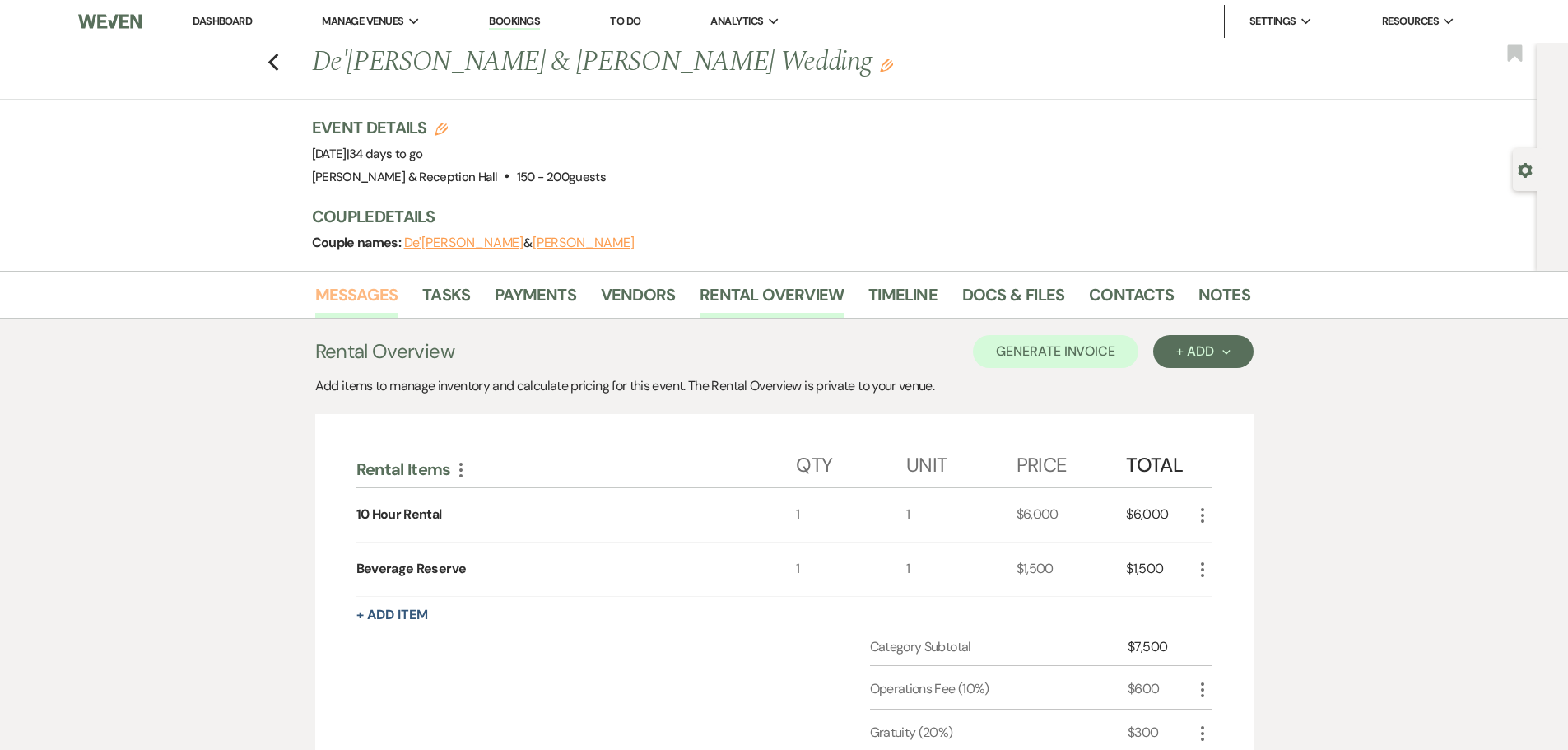
click at [348, 297] on link "Messages" at bounding box center [356, 299] width 83 height 36
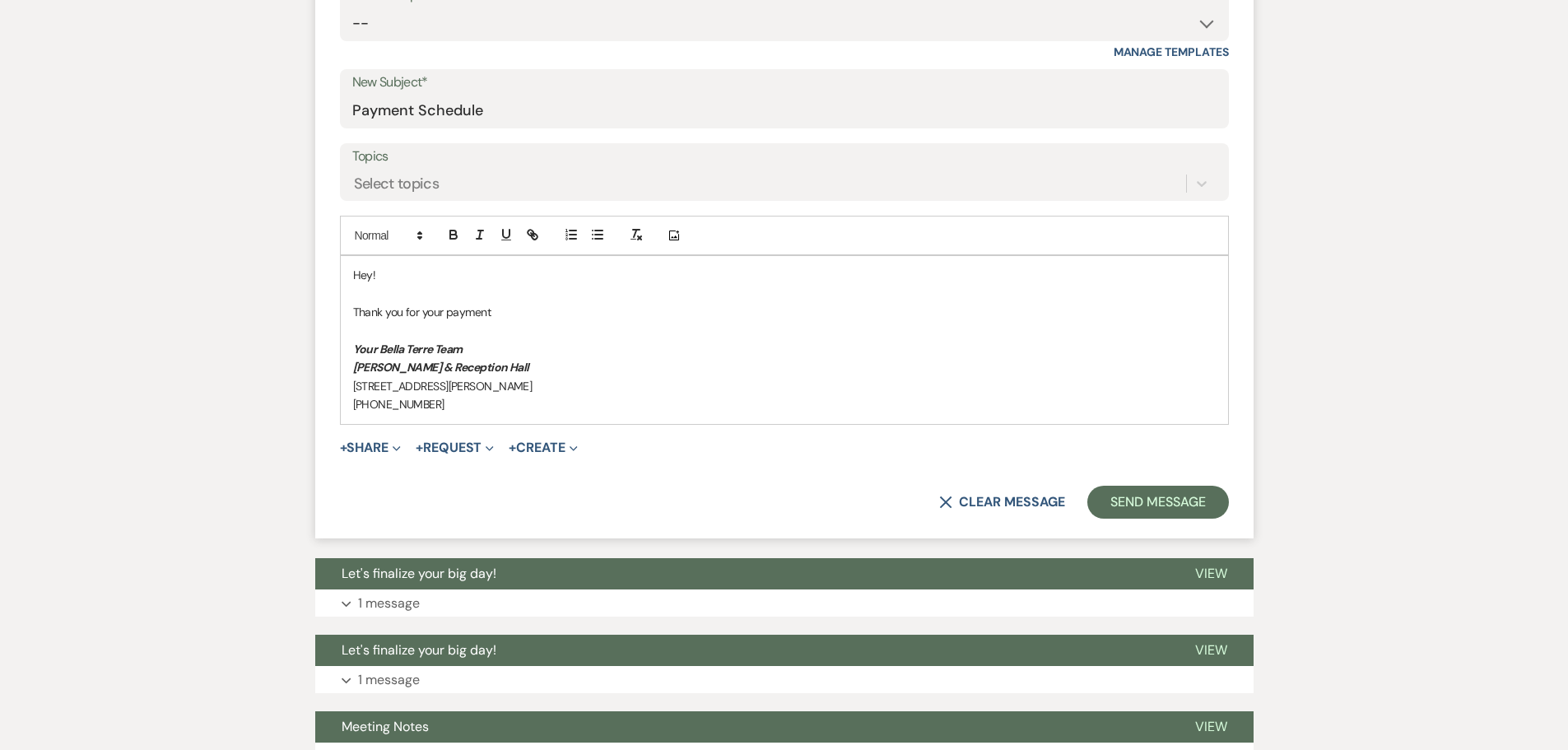
scroll to position [658, 0]
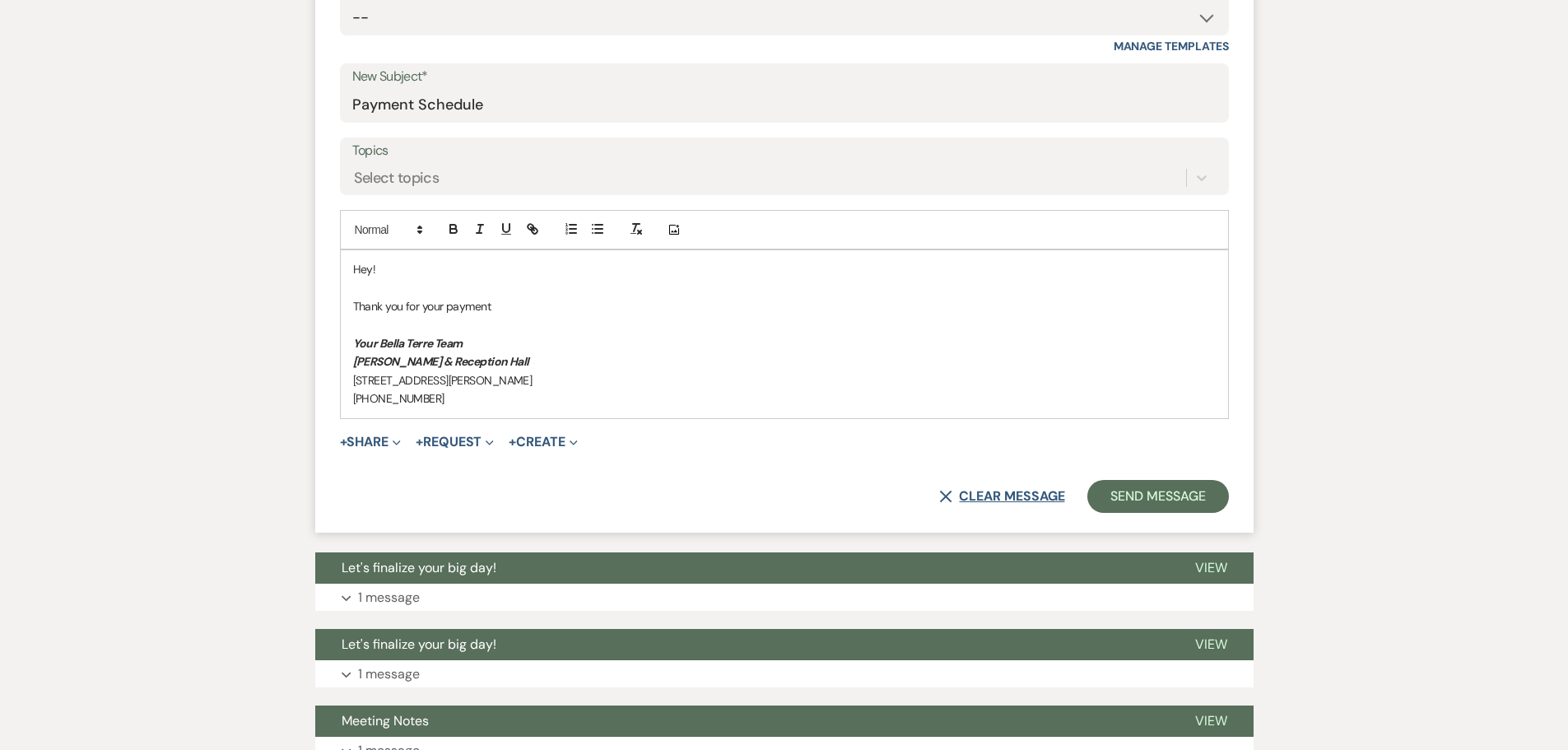
click at [991, 489] on button "X Clear message" at bounding box center [1001, 496] width 125 height 13
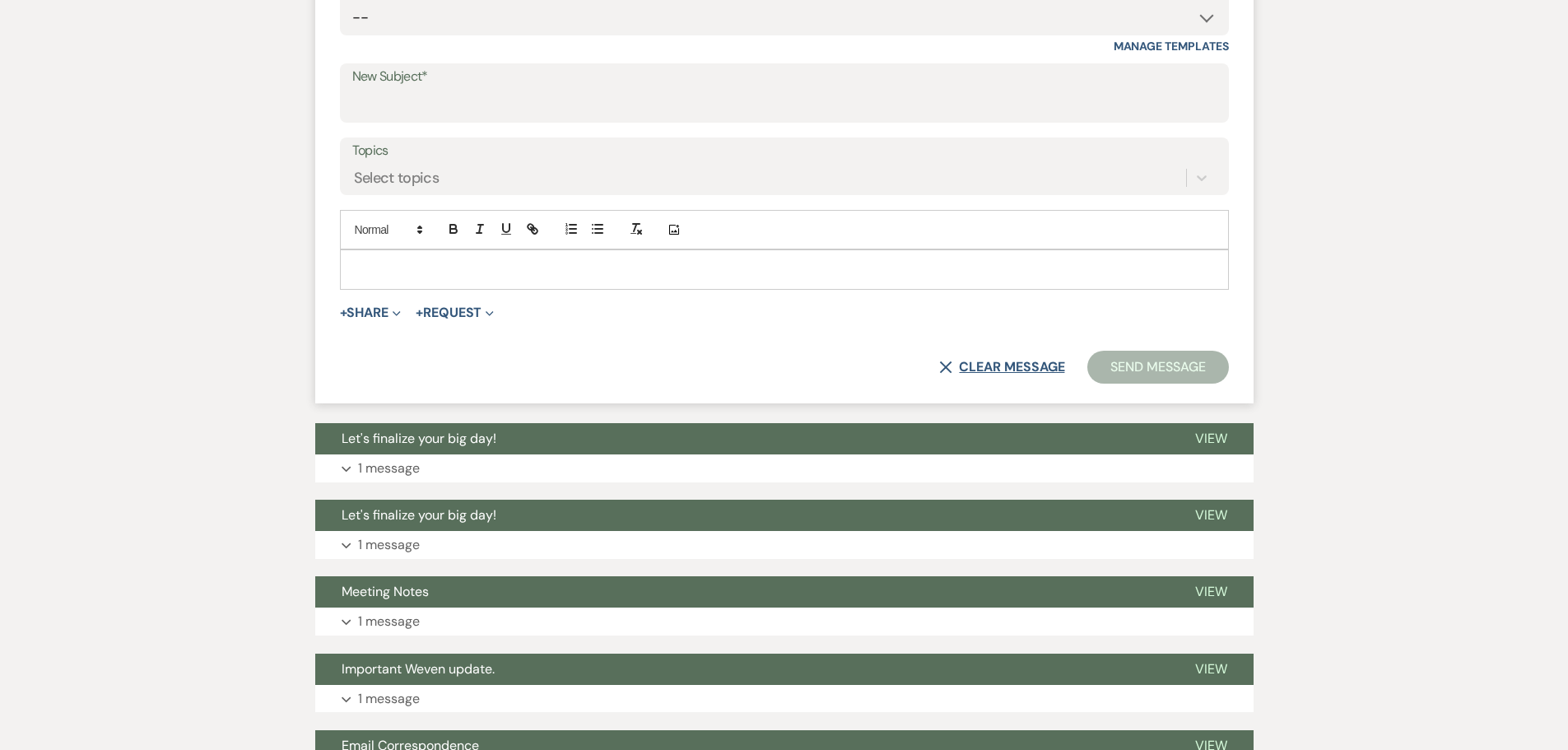
click at [1004, 371] on button "X Clear message" at bounding box center [1001, 367] width 125 height 13
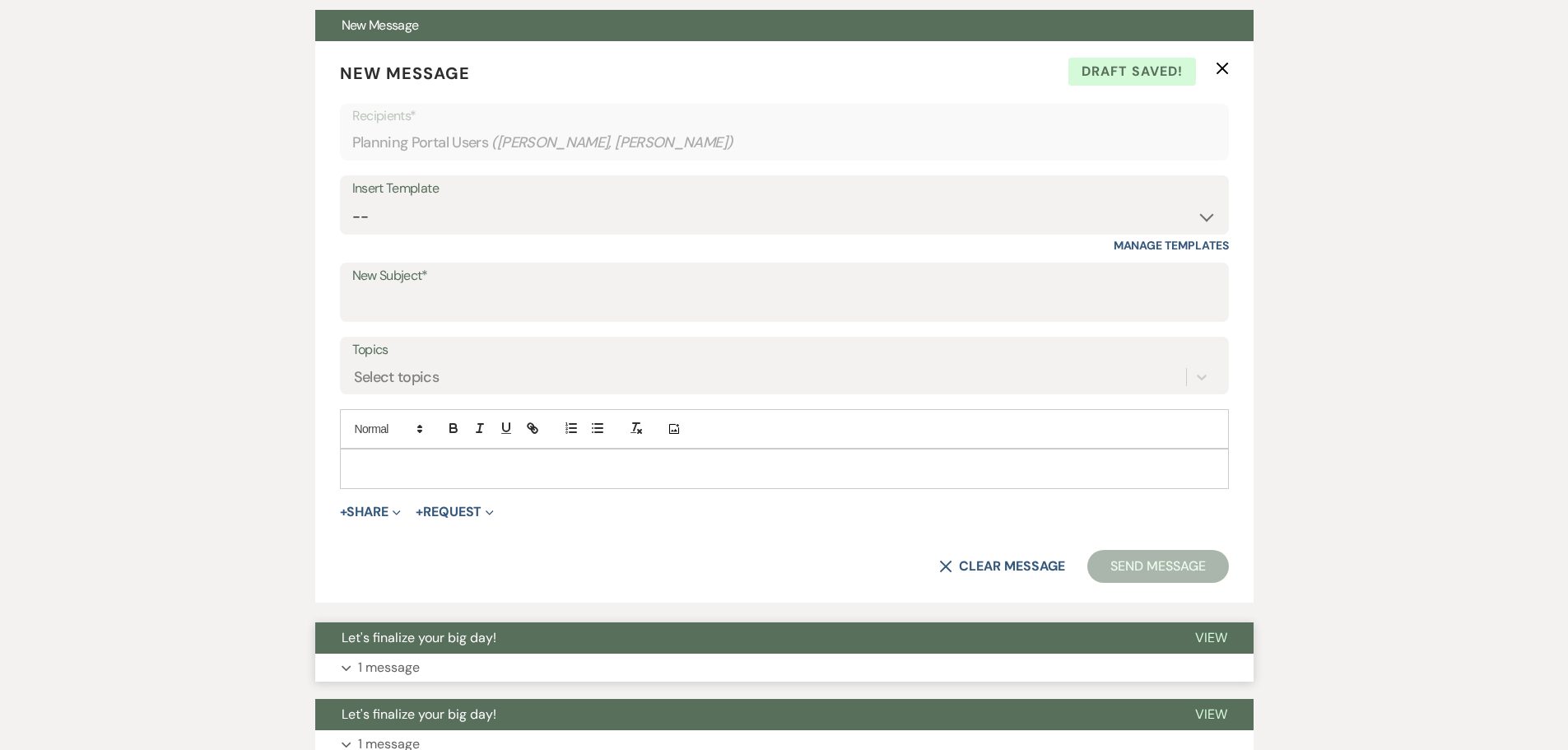
scroll to position [411, 0]
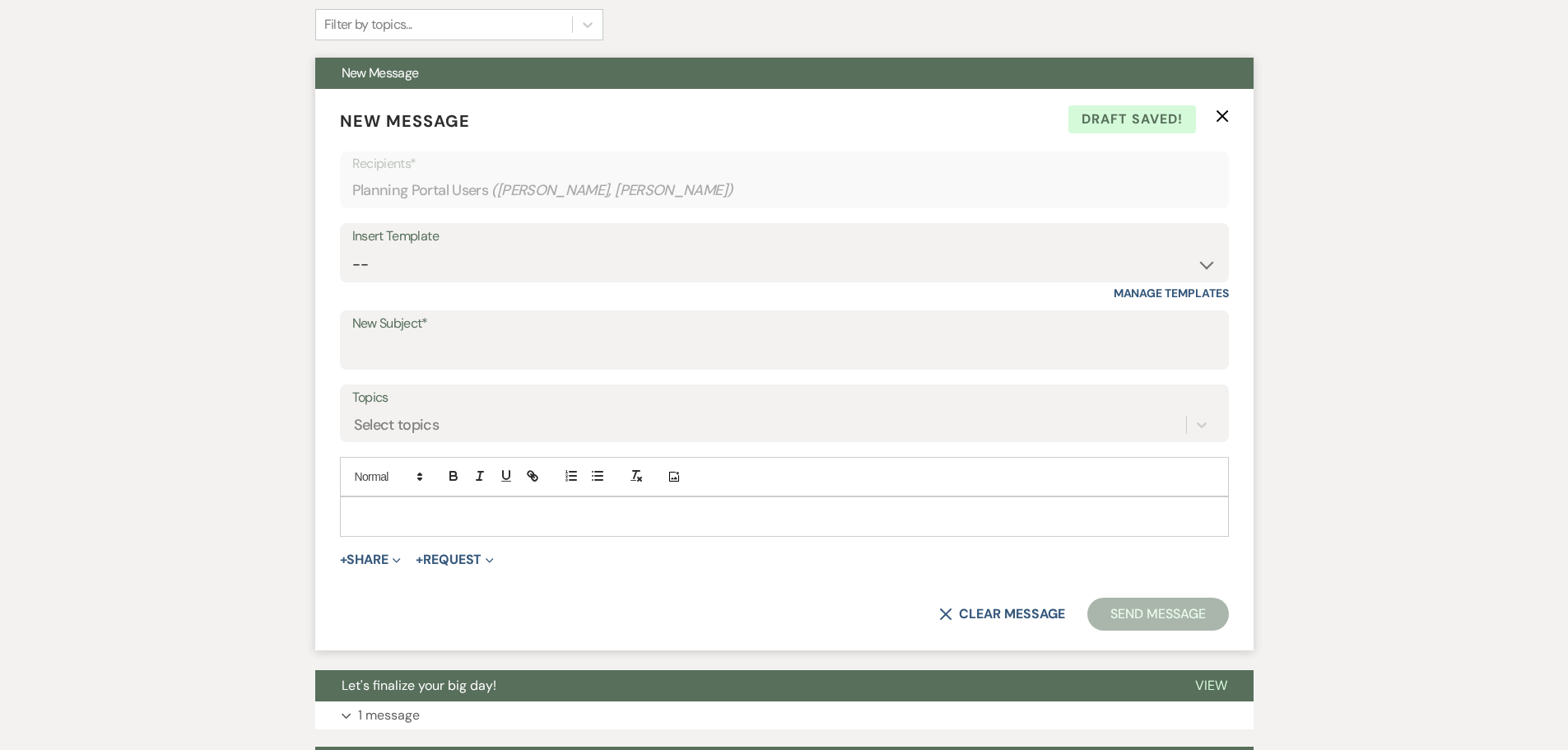
click at [1222, 117] on use "button" at bounding box center [1222, 116] width 13 height 13
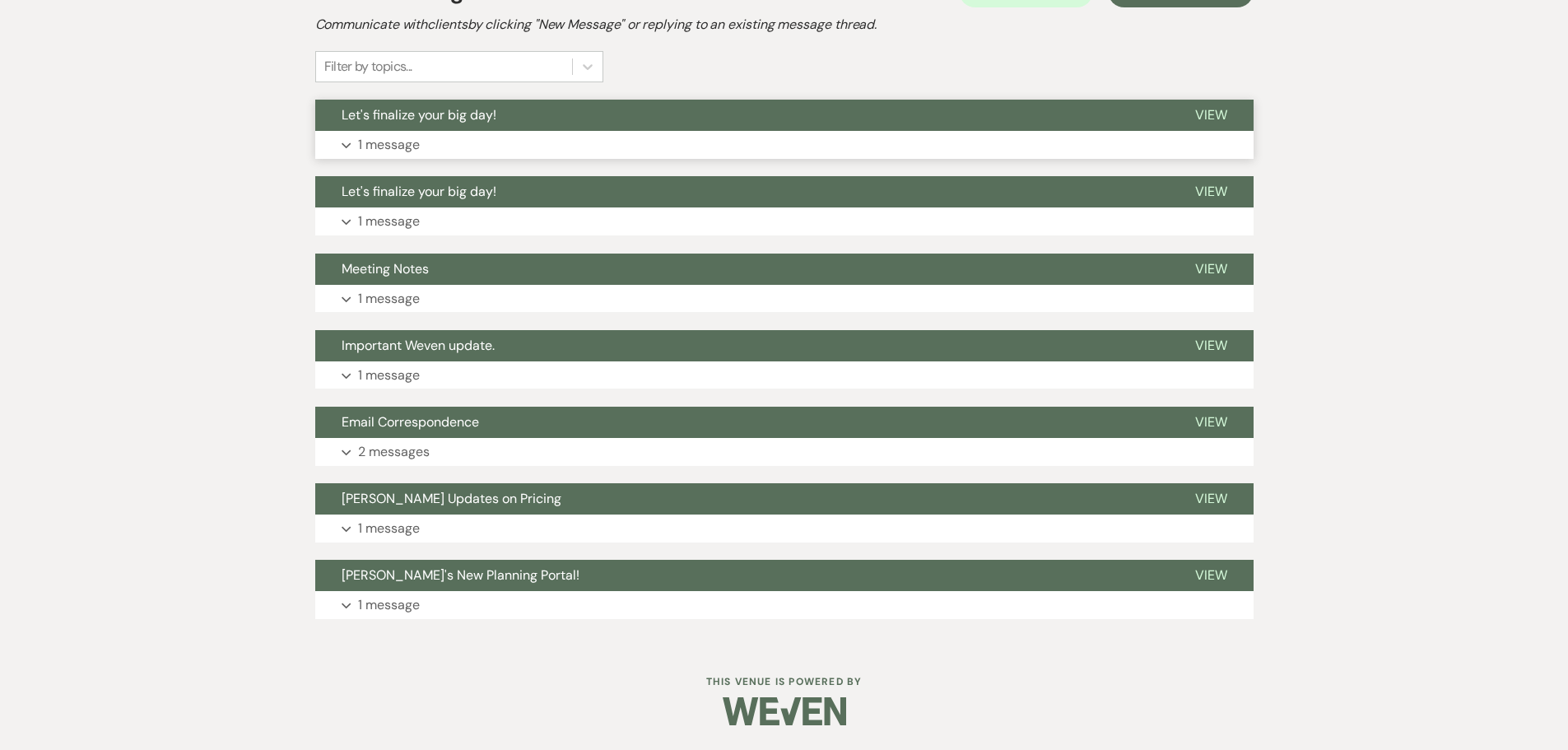
click at [393, 147] on p "1 message" at bounding box center [388, 145] width 61 height 21
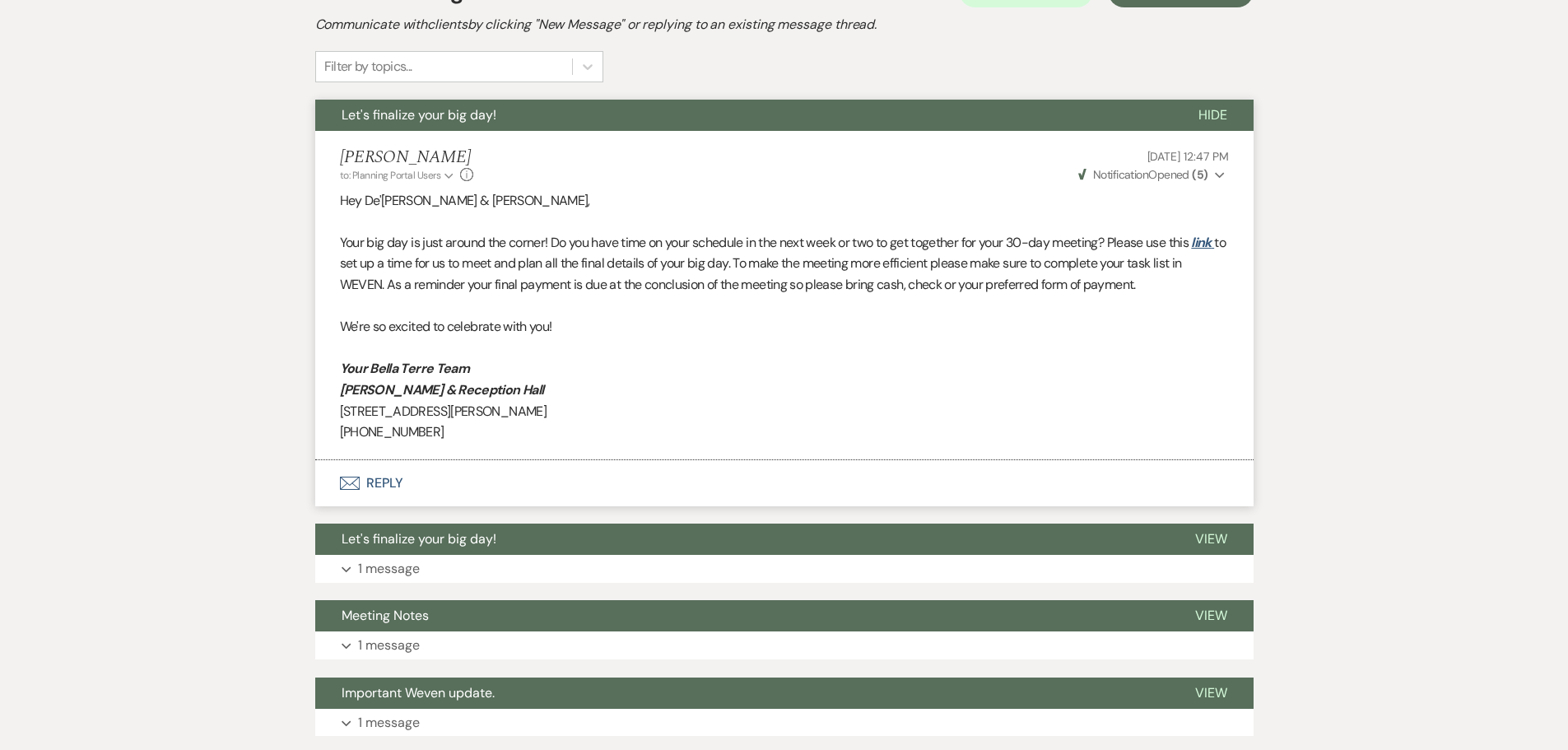
click at [391, 110] on span "Let's finalize your big day!" at bounding box center [419, 114] width 155 height 18
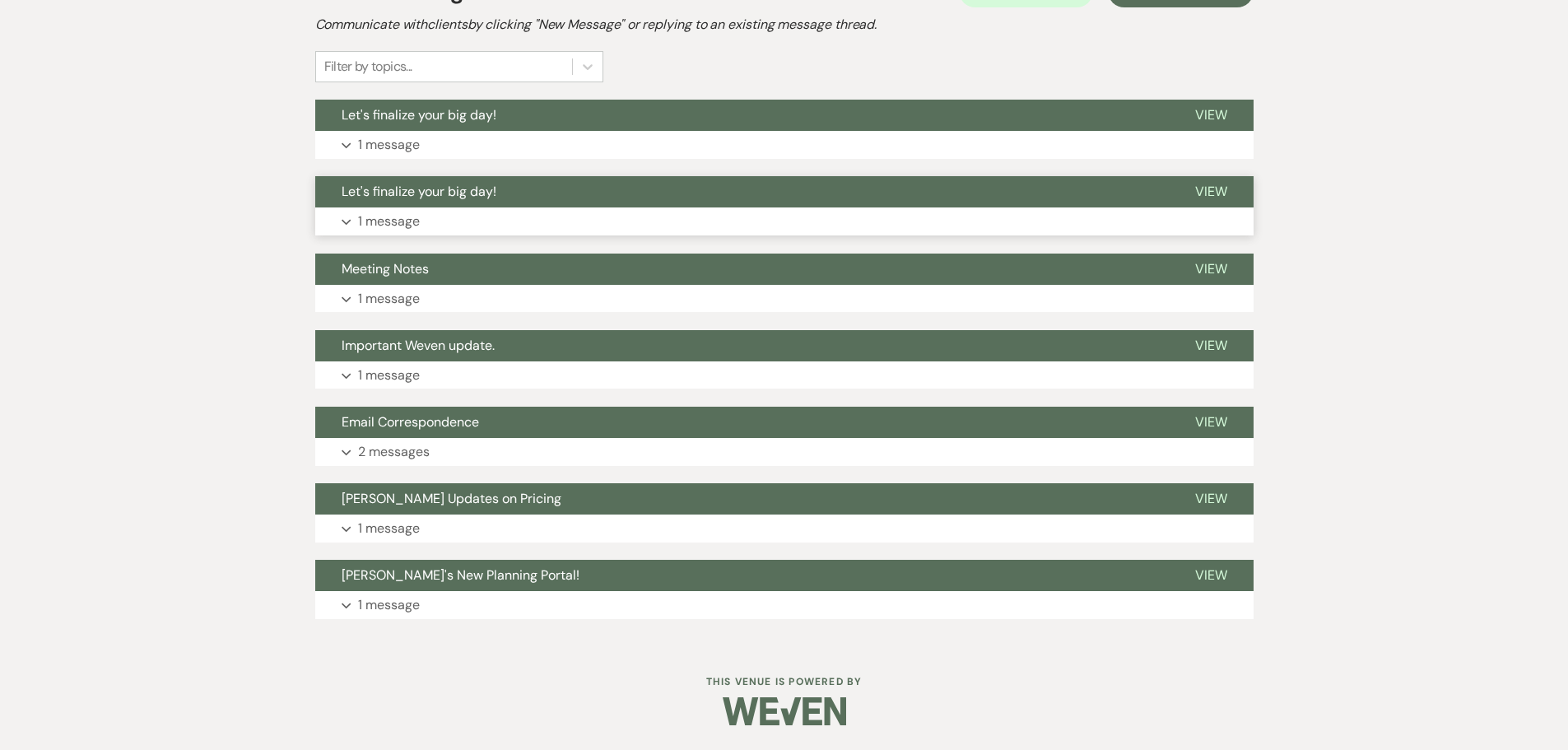
click at [411, 198] on span "Let's finalize your big day!" at bounding box center [419, 191] width 155 height 18
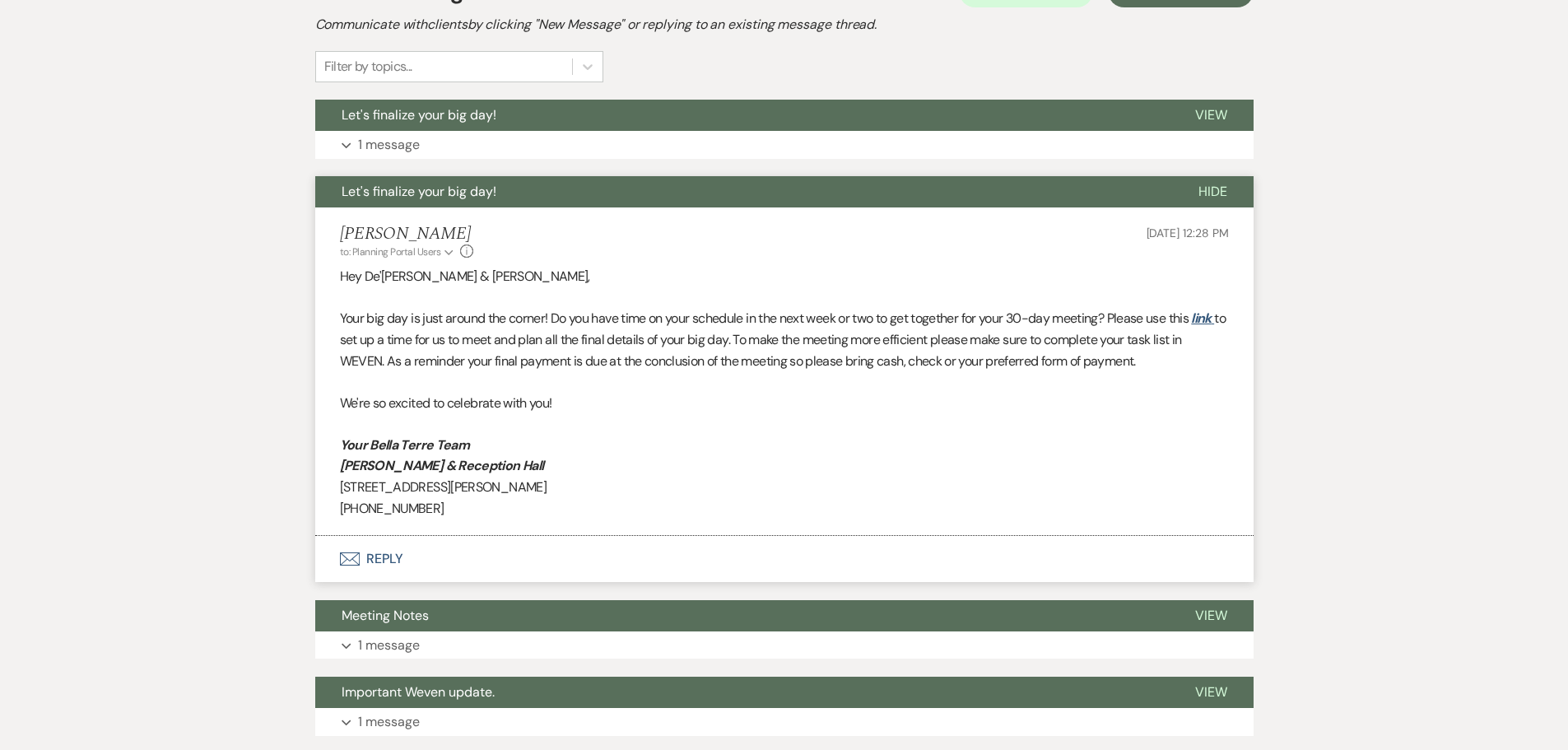
click at [411, 198] on span "Let's finalize your big day!" at bounding box center [419, 191] width 155 height 18
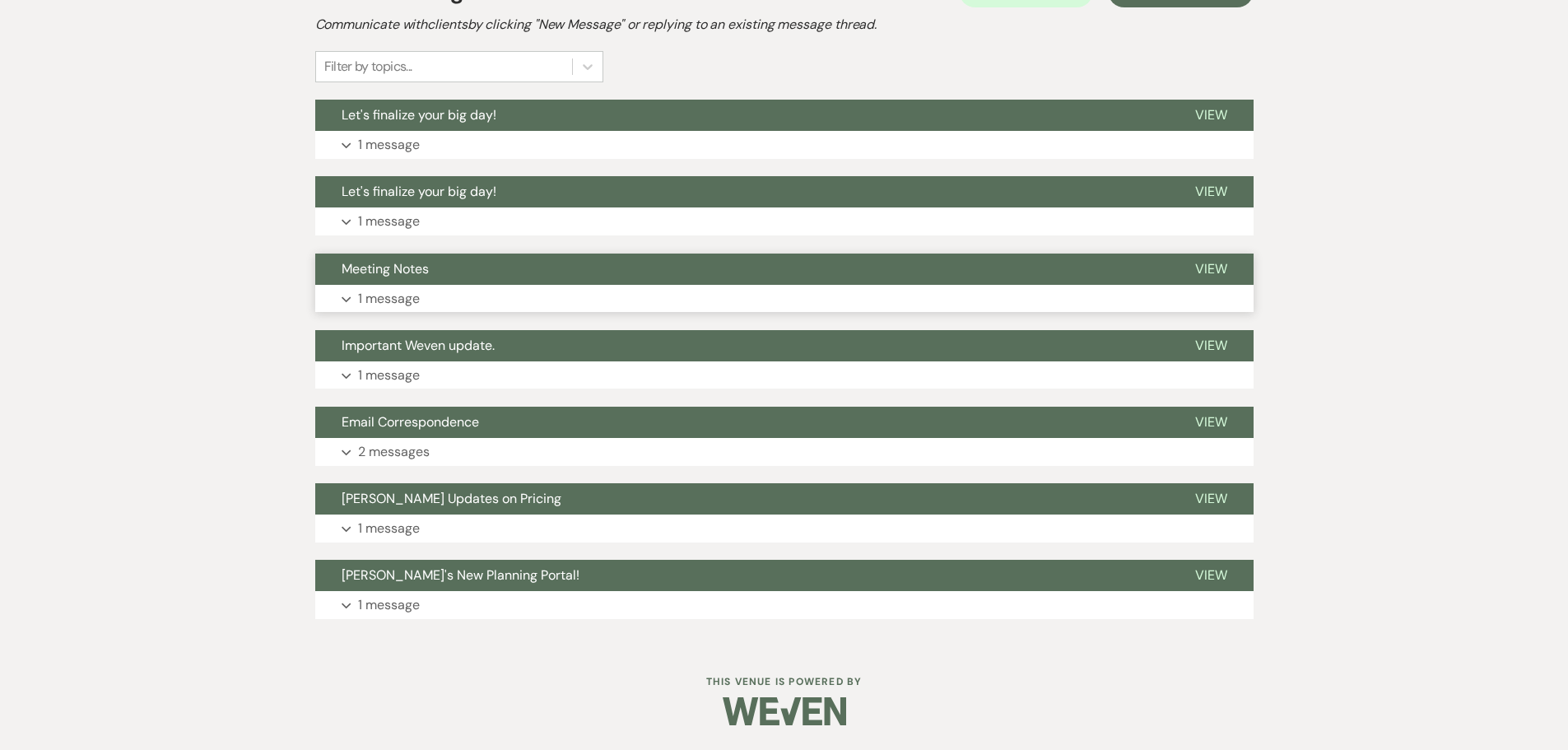
click at [393, 275] on span "Meeting Notes" at bounding box center [385, 268] width 87 height 18
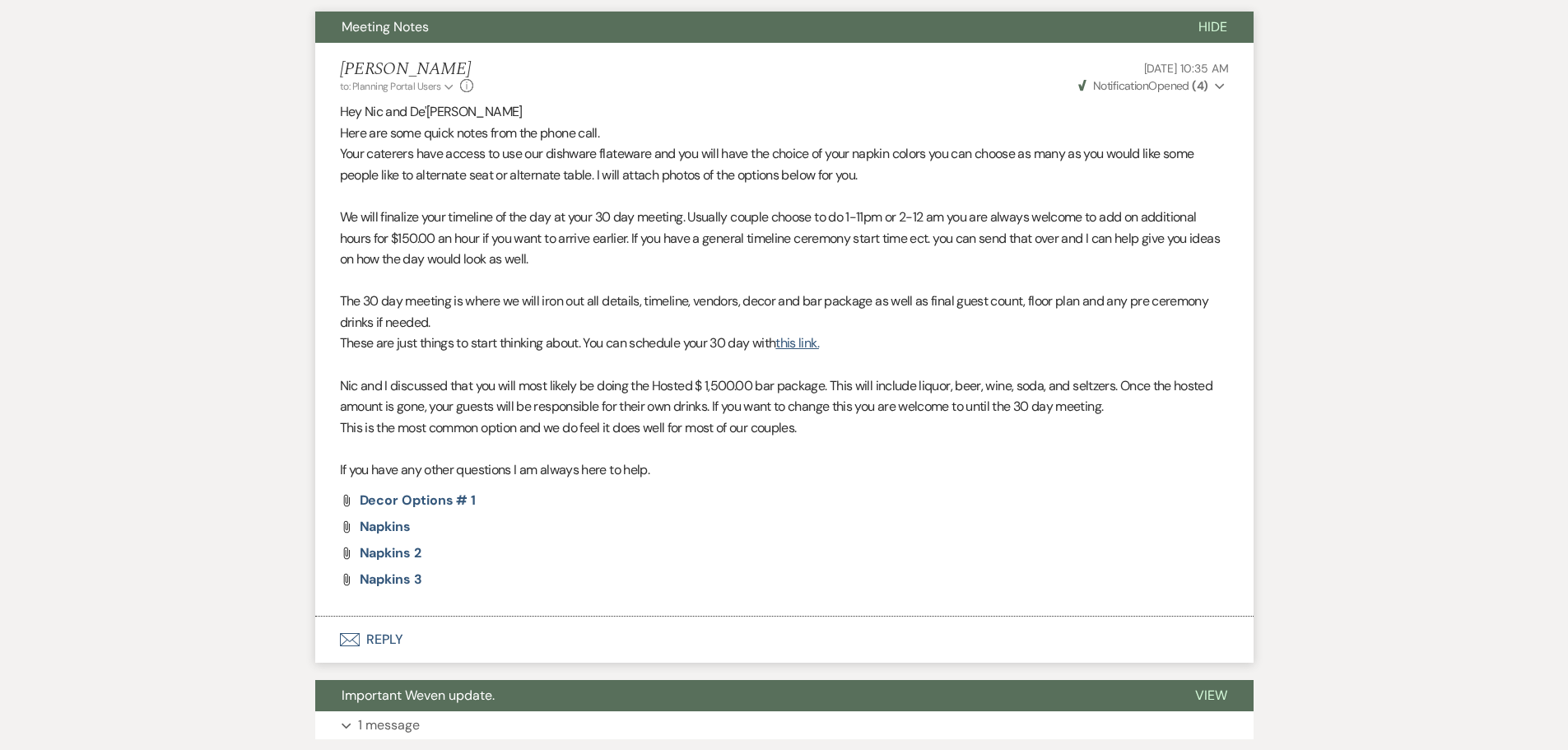
scroll to position [616, 0]
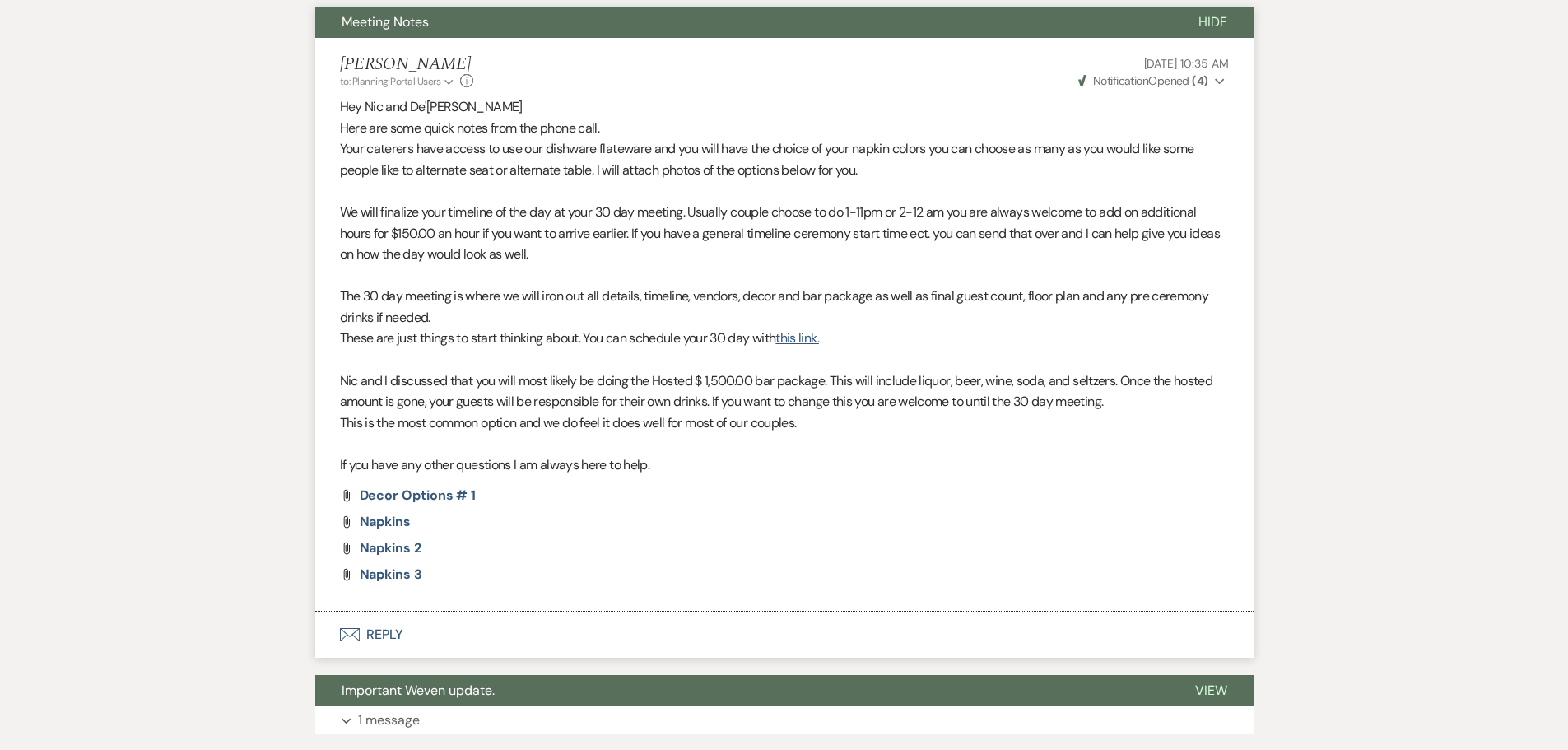
click at [388, 18] on span "Meeting Notes" at bounding box center [385, 22] width 87 height 18
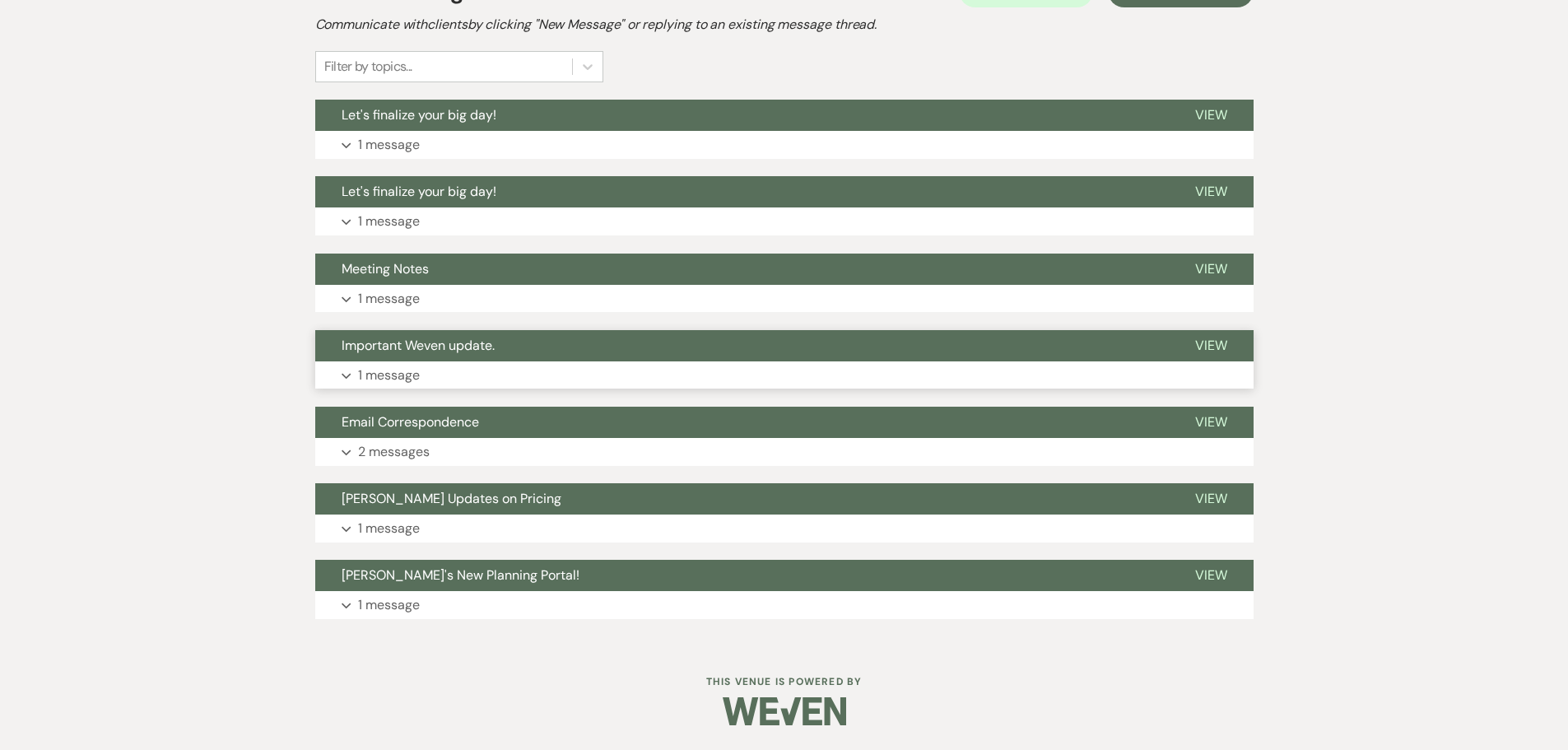
click at [432, 351] on span "Important Weven update." at bounding box center [418, 345] width 153 height 18
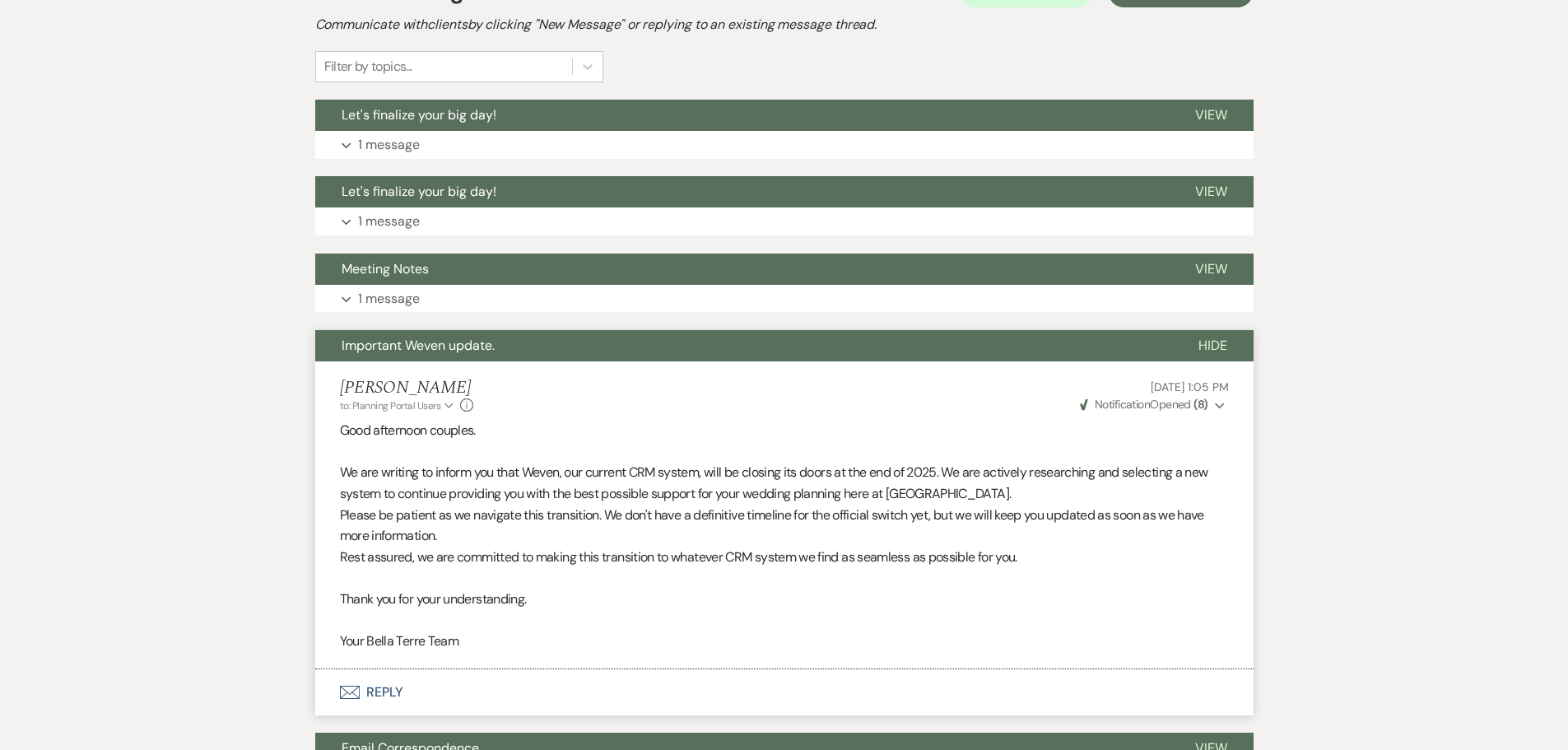
click at [411, 356] on button "Important Weven update." at bounding box center [743, 345] width 857 height 31
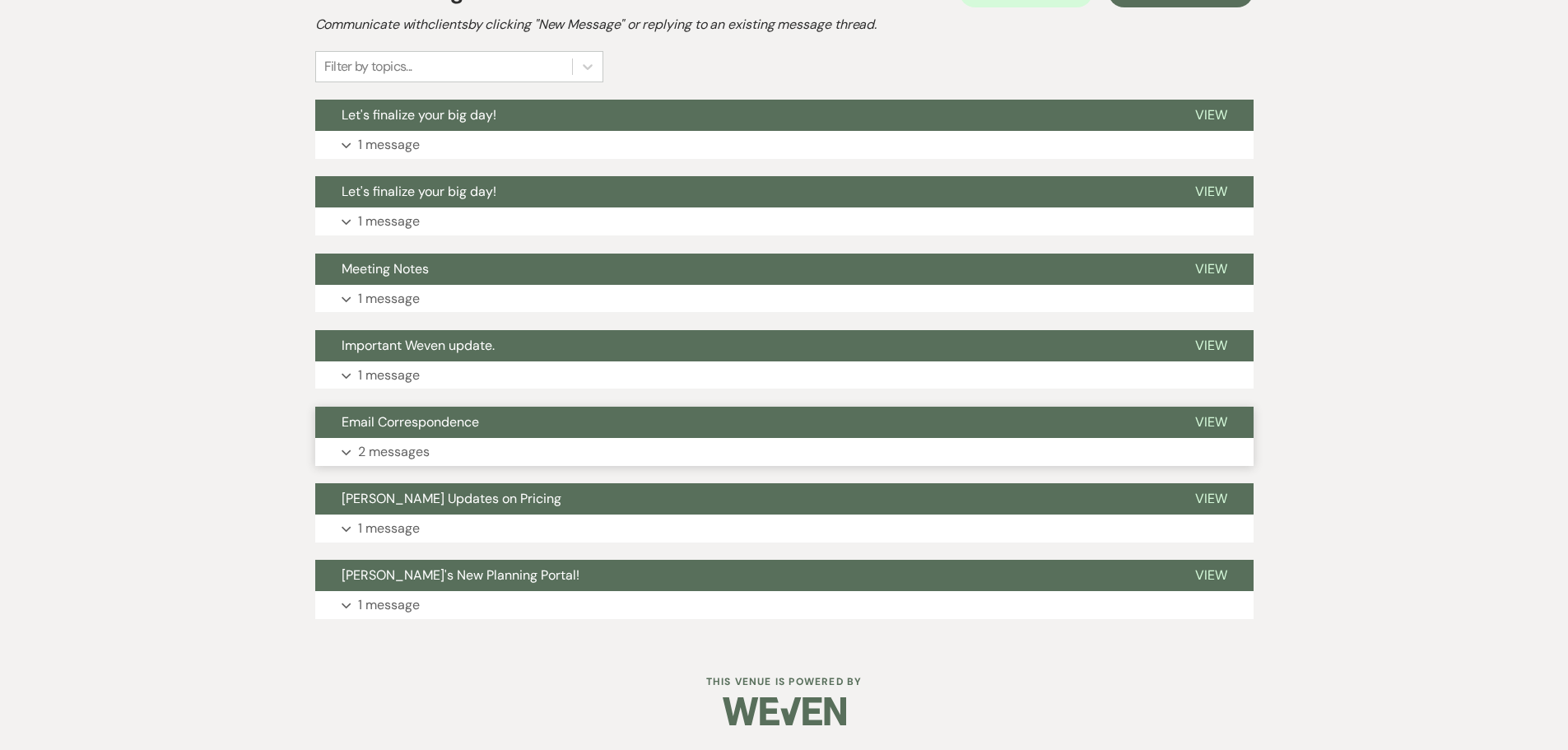
click at [427, 417] on span "Email Correspondence" at bounding box center [409, 421] width 137 height 18
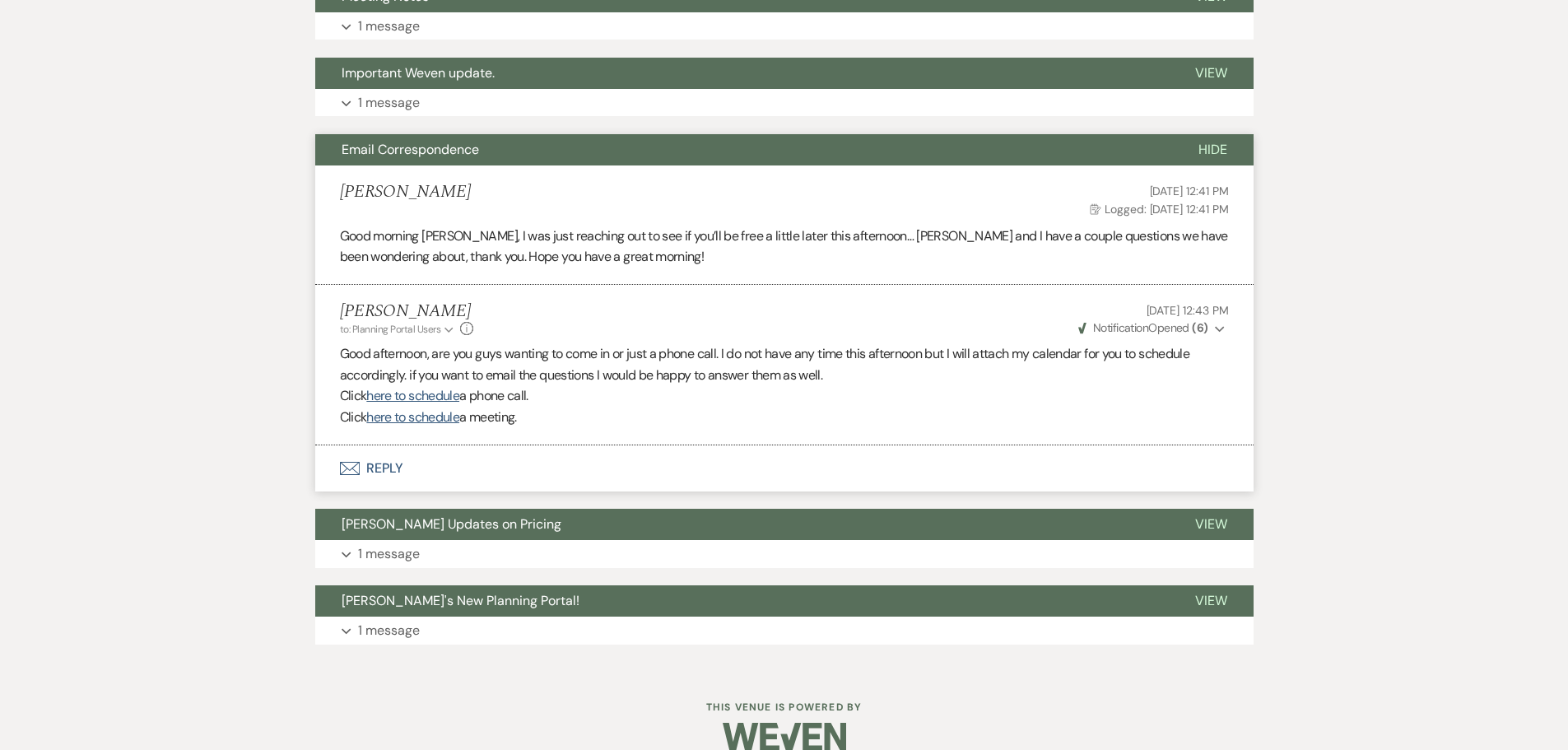
scroll to position [668, 0]
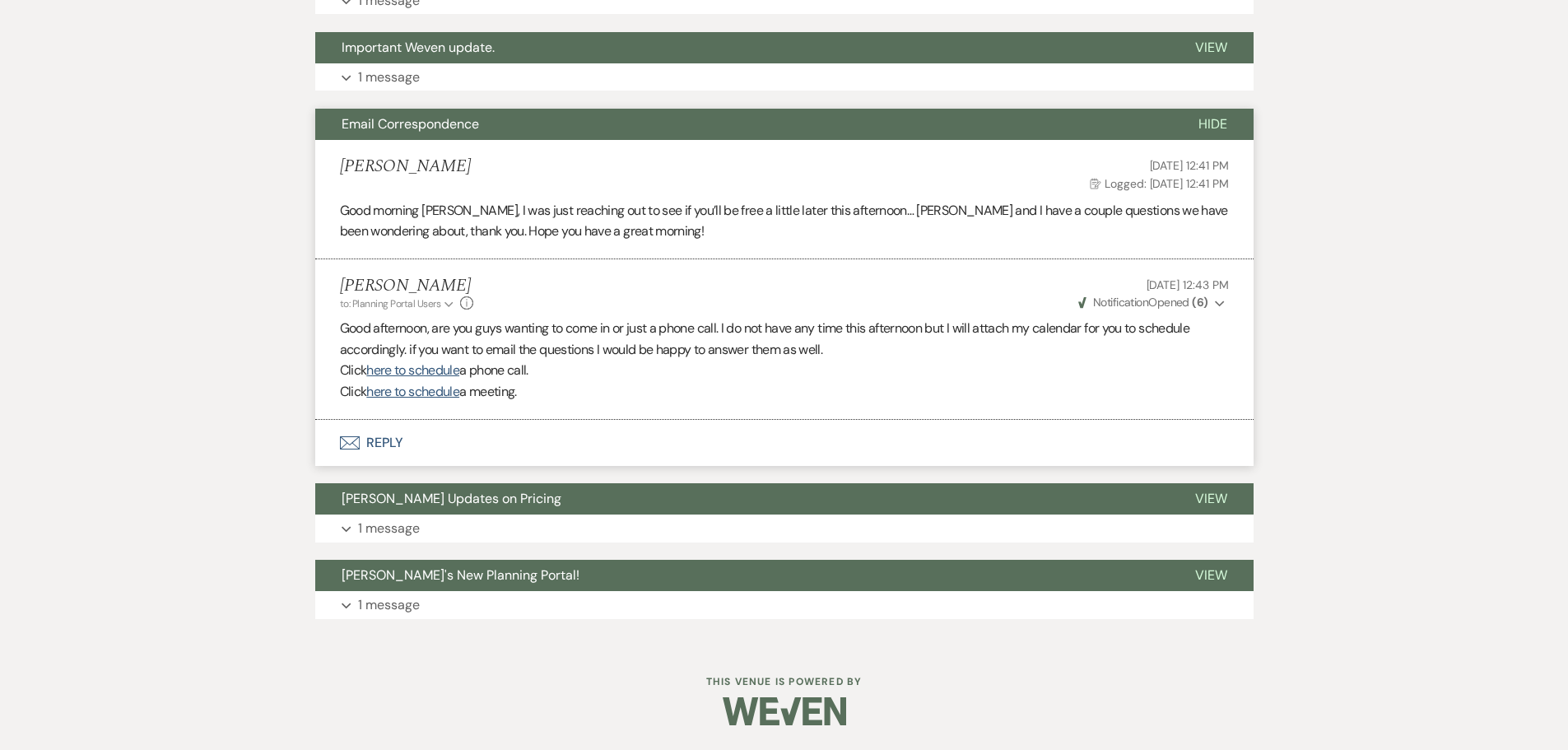
click at [428, 124] on span "Email Correspondence" at bounding box center [409, 124] width 137 height 18
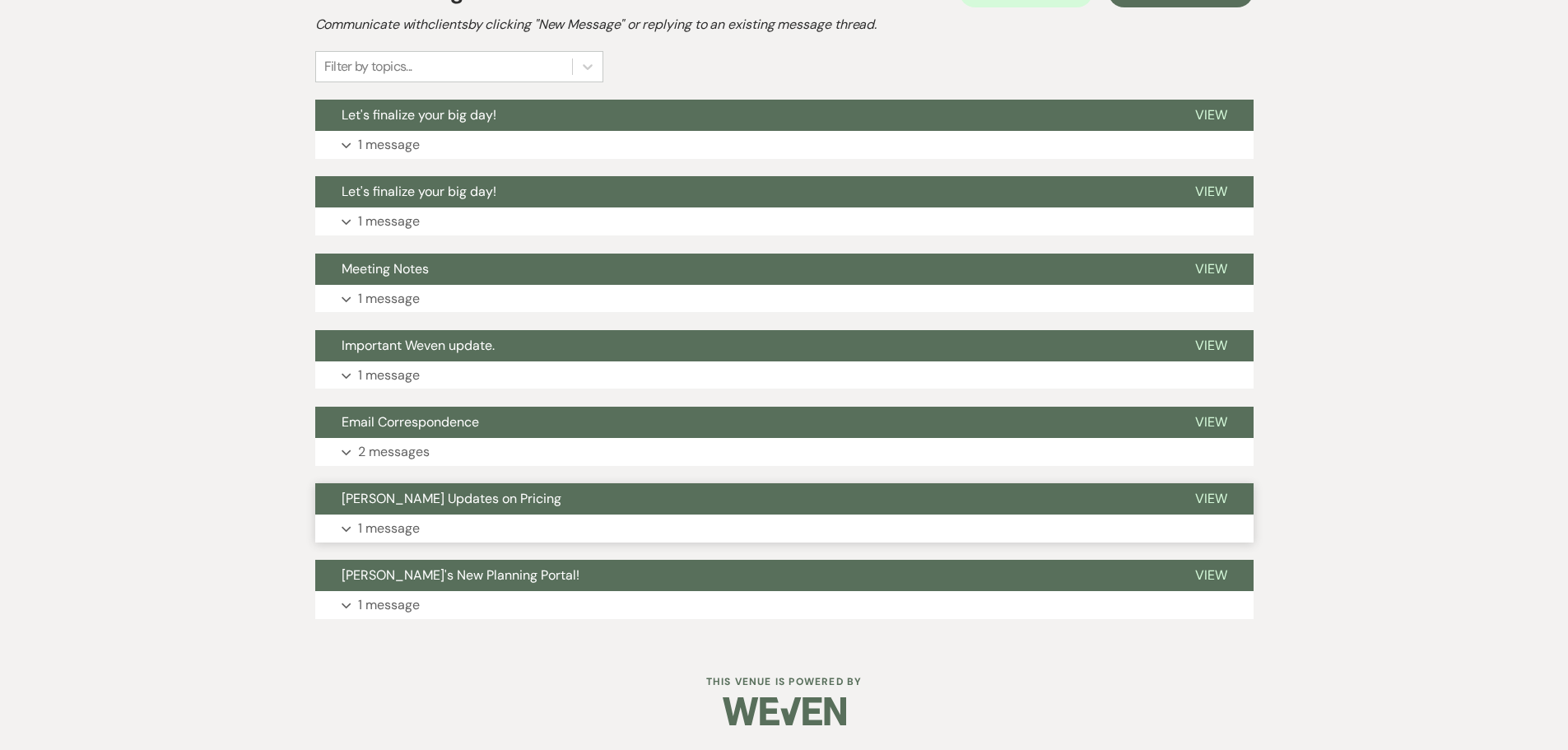
click at [444, 494] on span "Bella Terre Updates on Pricing" at bounding box center [451, 498] width 219 height 18
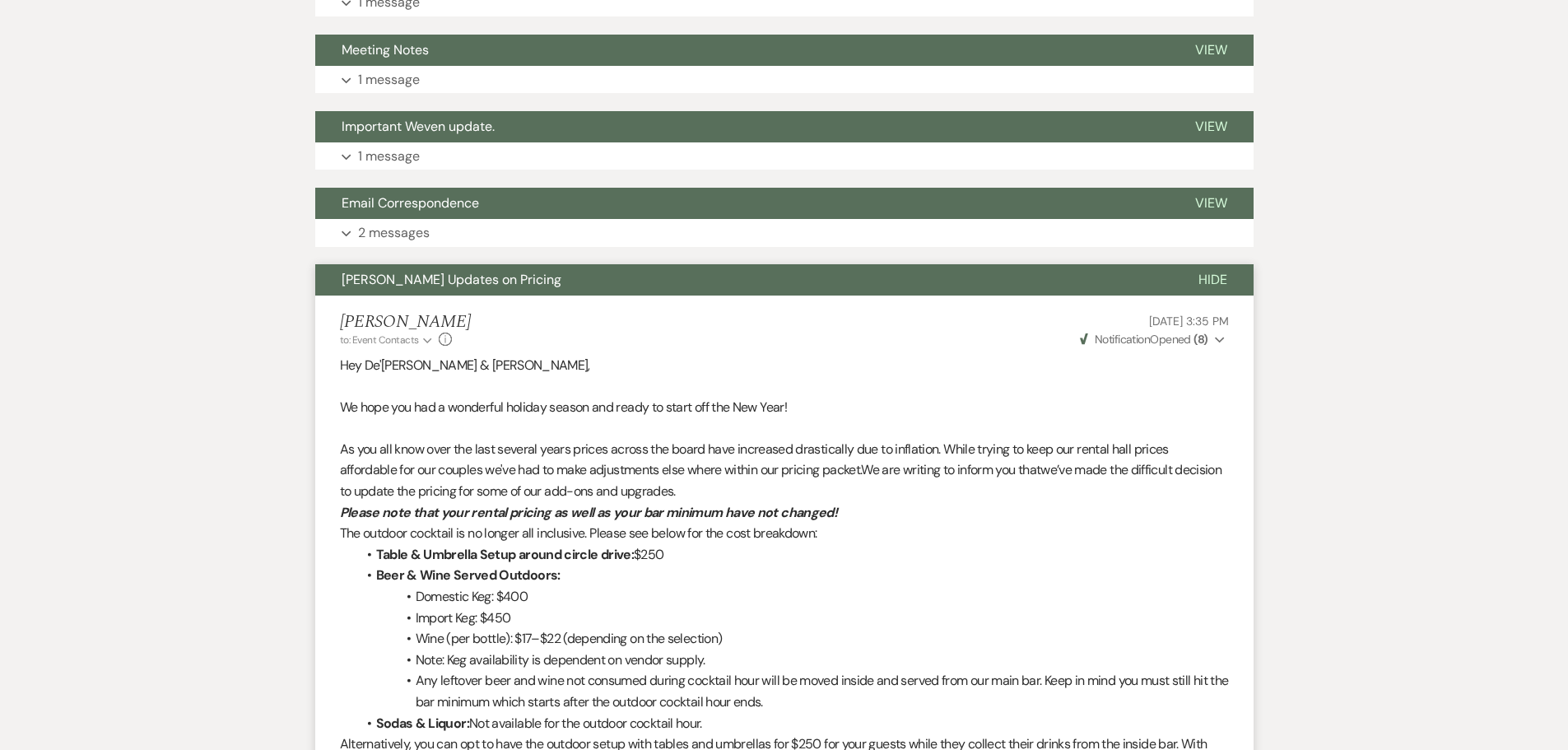
click at [409, 273] on span "Bella Terre Updates on Pricing" at bounding box center [451, 279] width 219 height 18
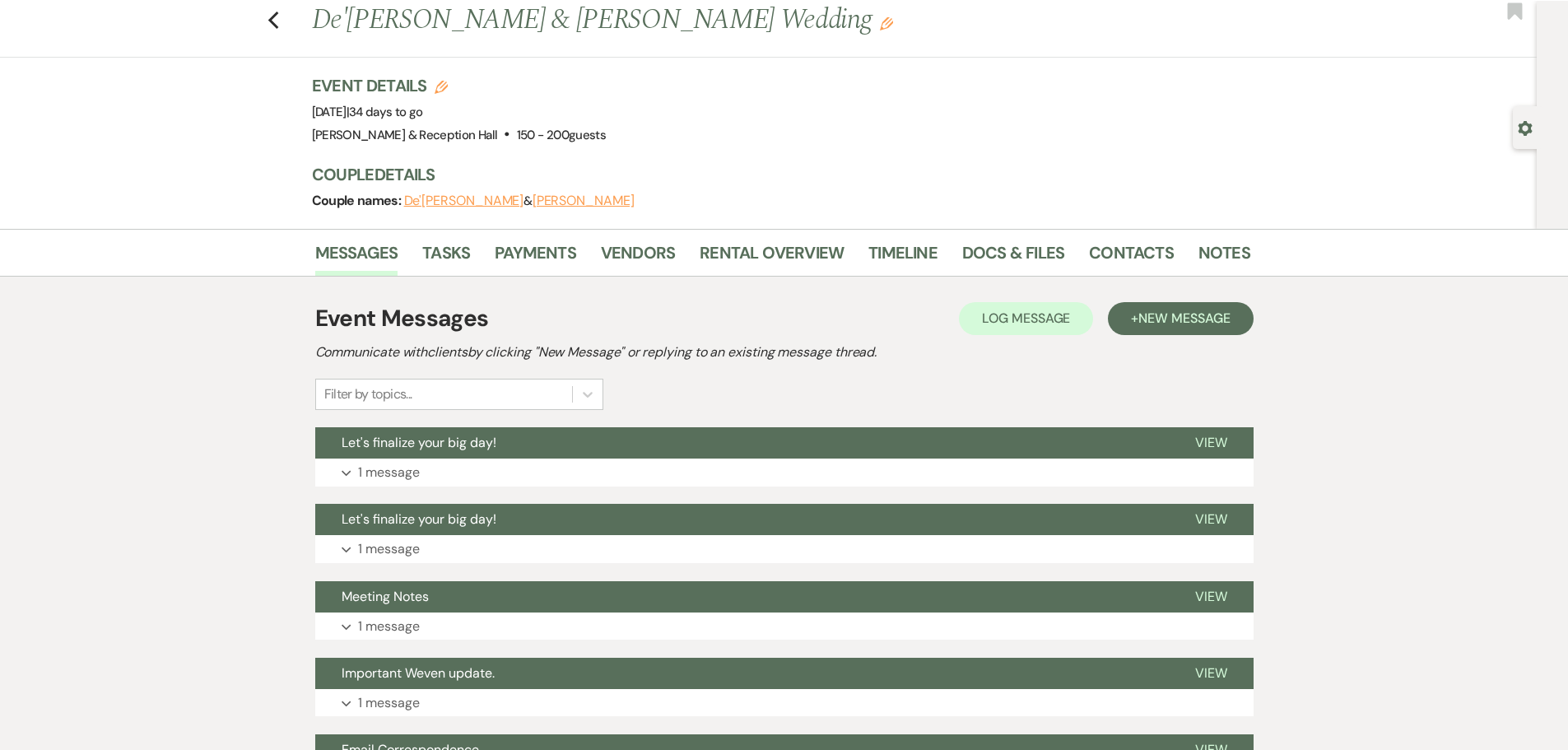
scroll to position [0, 0]
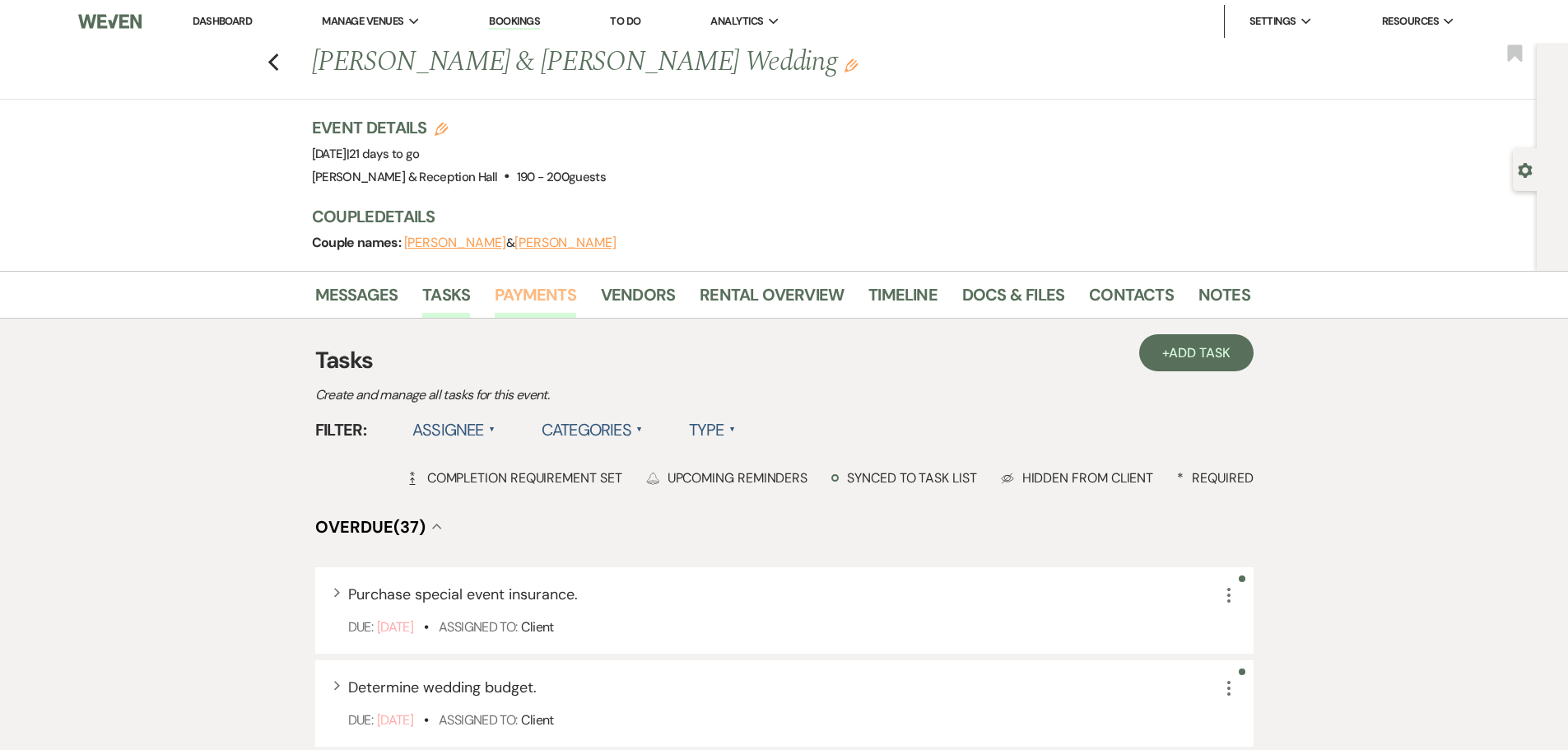
click at [558, 294] on link "Payments" at bounding box center [535, 299] width 82 height 36
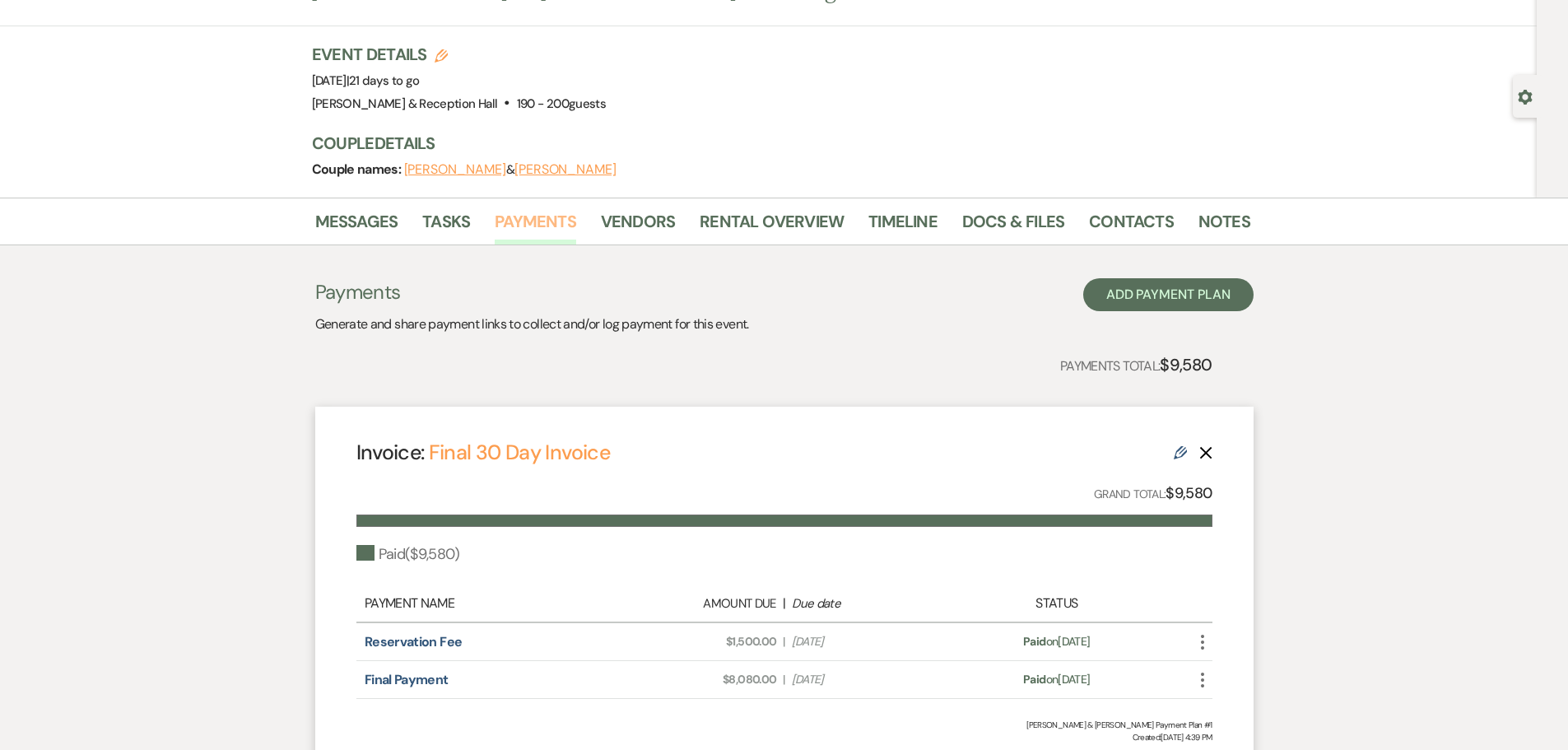
scroll to position [220, 0]
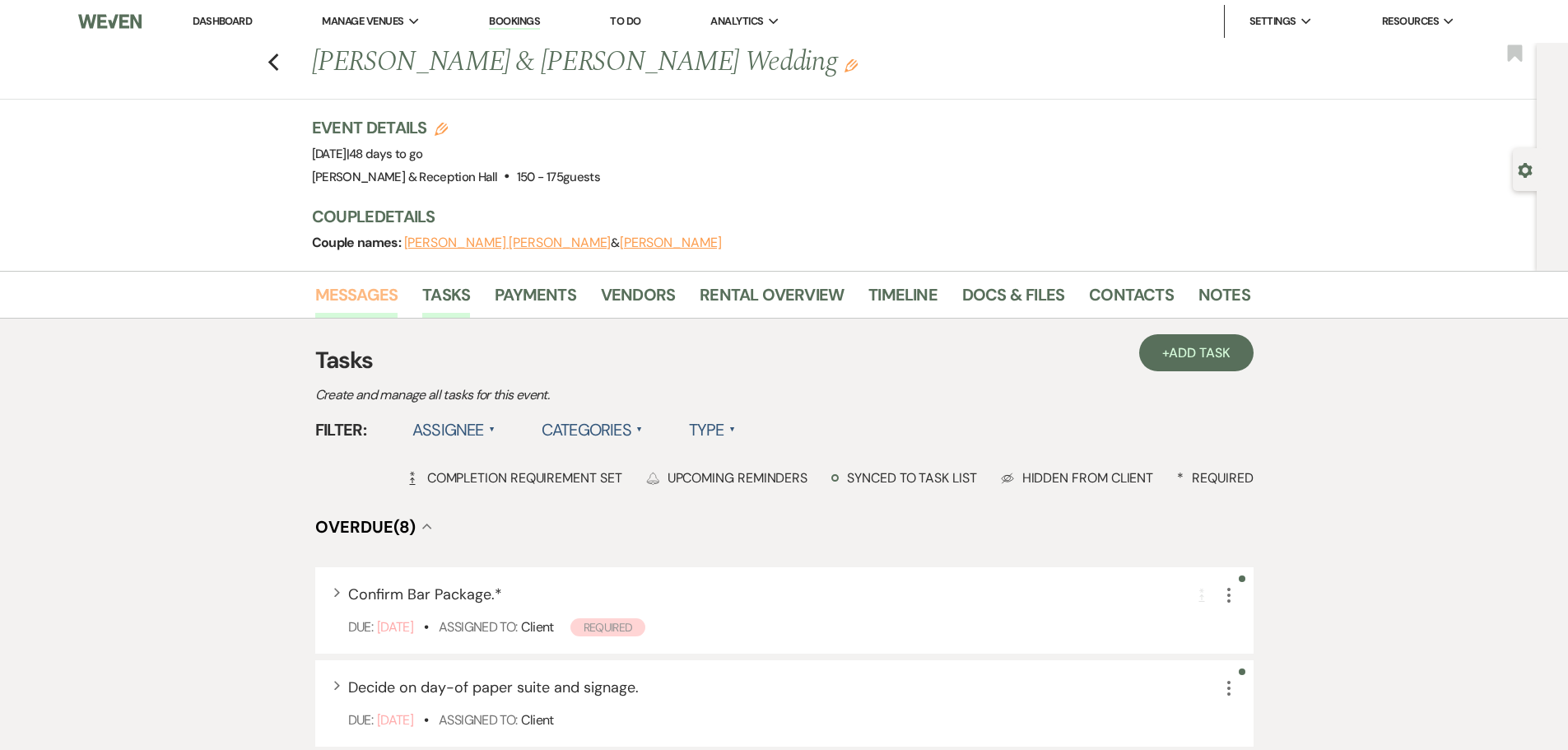
click at [358, 294] on link "Messages" at bounding box center [356, 299] width 83 height 36
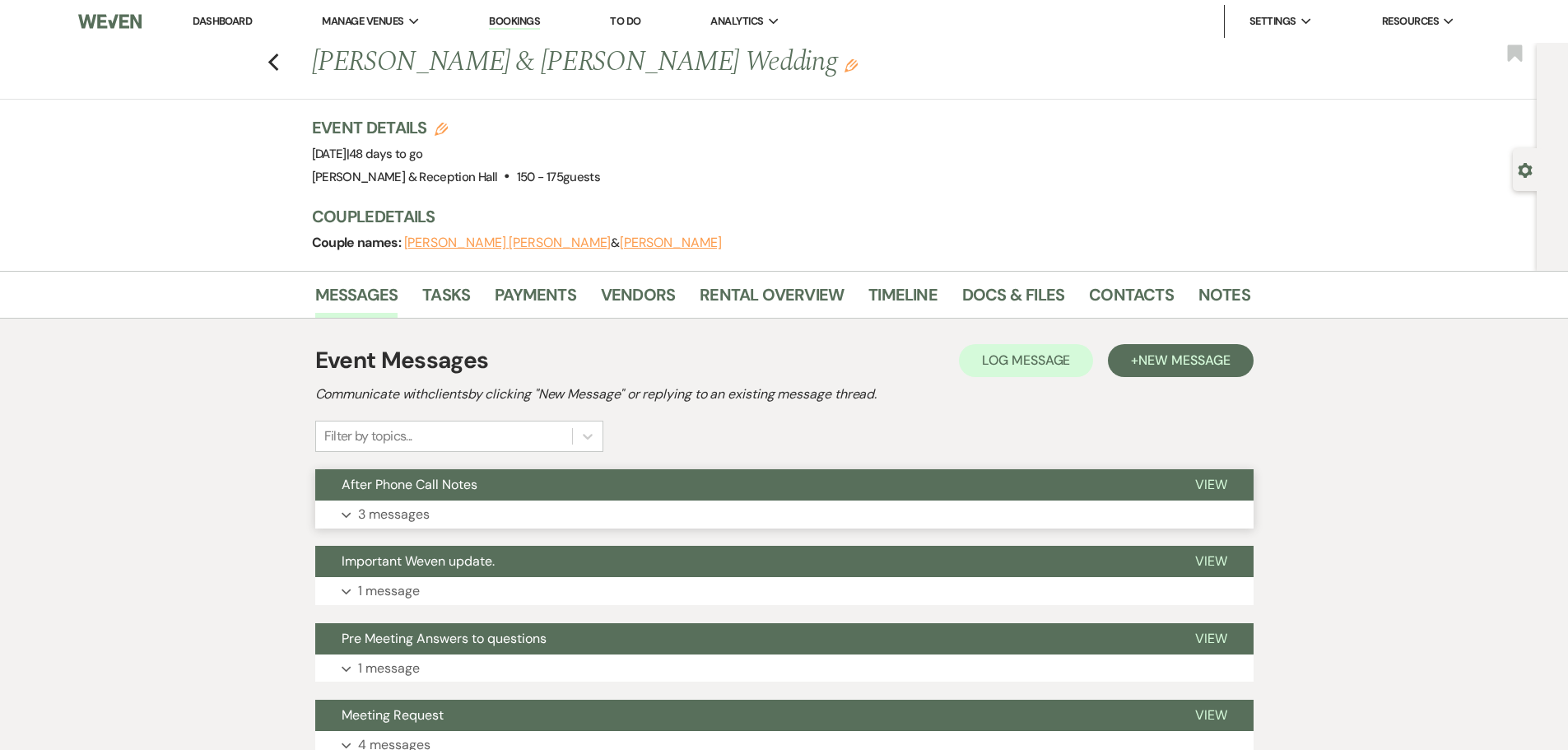
click at [462, 478] on span "After Phone Call Notes" at bounding box center [409, 484] width 135 height 18
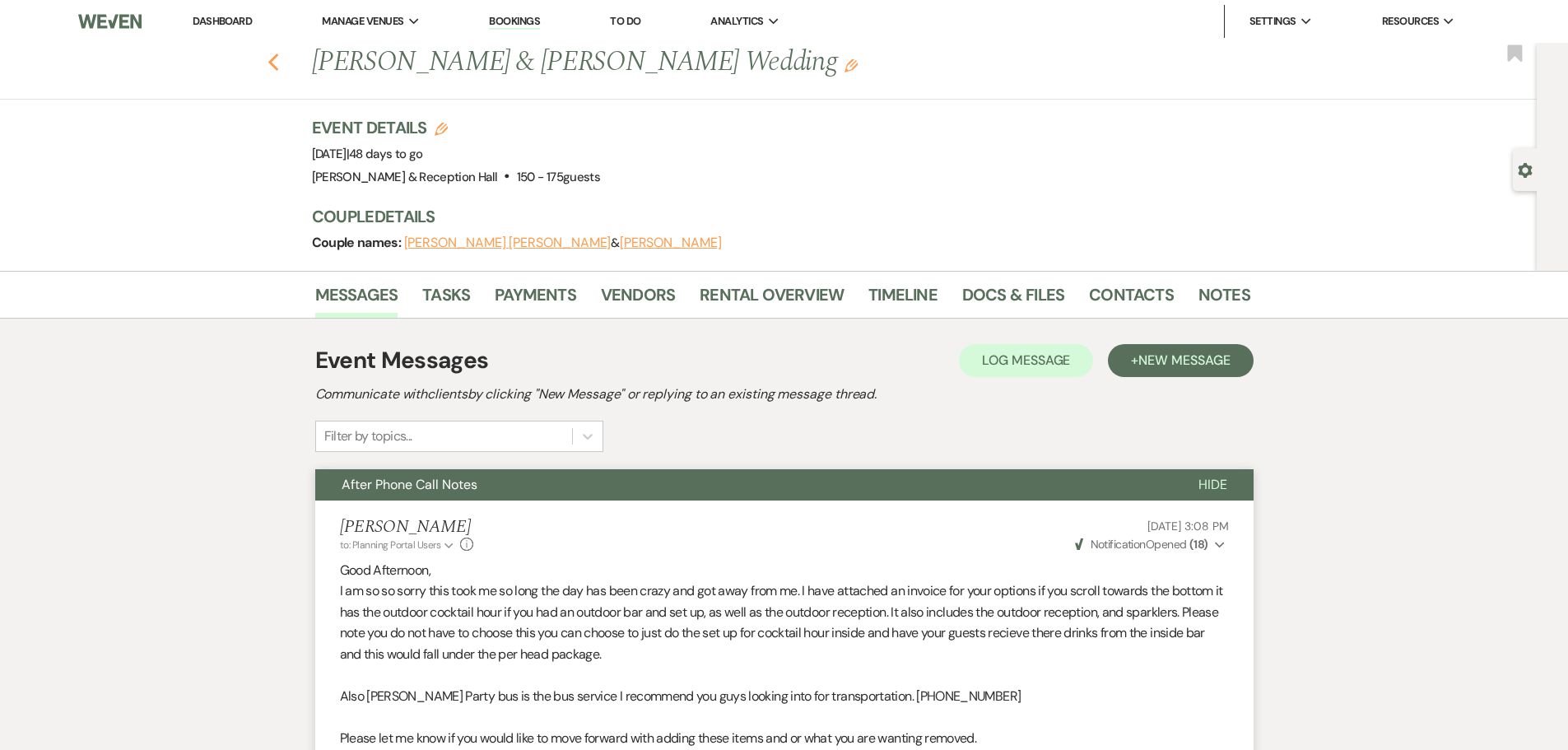
click at [278, 68] on use "button" at bounding box center [272, 63] width 11 height 18
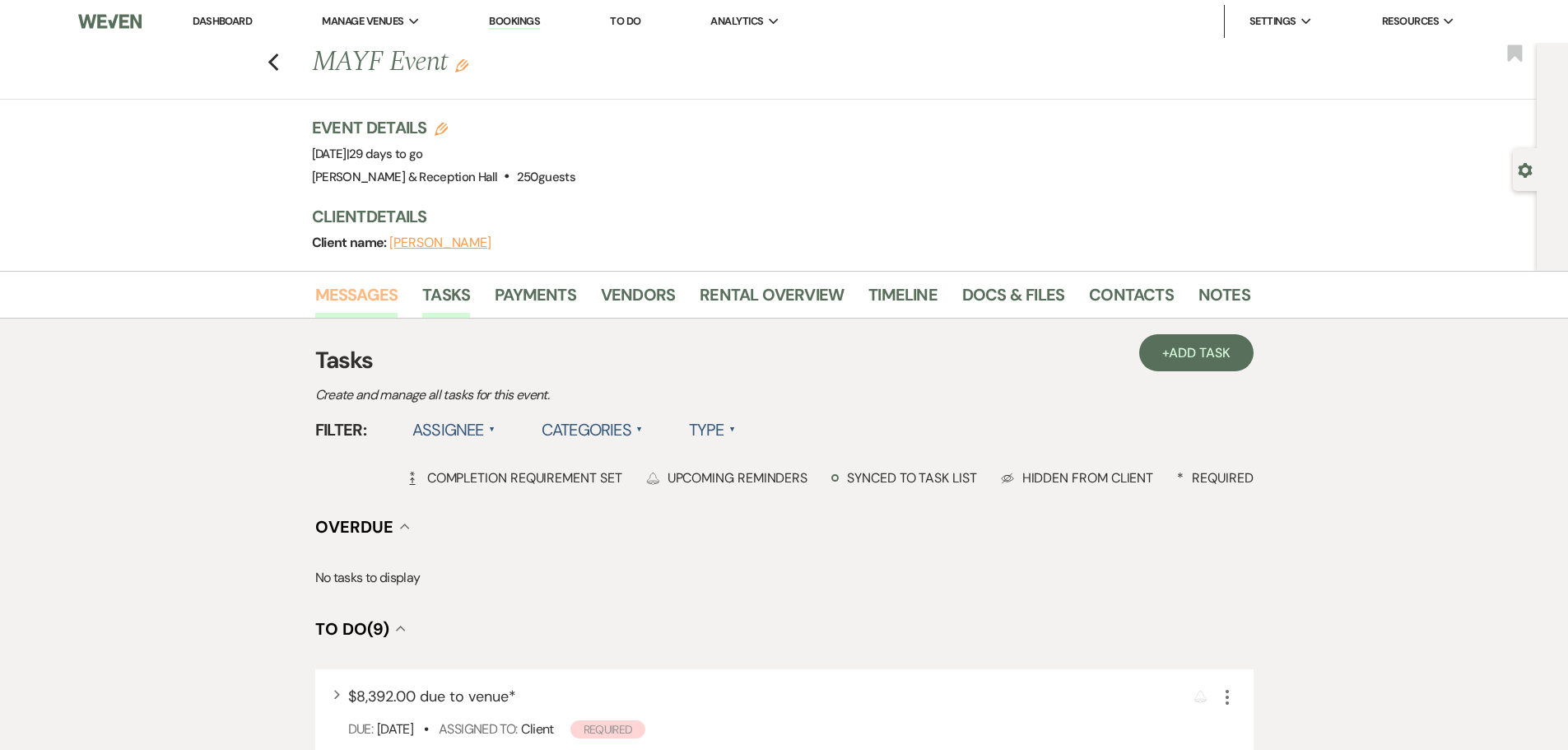
click at [325, 311] on link "Messages" at bounding box center [356, 299] width 83 height 36
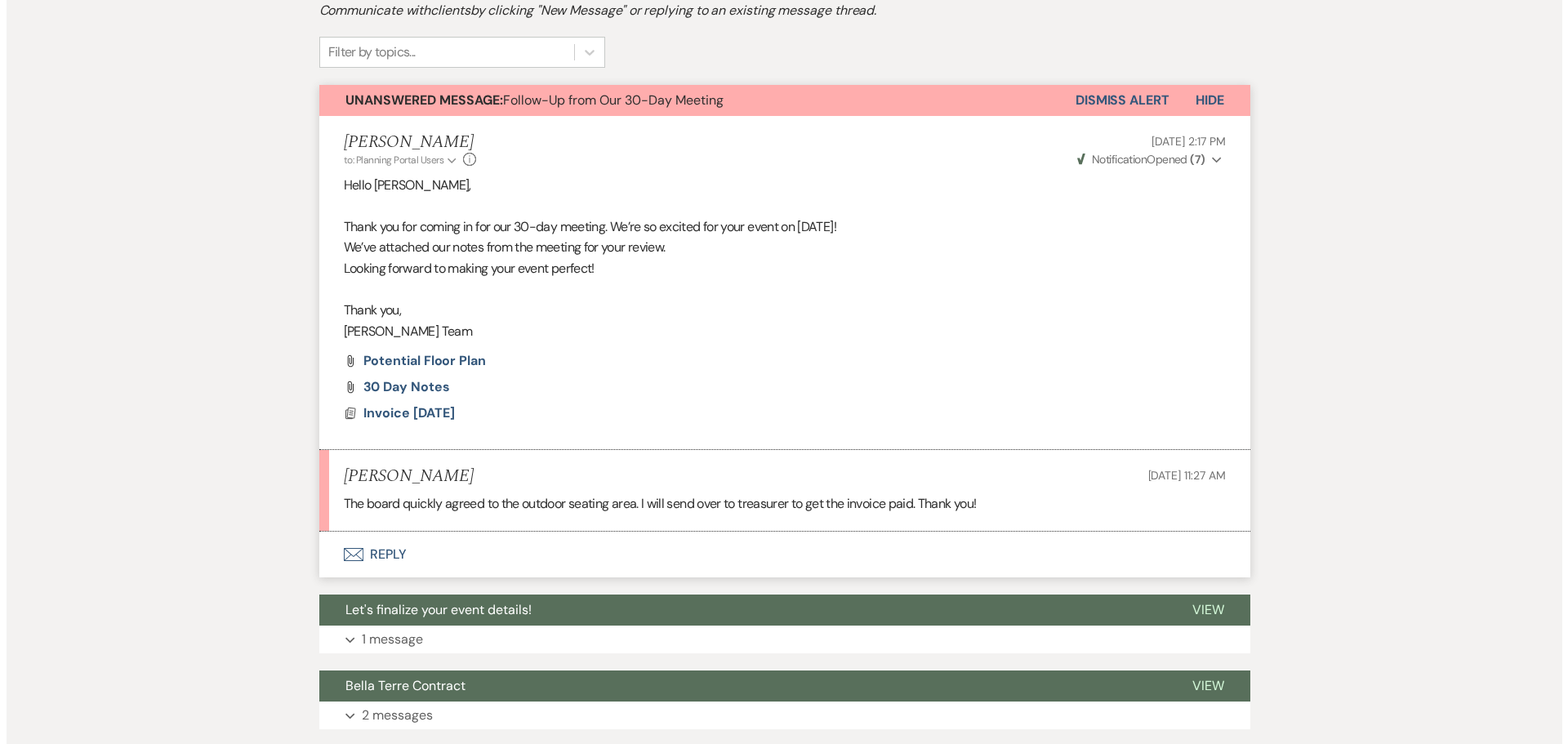
scroll to position [408, 0]
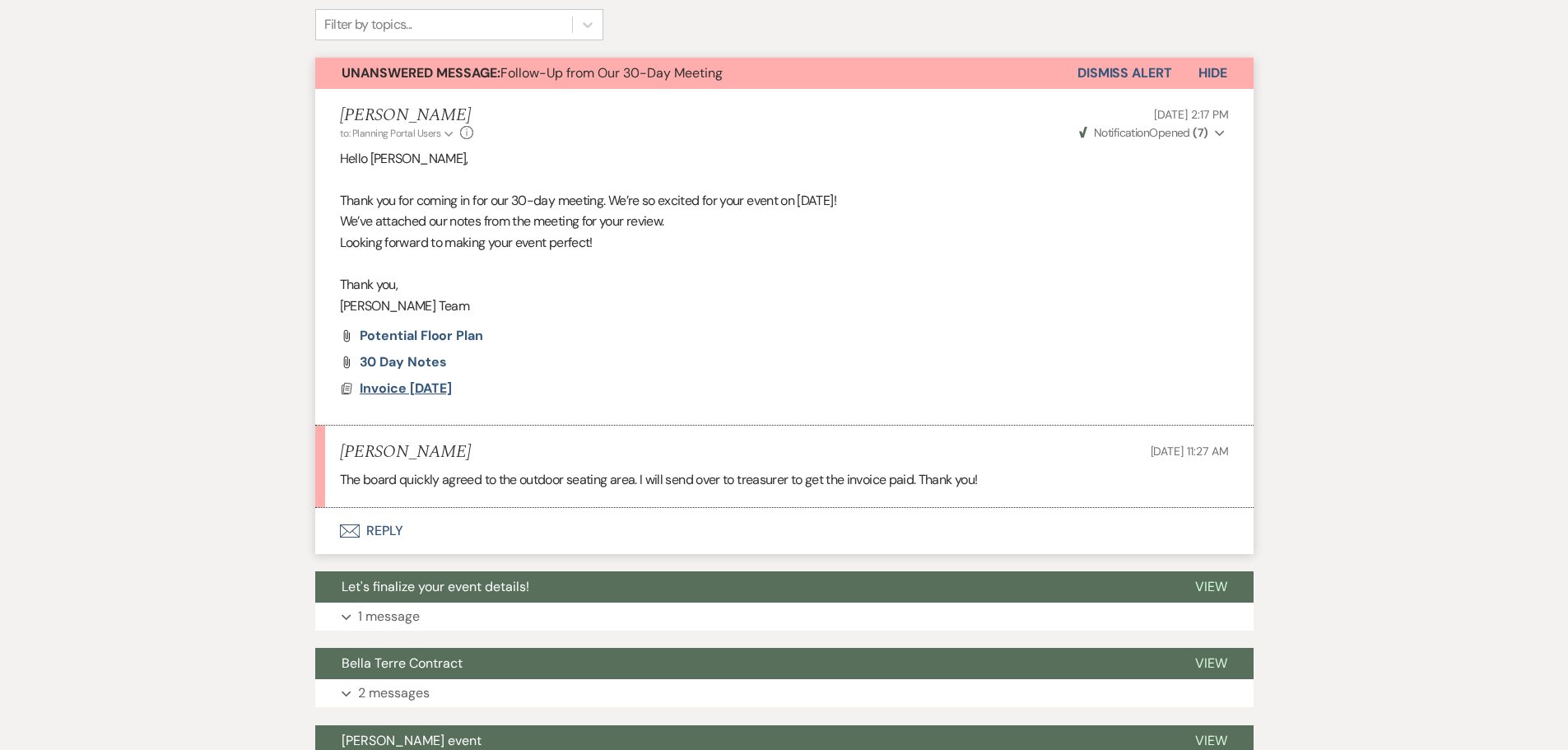
click at [433, 388] on span "Invoice [DATE]" at bounding box center [406, 388] width 92 height 18
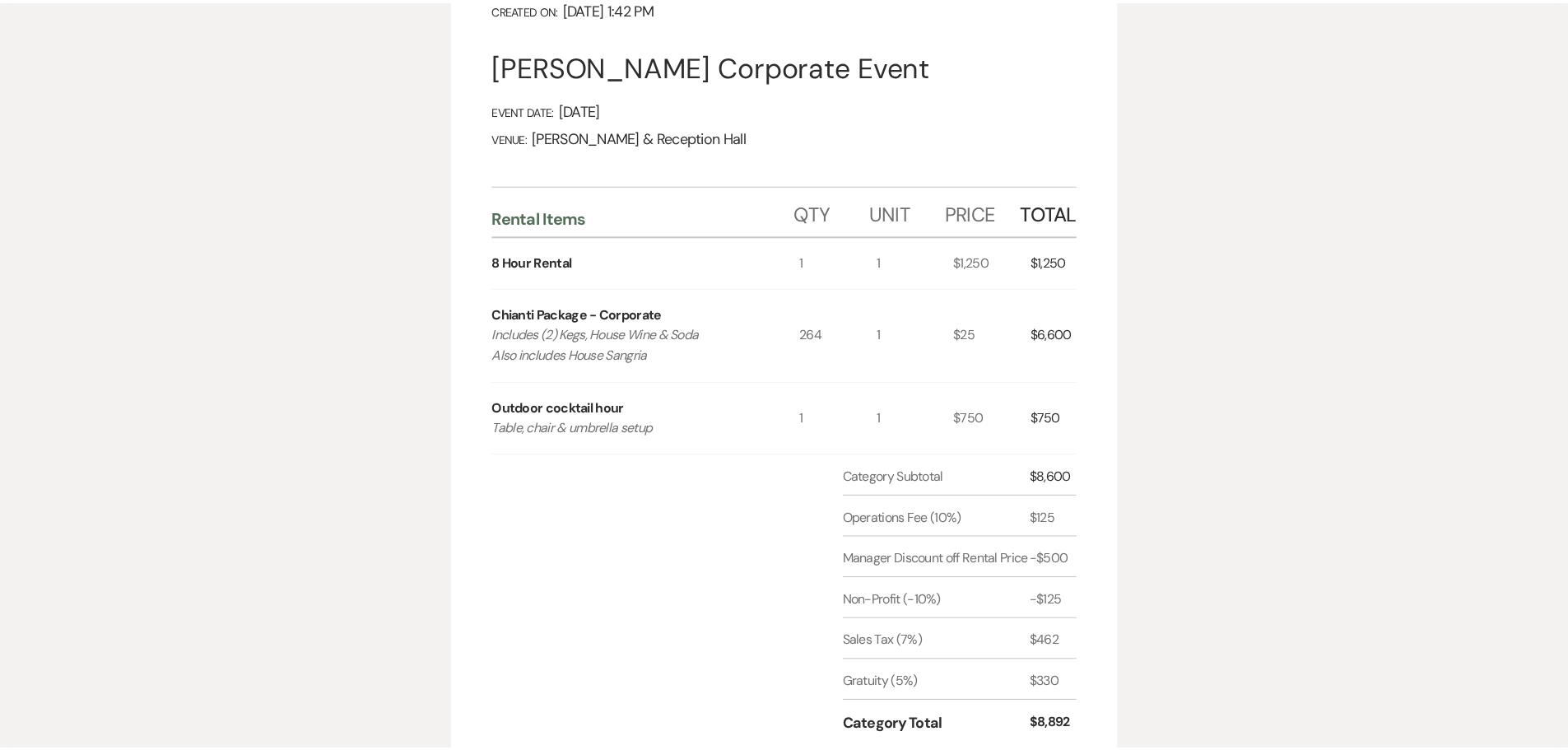
scroll to position [0, 0]
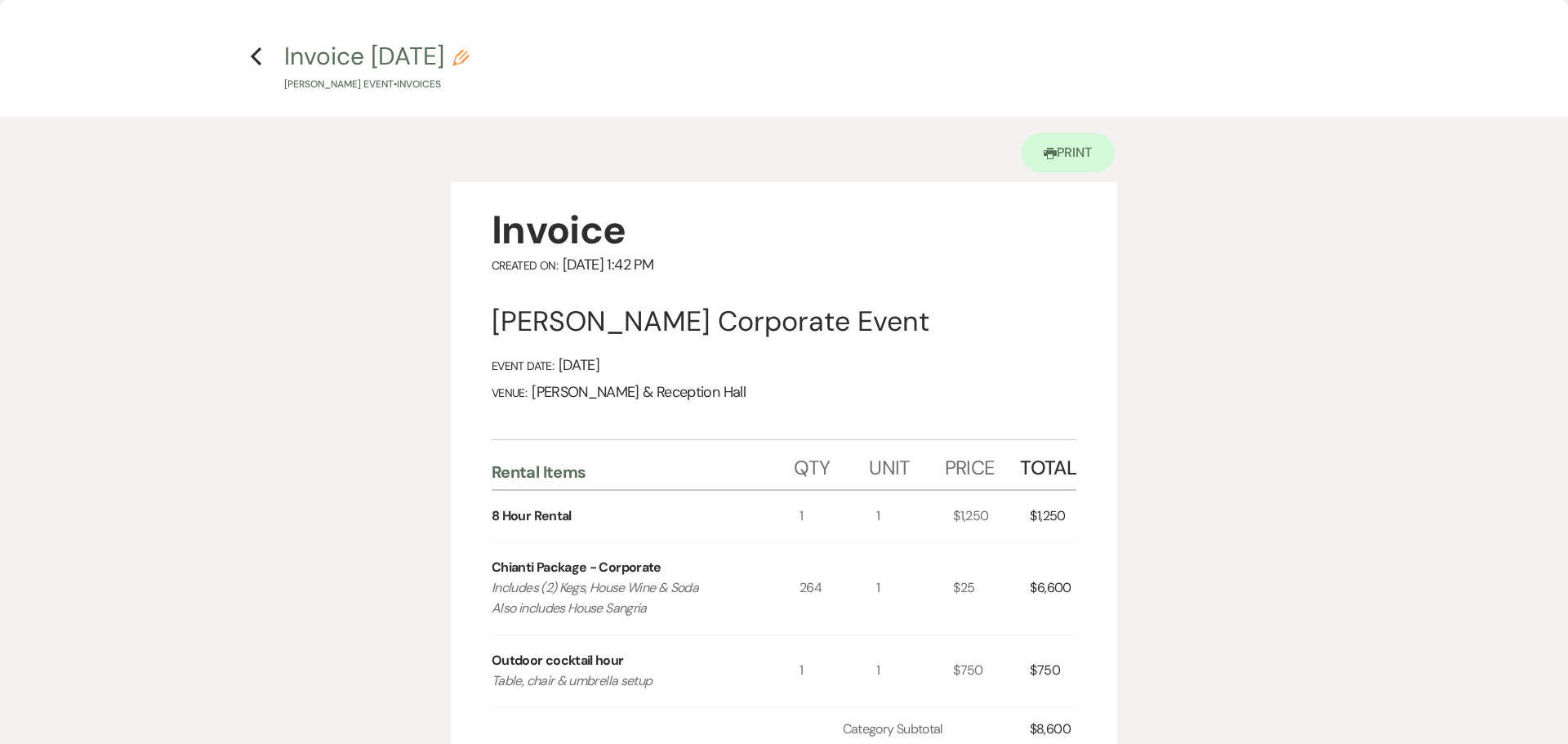
click at [255, 58] on use "button" at bounding box center [255, 57] width 11 height 18
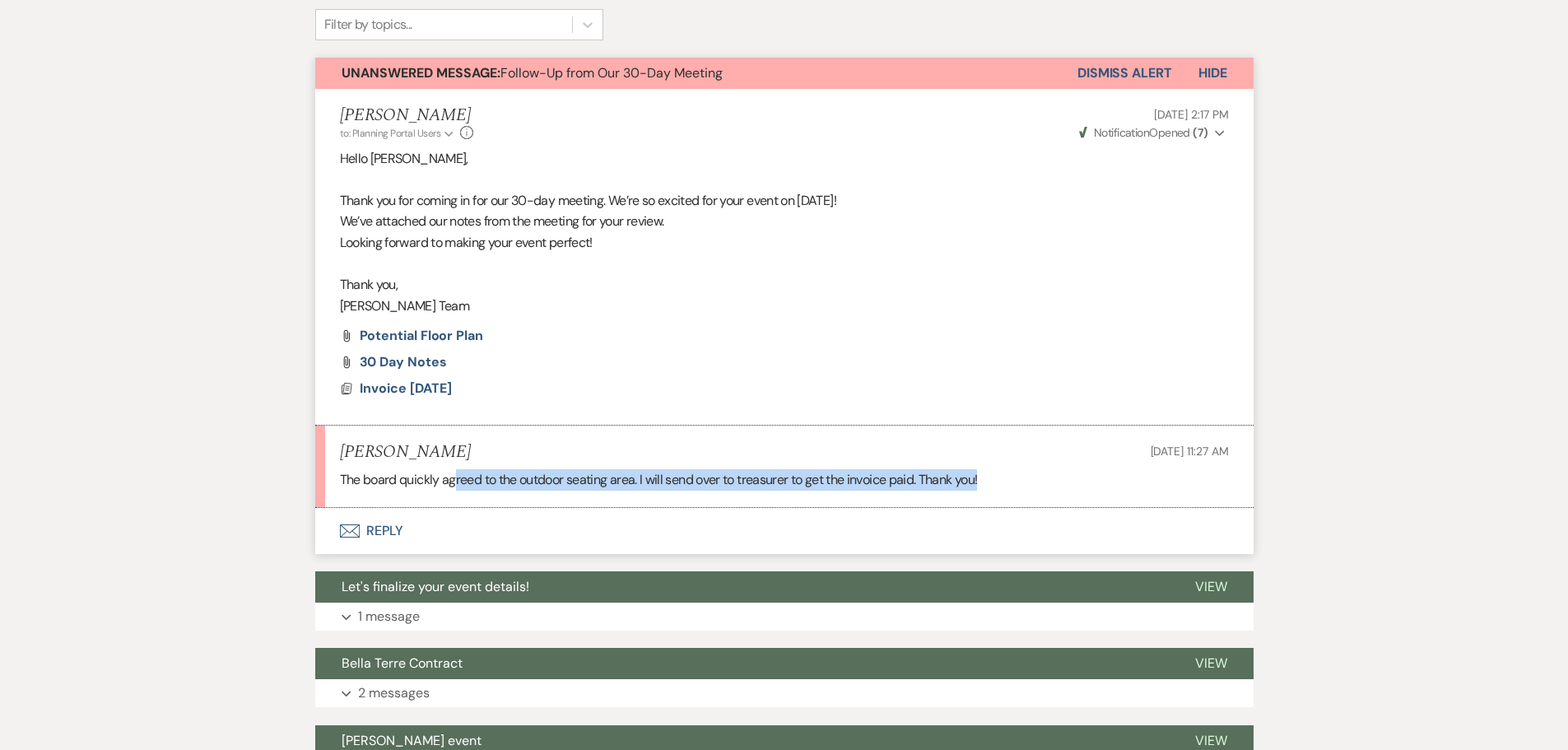
drag, startPoint x: 457, startPoint y: 485, endPoint x: 1058, endPoint y: 505, distance: 601.3
click at [1058, 505] on li "Nani Reed Aug 15, 2025, 11:27 AM The board quickly agreed to the outdoor seatin…" at bounding box center [784, 466] width 938 height 82
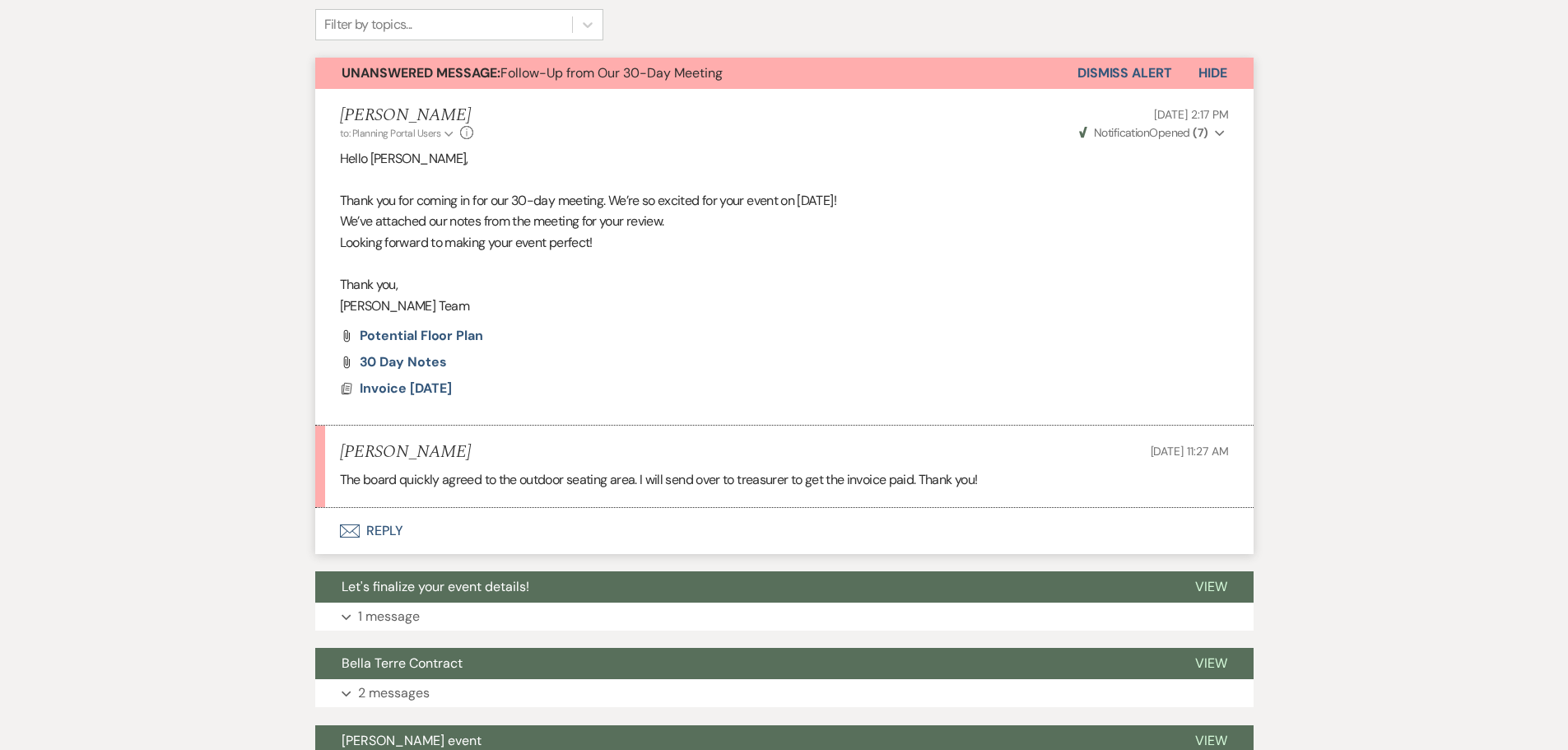
click at [1313, 452] on div "Messages Tasks Payments Vendors Rental Overview Timeline Docs & Files Contacts …" at bounding box center [784, 372] width 1568 height 1026
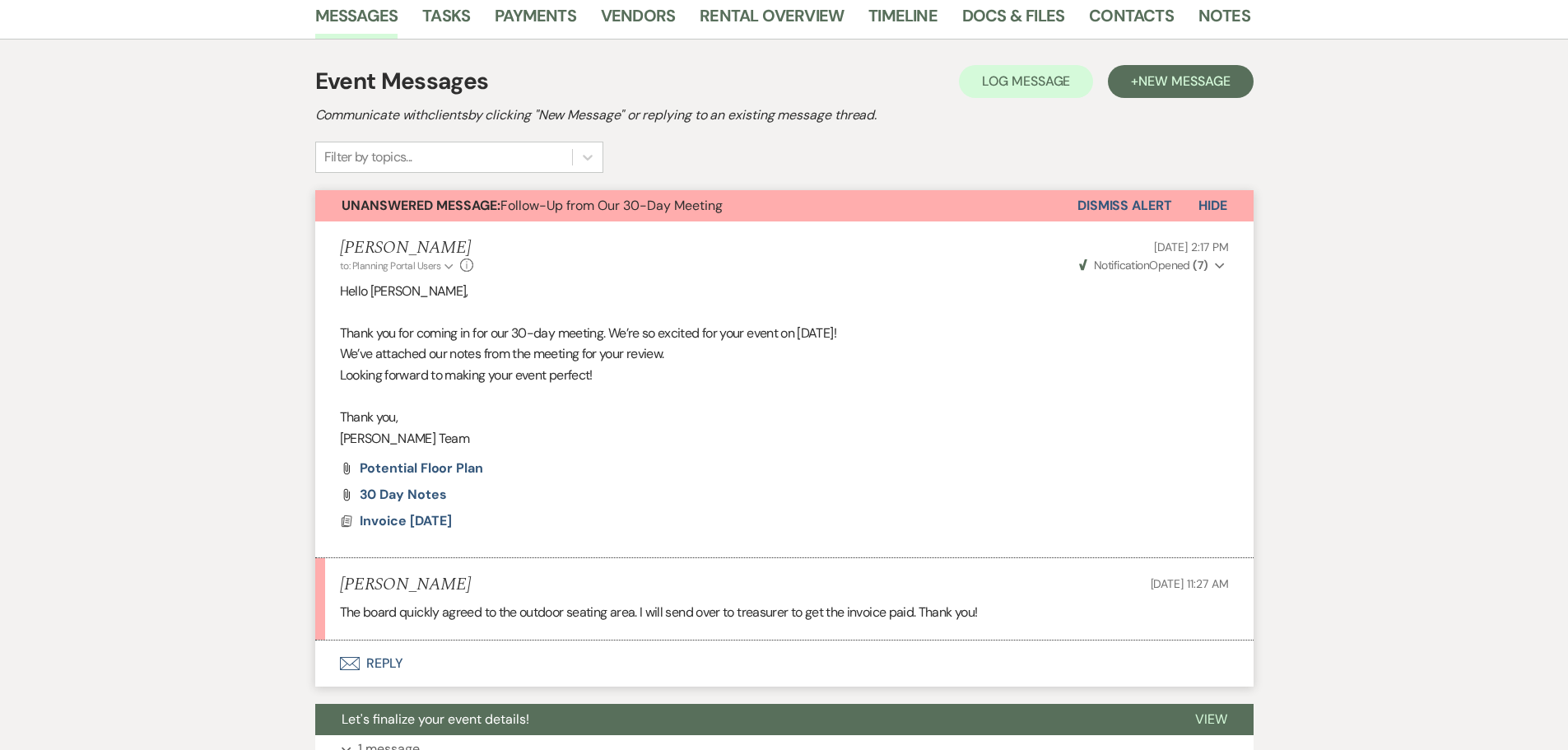
scroll to position [159, 0]
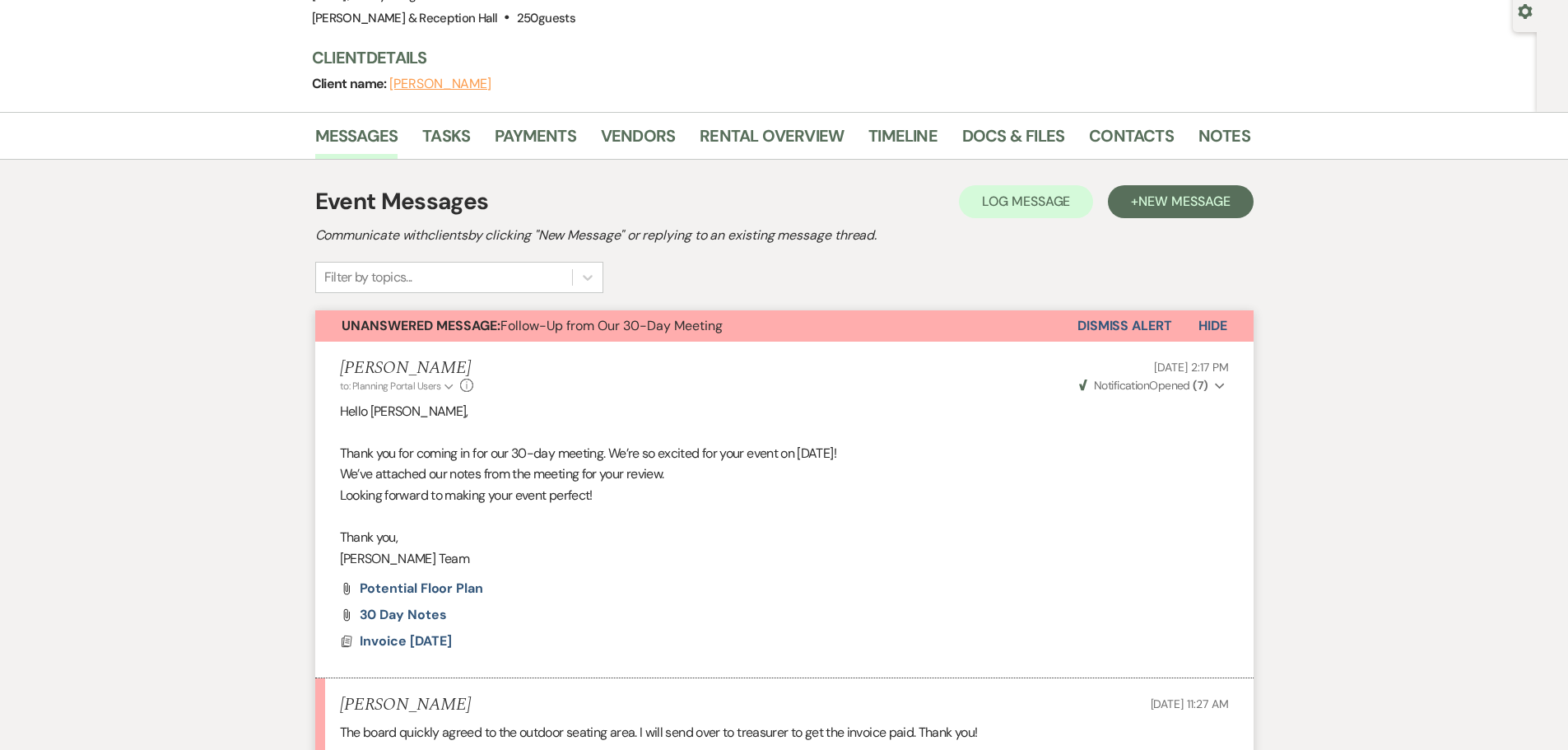
click at [303, 220] on div "Messages Tasks Payments Vendors Rental Overview Timeline Docs & Files Contacts …" at bounding box center [784, 625] width 1568 height 1026
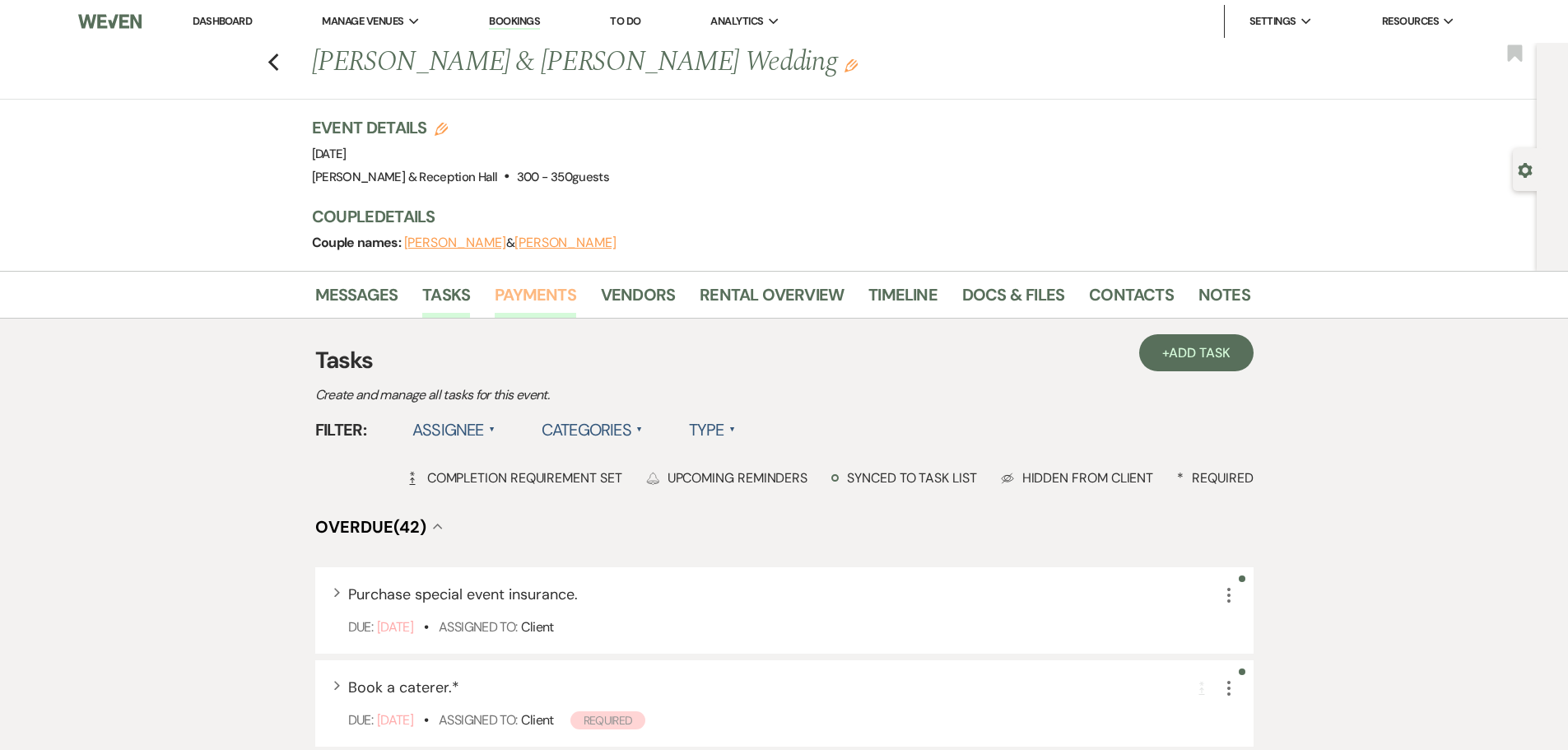
click at [546, 302] on link "Payments" at bounding box center [535, 299] width 82 height 36
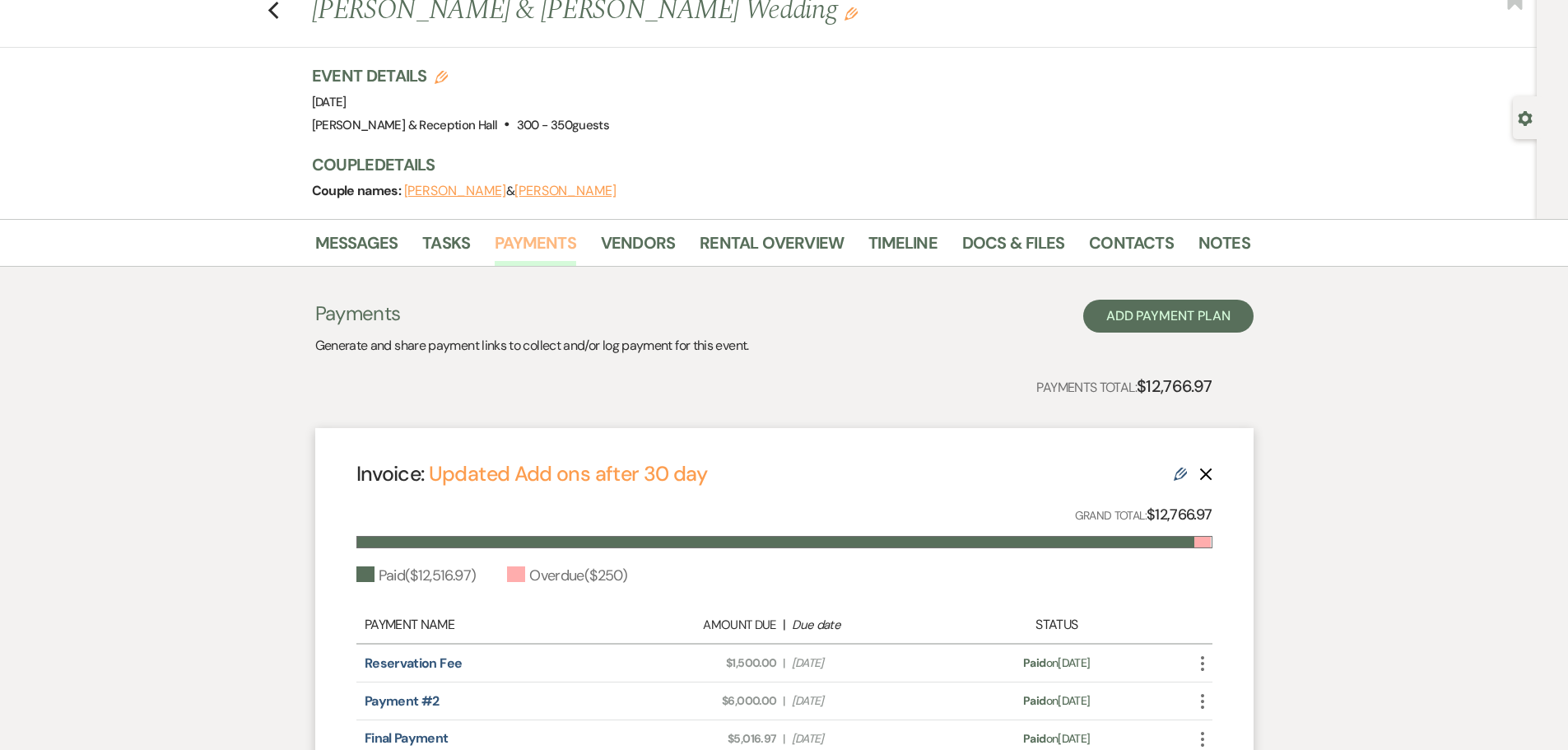
scroll to position [49, 0]
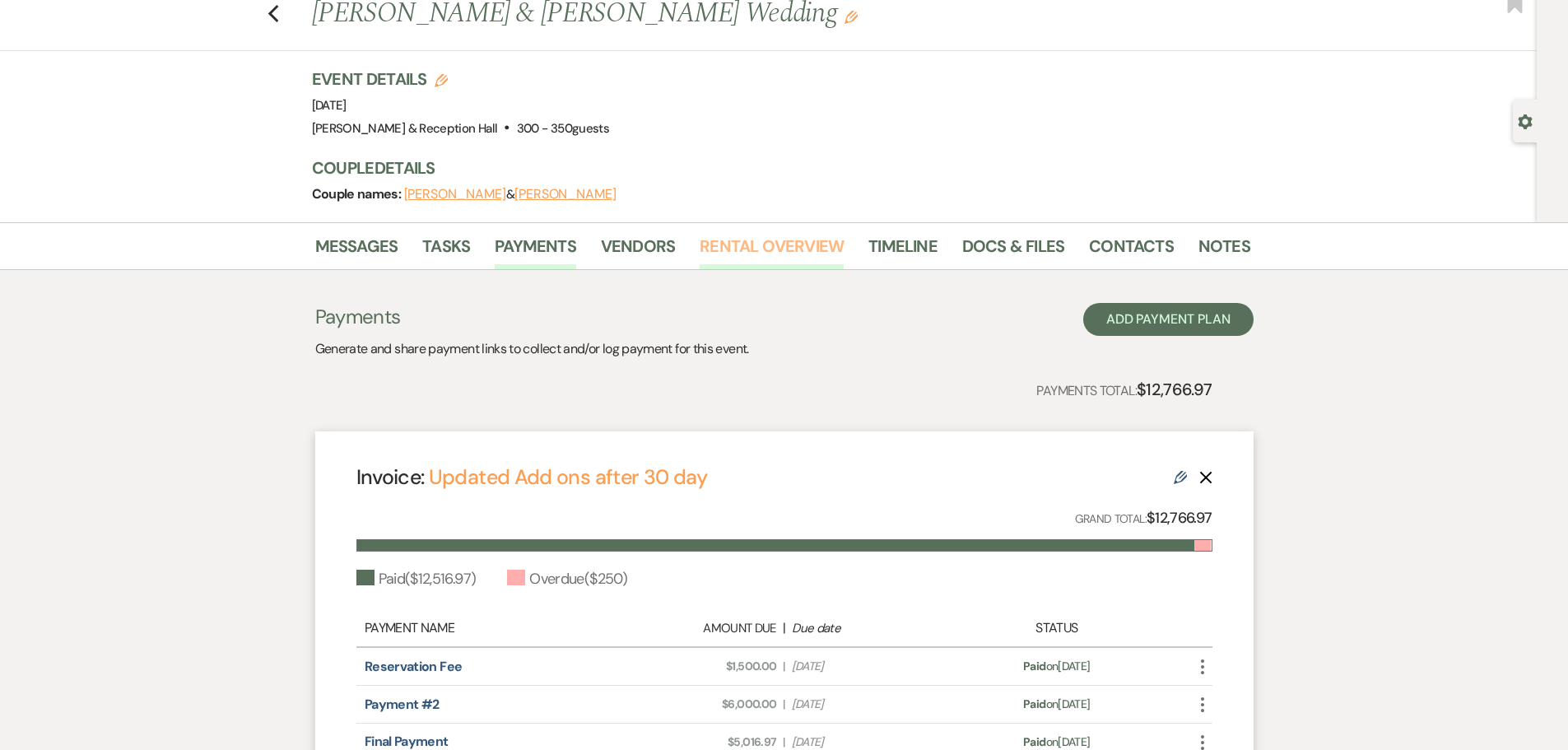
click at [739, 247] on link "Rental Overview" at bounding box center [771, 251] width 144 height 36
